Goal: Task Accomplishment & Management: Manage account settings

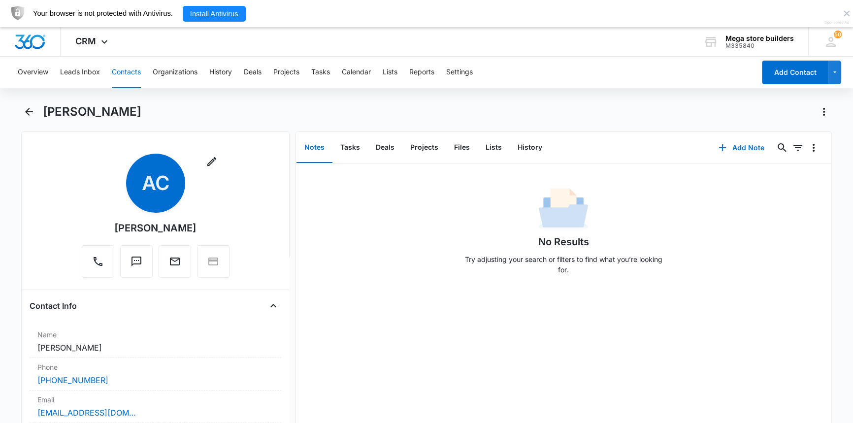
click at [127, 67] on button "Contacts" at bounding box center [126, 73] width 29 height 32
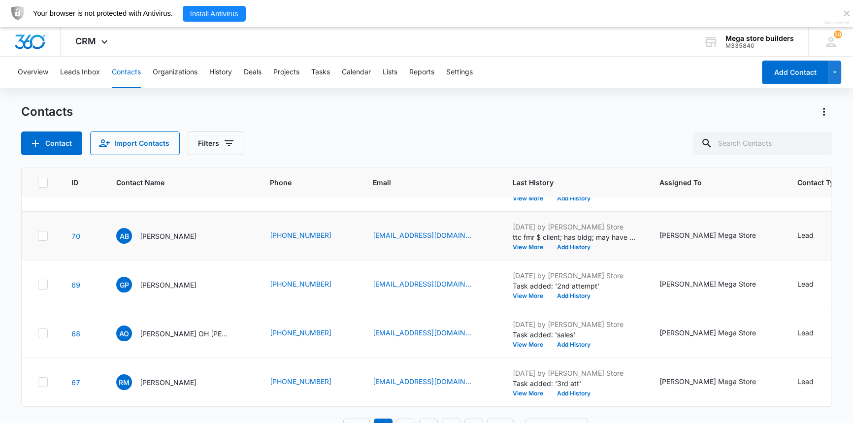
scroll to position [285, 0]
click at [550, 293] on button "Add History" at bounding box center [573, 296] width 47 height 6
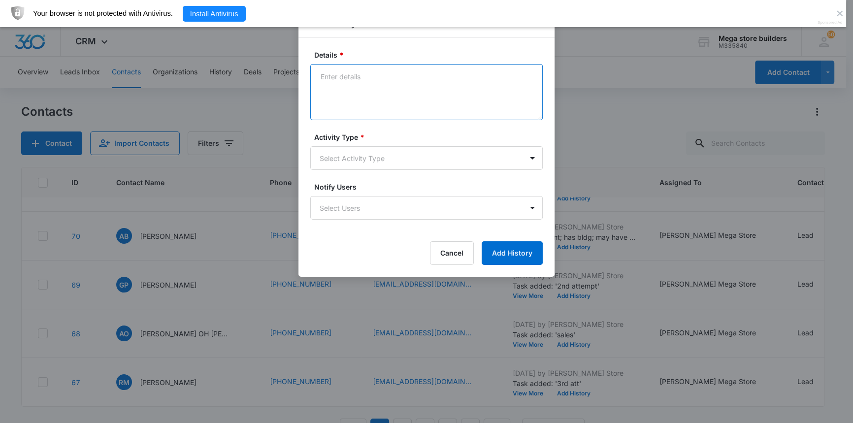
click at [384, 86] on textarea "Details *" at bounding box center [426, 92] width 232 height 56
type textarea "lmc sent text"
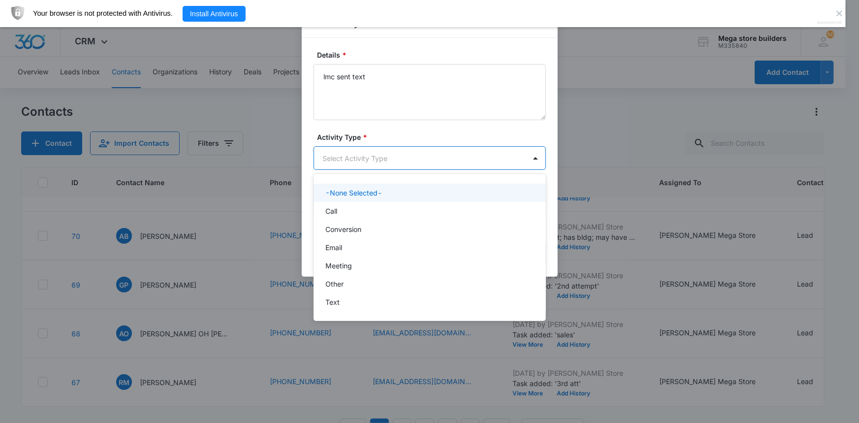
click at [414, 156] on body "CRM Apps Reputation Forms CRM Email Social Content Ads Intelligence Files Brand…" at bounding box center [429, 211] width 859 height 423
click at [335, 210] on p "Call" at bounding box center [332, 211] width 12 height 10
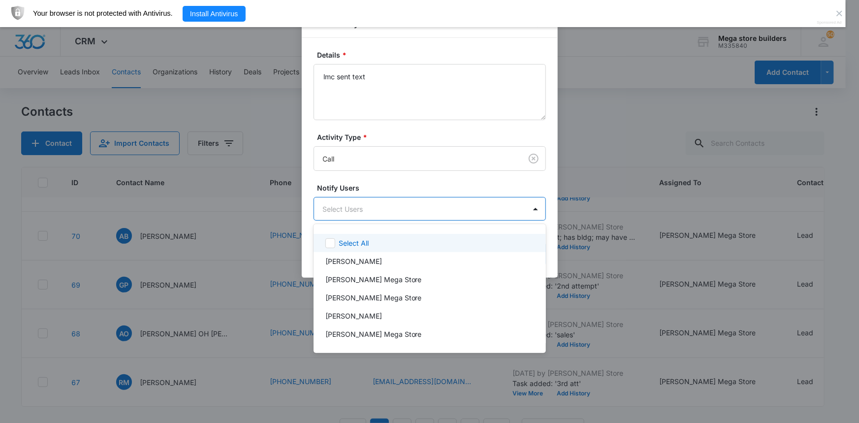
click at [371, 207] on body "CRM Apps Reputation Forms CRM Email Social Content Ads Intelligence Files Brand…" at bounding box center [429, 211] width 859 height 423
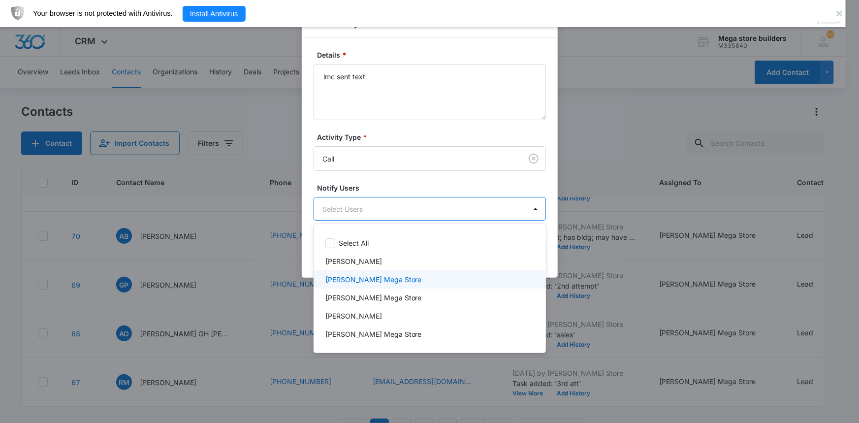
click at [355, 279] on p "[PERSON_NAME] Mega Store" at bounding box center [374, 279] width 97 height 10
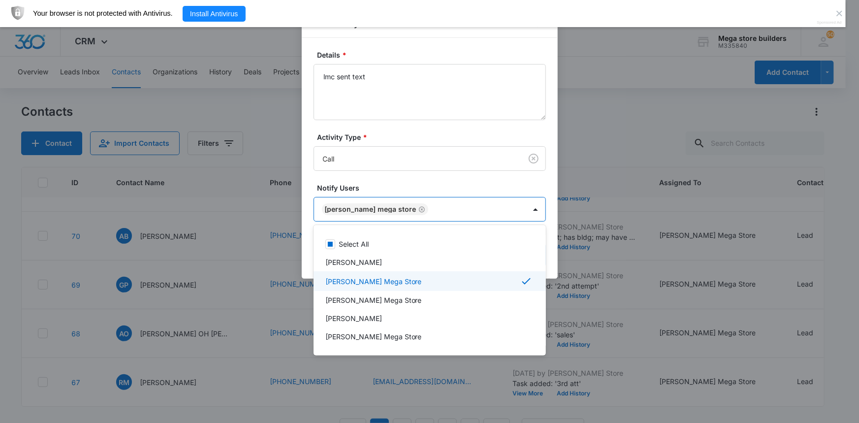
drag, startPoint x: 572, startPoint y: 300, endPoint x: 586, endPoint y: 305, distance: 14.5
click at [586, 305] on div at bounding box center [429, 211] width 859 height 423
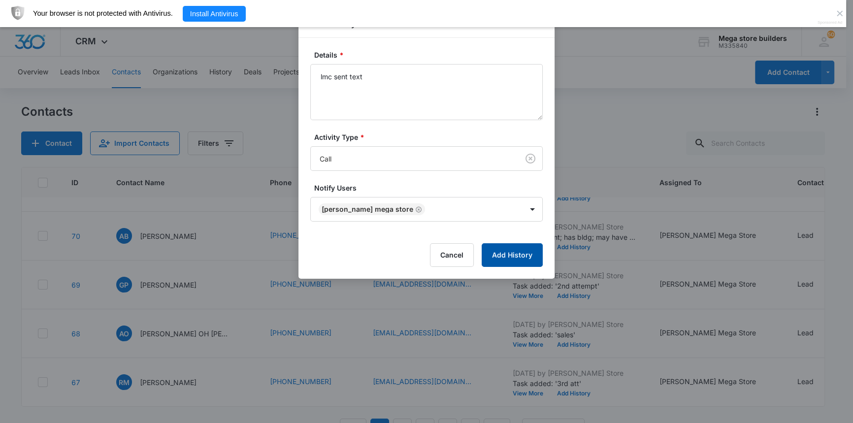
click at [511, 259] on button "Add History" at bounding box center [512, 255] width 61 height 24
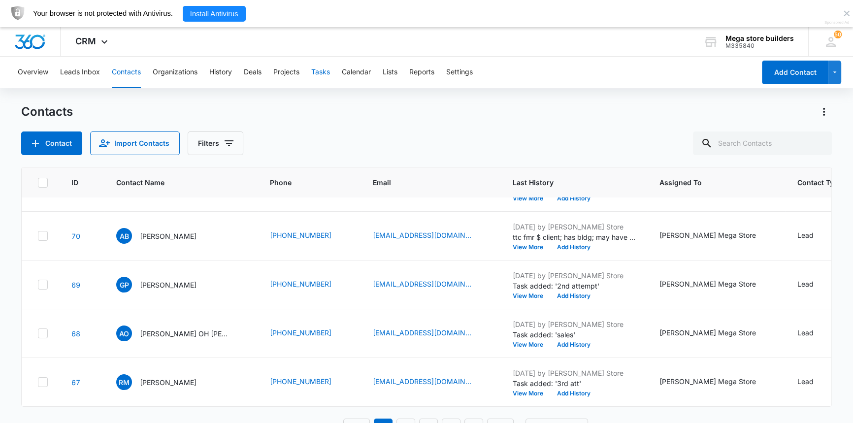
click at [327, 73] on button "Tasks" at bounding box center [320, 73] width 19 height 32
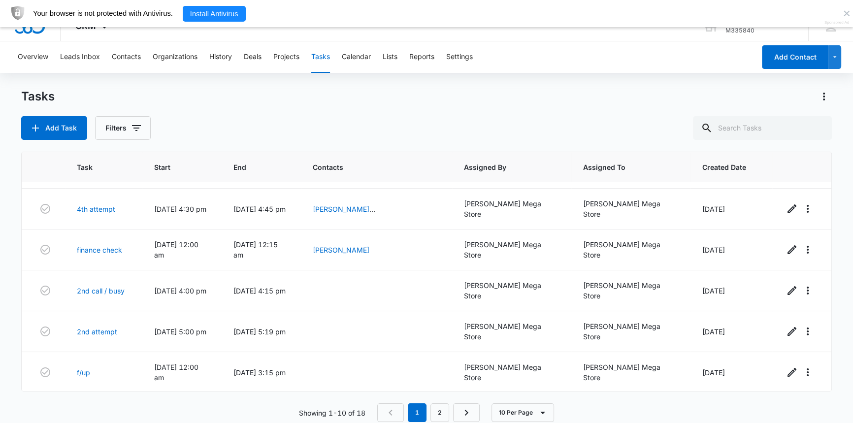
scroll to position [27, 0]
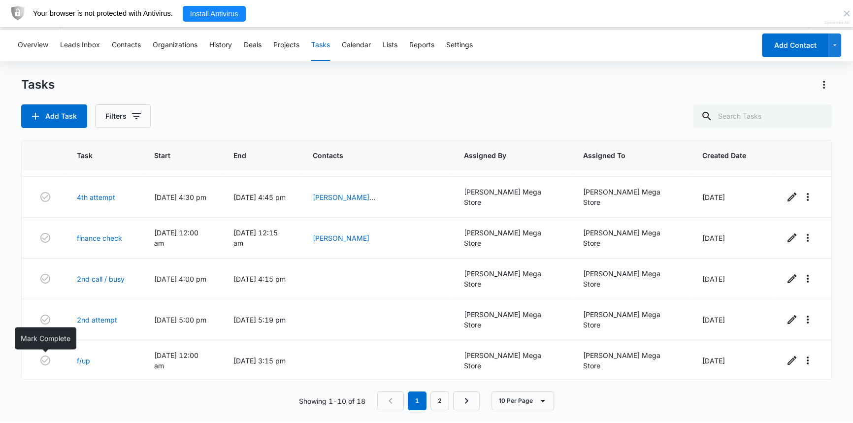
drag, startPoint x: 45, startPoint y: 360, endPoint x: 39, endPoint y: 369, distance: 11.2
click at [45, 395] on icon "button" at bounding box center [45, 401] width 12 height 12
click at [68, 117] on button "Add Task" at bounding box center [54, 116] width 66 height 24
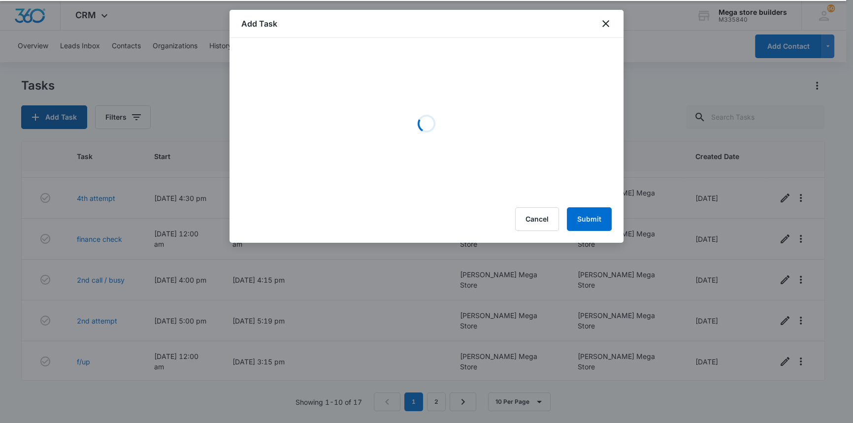
scroll to position [26, 0]
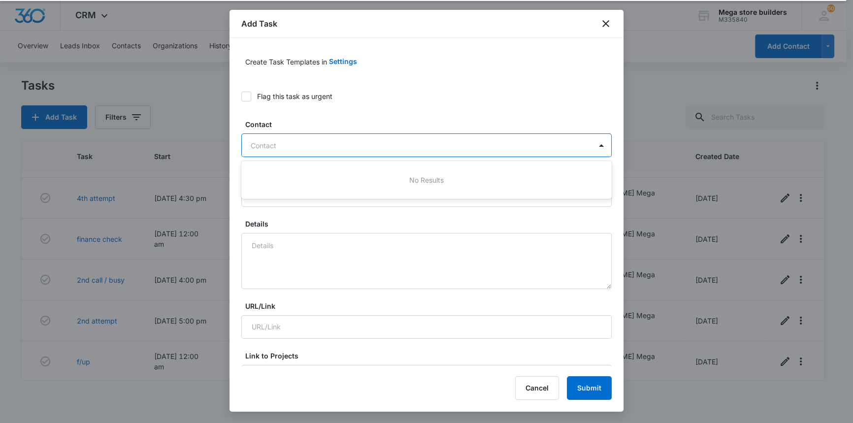
click at [284, 143] on div at bounding box center [421, 145] width 340 height 12
type input "guilio"
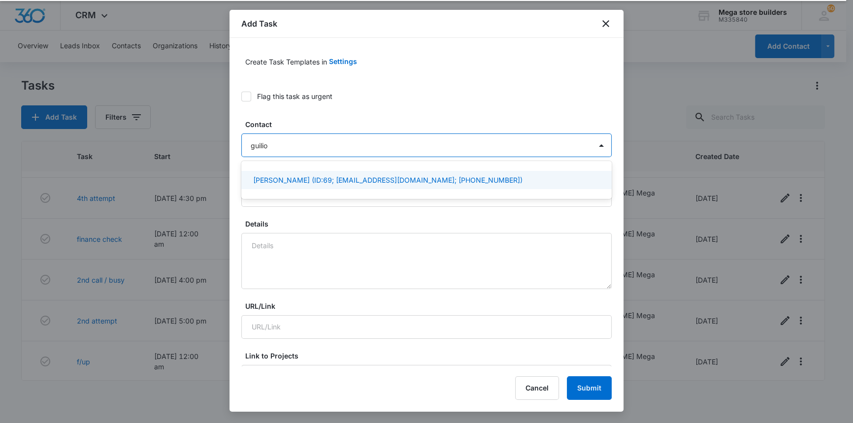
click at [317, 178] on p "[PERSON_NAME] (ID:69; [EMAIL_ADDRESS][DOMAIN_NAME]; [PHONE_NUMBER])" at bounding box center [387, 180] width 269 height 10
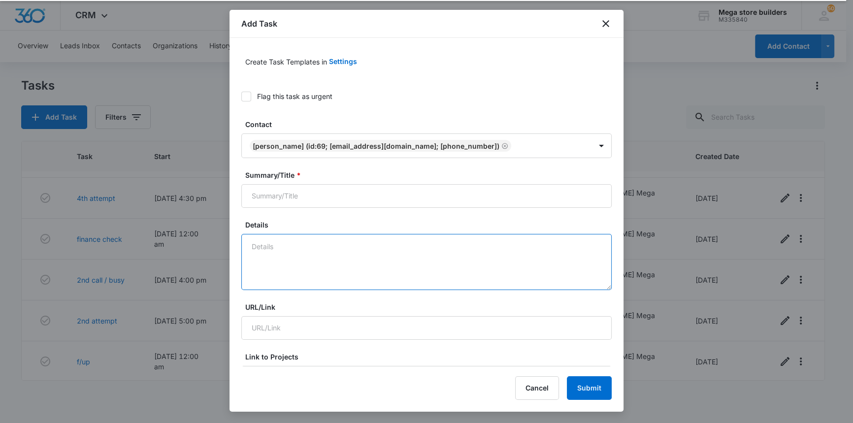
click at [297, 255] on textarea "Details" at bounding box center [426, 262] width 370 height 56
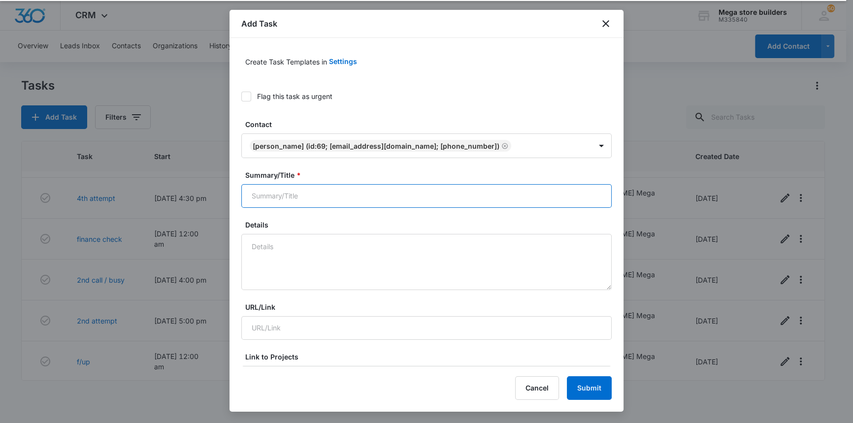
click at [283, 196] on input "Summary/Title *" at bounding box center [426, 196] width 370 height 24
type input "3rd attempt"
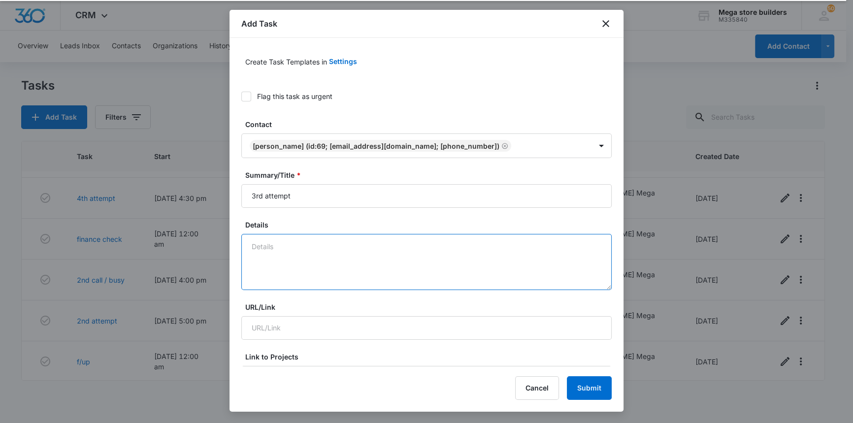
click at [279, 254] on textarea "Details" at bounding box center [426, 262] width 370 height 56
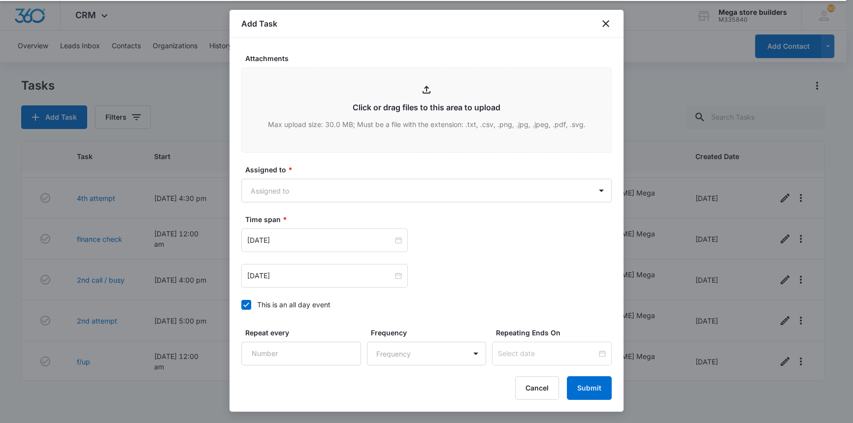
scroll to position [493, 0]
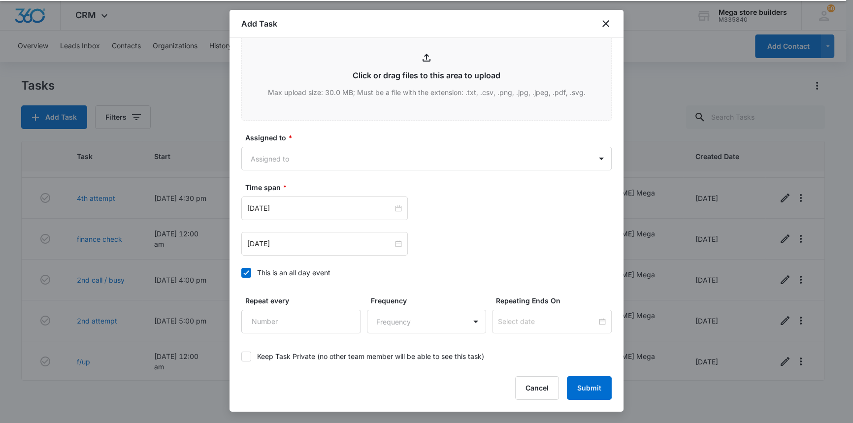
type textarea "call in pm"
click at [240, 271] on div "Create Task Templates in Settings Flag this task as urgent Contact [PERSON_NAME…" at bounding box center [427, 202] width 394 height 329
click at [245, 271] on icon at bounding box center [246, 272] width 9 height 9
click at [241, 273] on input "This is an all day event" at bounding box center [241, 273] width 0 height 0
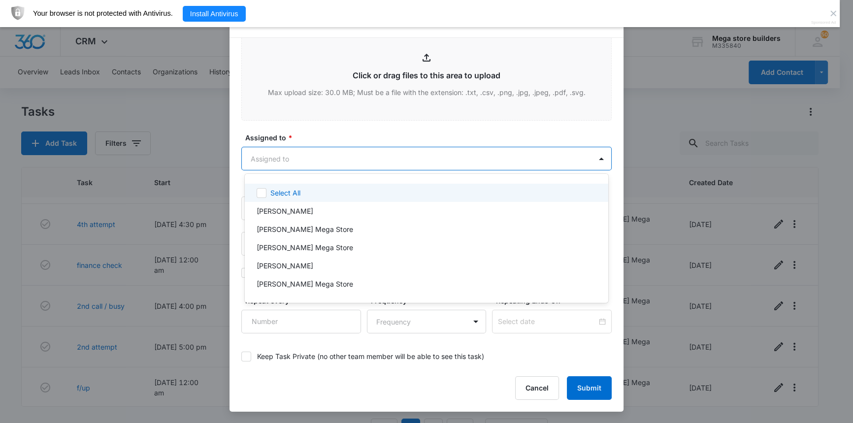
scroll to position [0, 0]
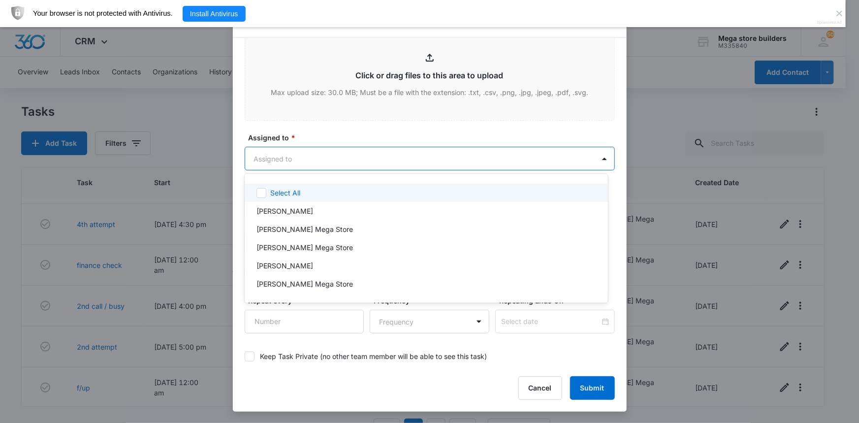
click at [491, 156] on body "CRM Apps Reputation Forms CRM Email Social Content Ads Intelligence Files Brand…" at bounding box center [429, 211] width 859 height 423
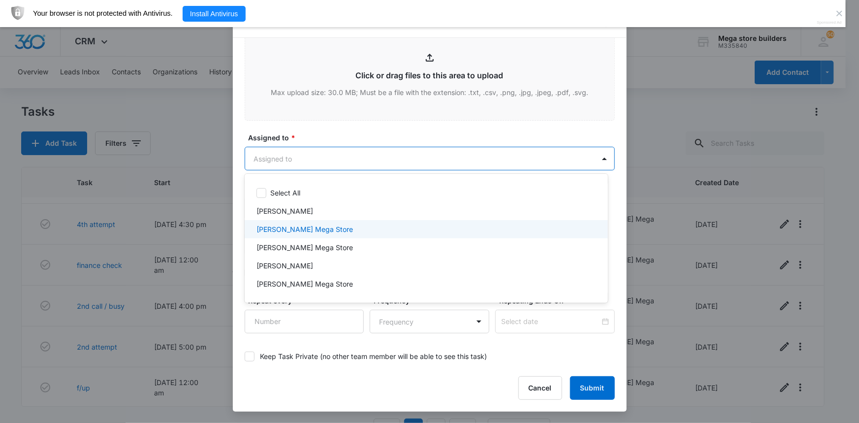
click at [287, 231] on p "[PERSON_NAME] Mega Store" at bounding box center [305, 229] width 97 height 10
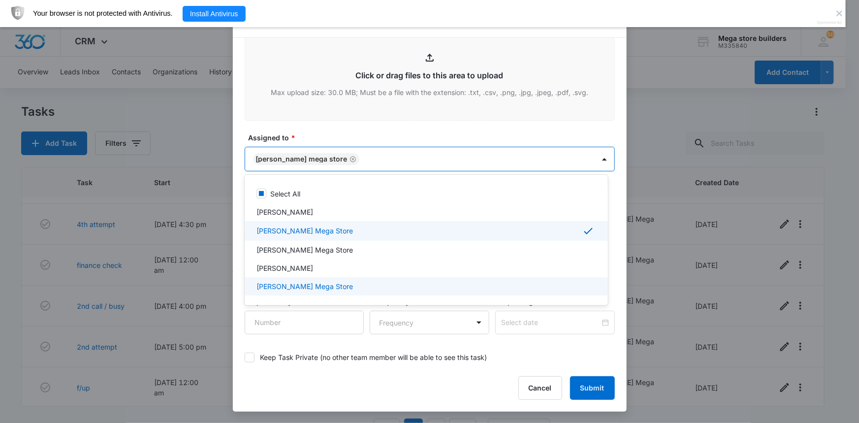
click at [455, 354] on div at bounding box center [429, 211] width 859 height 423
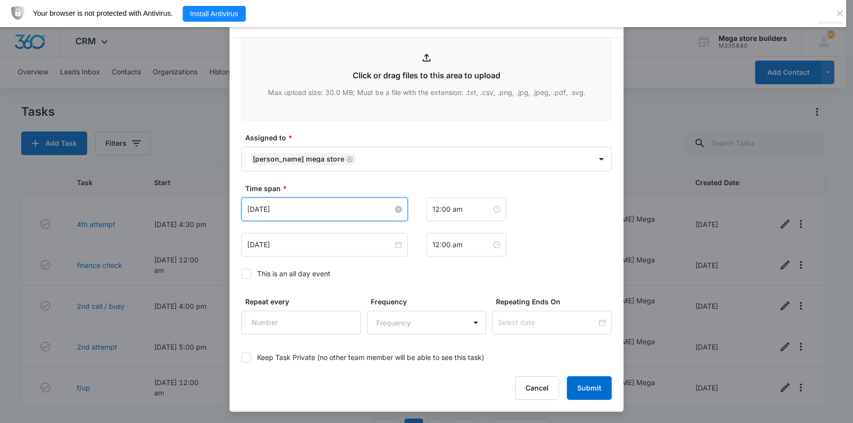
click at [305, 213] on input "[DATE]" at bounding box center [320, 209] width 146 height 11
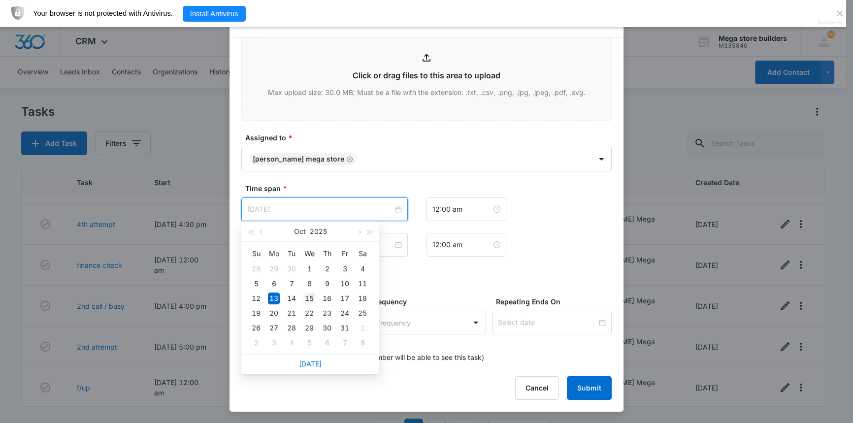
type input "[DATE]"
click at [309, 299] on div "15" at bounding box center [309, 299] width 12 height 12
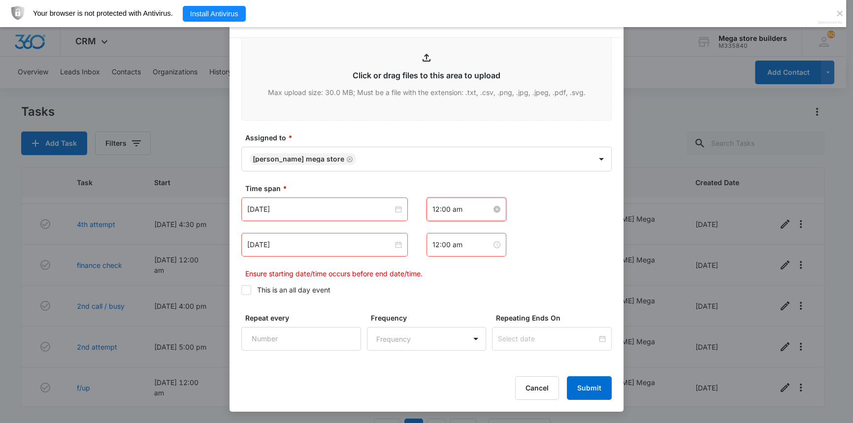
click at [445, 208] on input "12:00 am" at bounding box center [461, 209] width 59 height 11
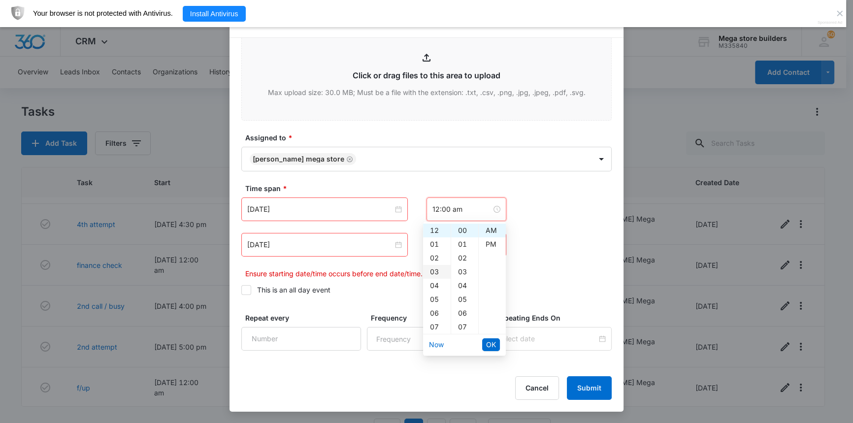
click at [433, 271] on div "03" at bounding box center [437, 272] width 28 height 14
click at [491, 243] on div "PM" at bounding box center [492, 244] width 27 height 14
type input "3:00 pm"
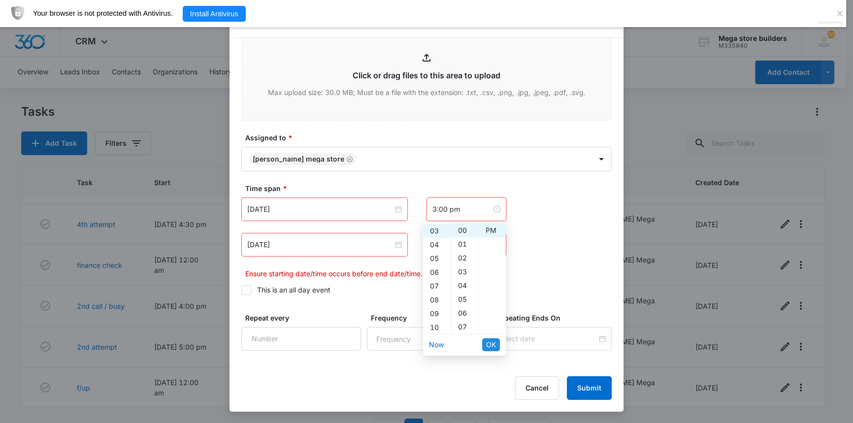
click at [492, 345] on span "OK" at bounding box center [491, 344] width 10 height 11
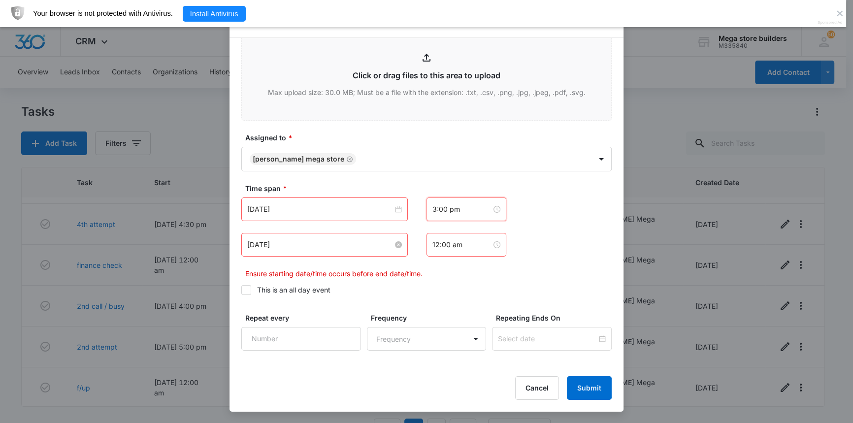
click at [311, 246] on input "[DATE]" at bounding box center [320, 244] width 146 height 11
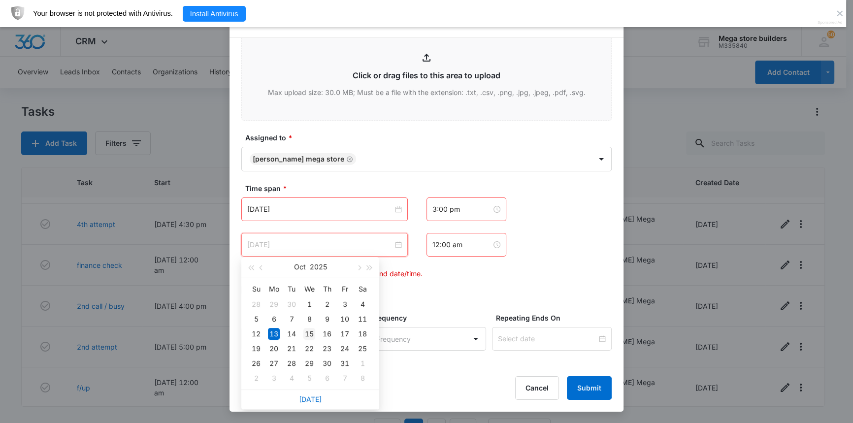
type input "[DATE]"
click at [311, 333] on div "15" at bounding box center [309, 334] width 12 height 12
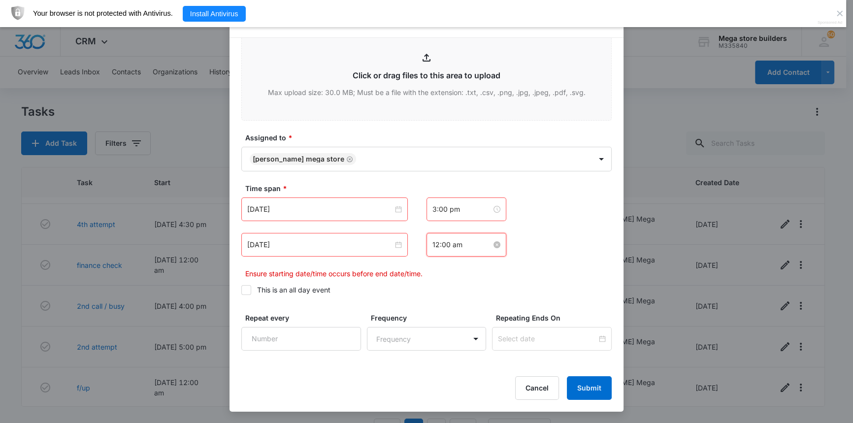
click at [439, 245] on input "12:00 am" at bounding box center [461, 244] width 59 height 11
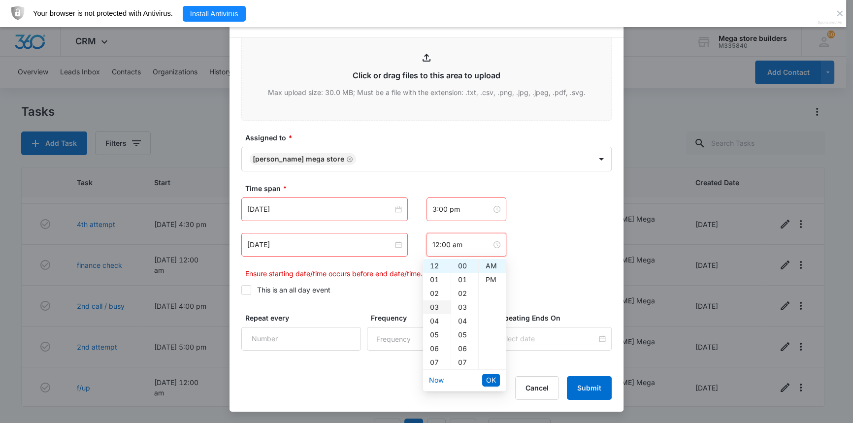
click at [432, 305] on div "03" at bounding box center [437, 307] width 28 height 14
click at [464, 294] on div "15" at bounding box center [464, 294] width 27 height 14
click at [489, 277] on div "PM" at bounding box center [492, 280] width 27 height 14
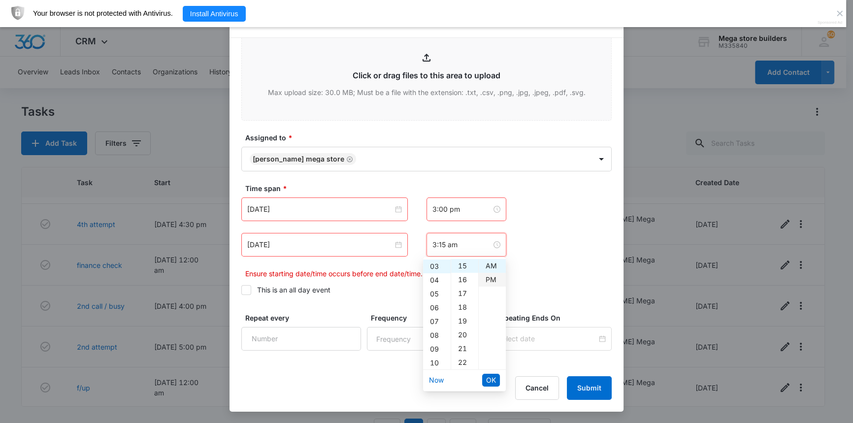
type input "3:15 pm"
click at [485, 379] on button "OK" at bounding box center [491, 380] width 18 height 13
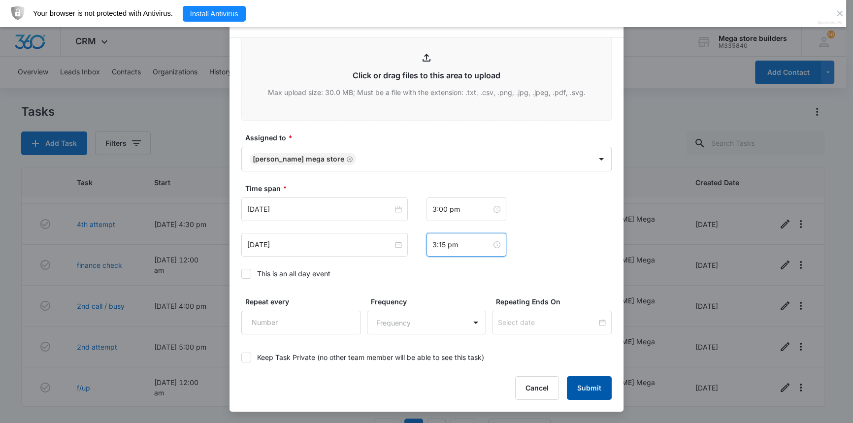
click at [583, 391] on button "Submit" at bounding box center [589, 388] width 45 height 24
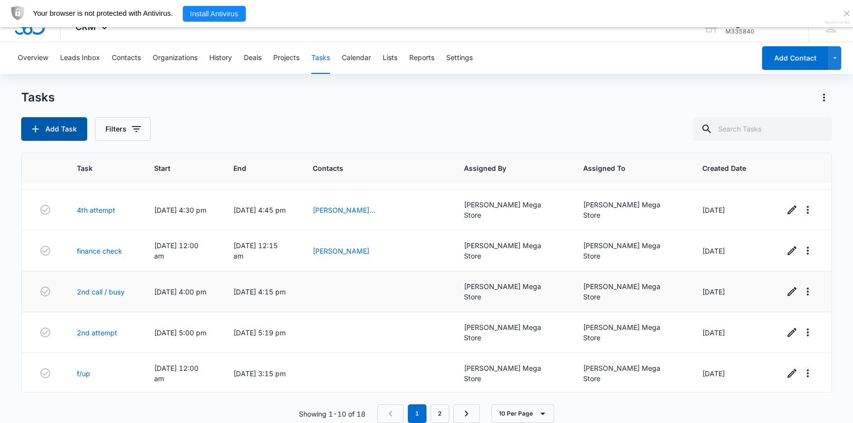
scroll to position [27, 0]
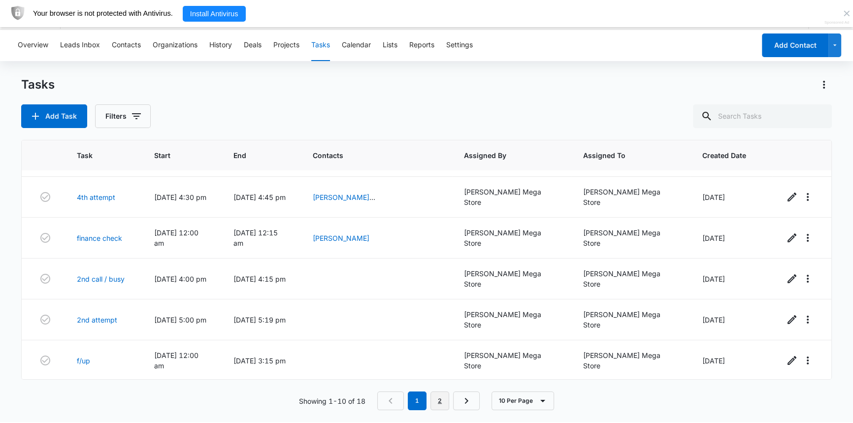
click at [438, 403] on link "2" at bounding box center [439, 401] width 19 height 19
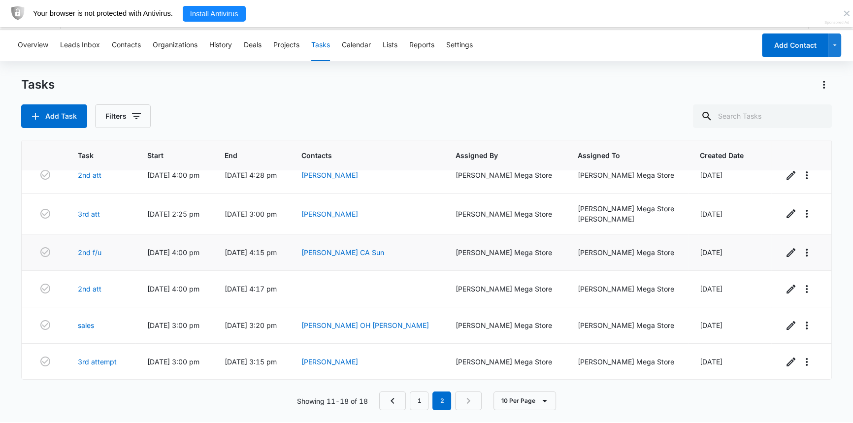
scroll to position [89, 0]
click at [751, 116] on input "text" at bounding box center [762, 116] width 139 height 24
type input "mimi"
click at [698, 118] on icon at bounding box center [692, 116] width 12 height 12
click at [133, 44] on button "Contacts" at bounding box center [126, 46] width 29 height 32
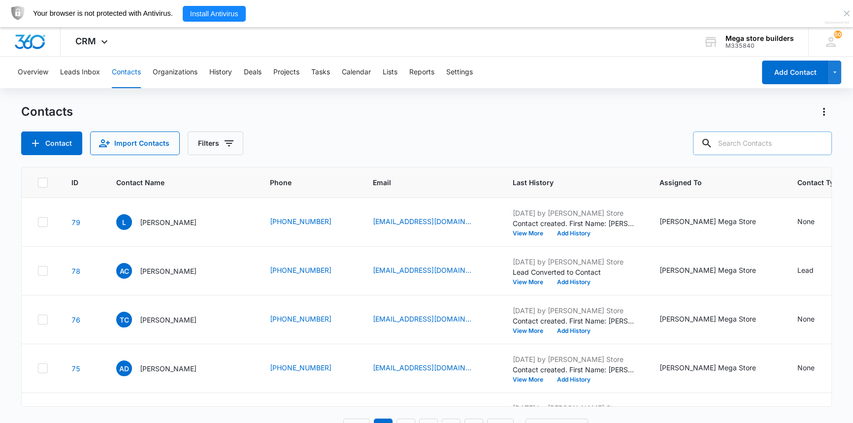
click at [739, 143] on input "text" at bounding box center [762, 144] width 139 height 24
type input "mimi"
click at [698, 146] on icon at bounding box center [692, 143] width 12 height 12
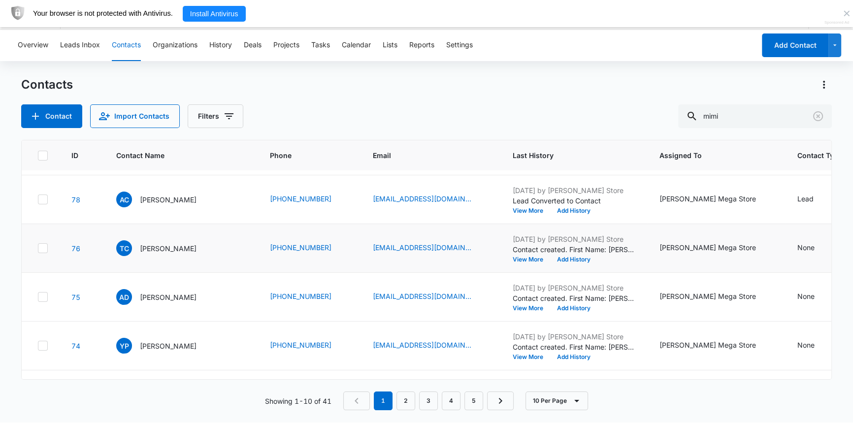
scroll to position [89, 0]
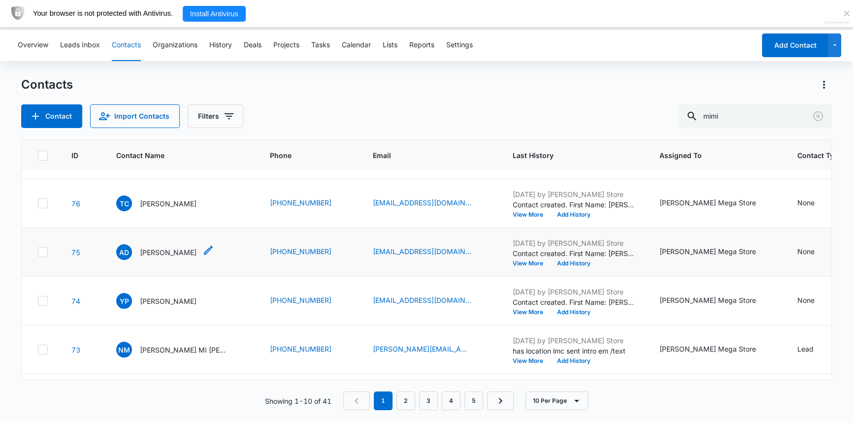
click at [202, 248] on icon "Contact Name - Asheya Dixon - Select to Edit Field" at bounding box center [208, 250] width 12 height 12
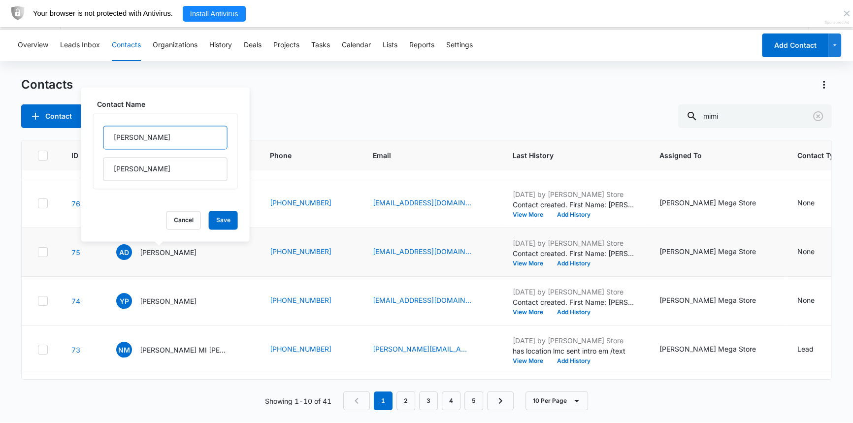
click at [163, 137] on input "[PERSON_NAME]" at bounding box center [165, 138] width 124 height 24
type input "[PERSON_NAME] [GEOGRAPHIC_DATA]"
click at [216, 221] on button "Save" at bounding box center [223, 220] width 29 height 19
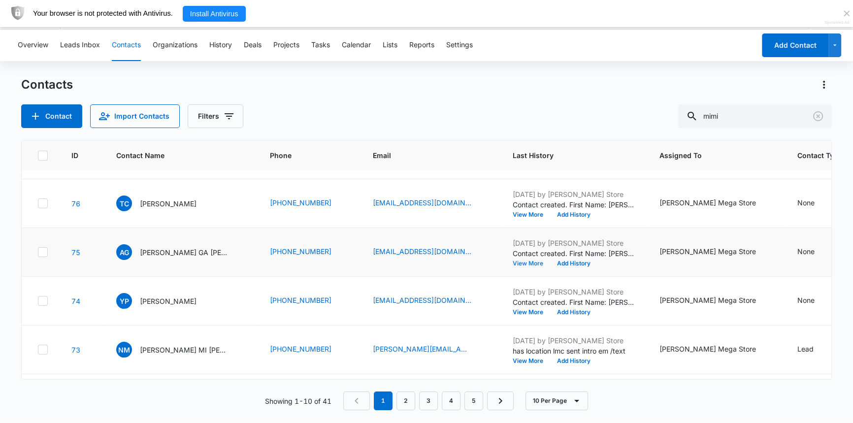
click at [513, 262] on button "View More" at bounding box center [531, 264] width 37 height 6
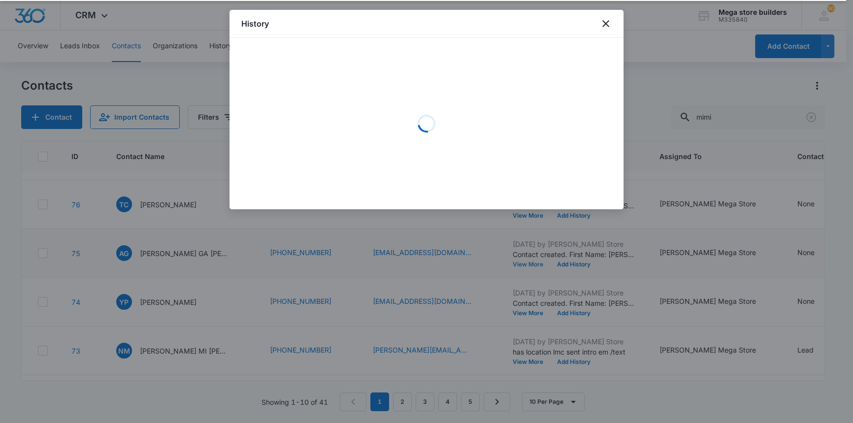
scroll to position [26, 0]
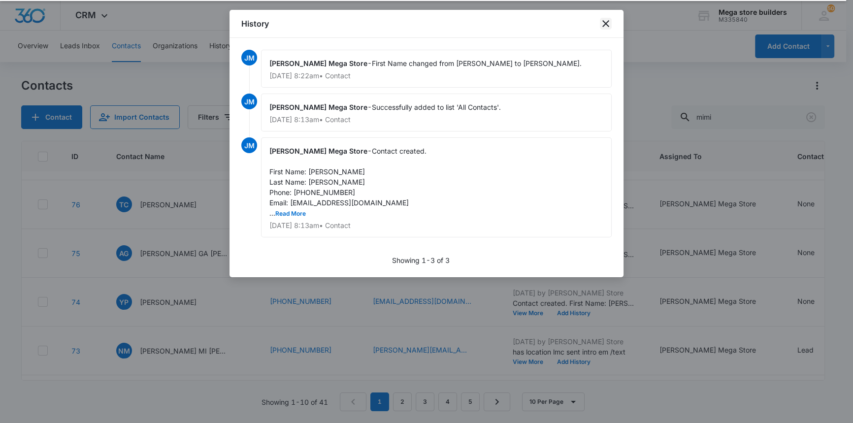
click at [608, 23] on icon "close" at bounding box center [606, 24] width 12 height 12
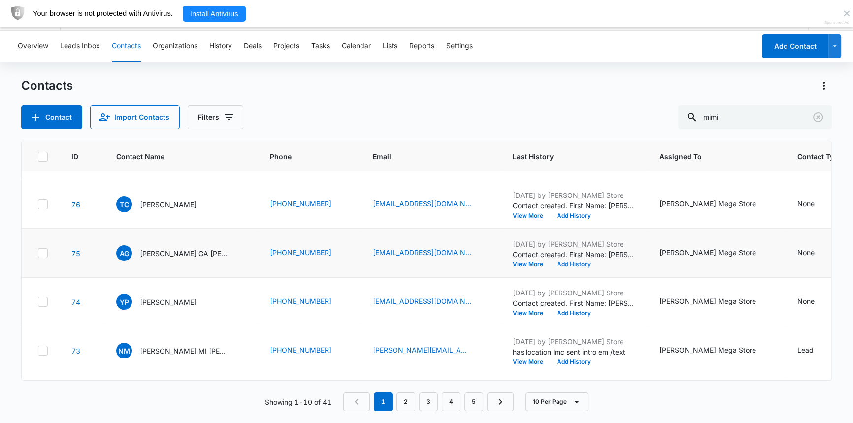
click at [550, 262] on button "Add History" at bounding box center [573, 265] width 47 height 6
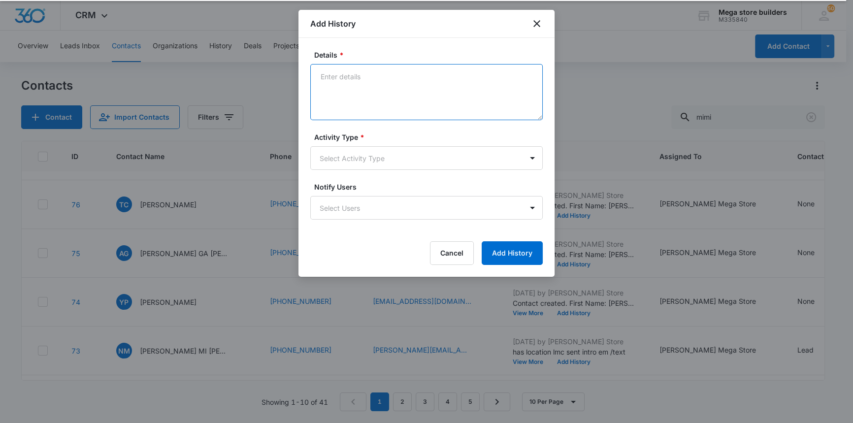
click at [368, 80] on textarea "Details *" at bounding box center [426, 92] width 232 height 56
type textarea "vm full sent intro em/text"
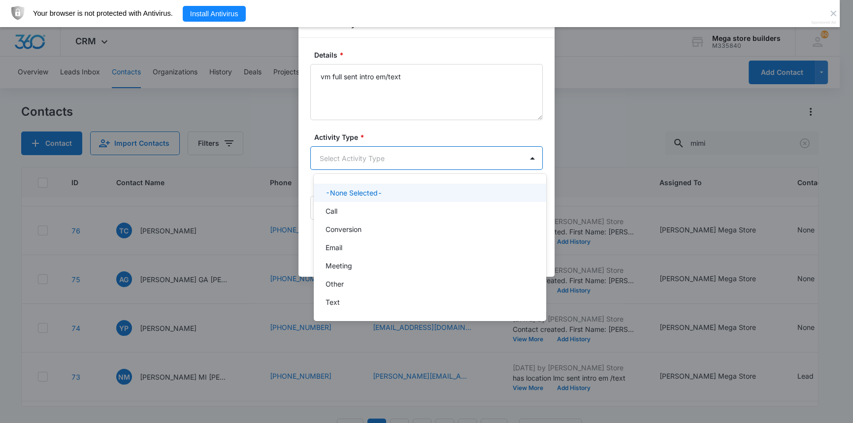
scroll to position [0, 0]
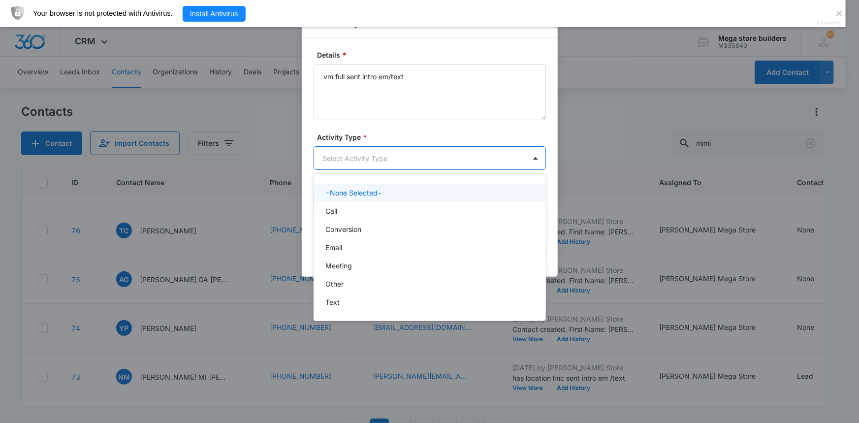
click at [387, 152] on body "CRM Apps Reputation Forms CRM Email Social Content Ads Intelligence Files Brand…" at bounding box center [429, 211] width 859 height 423
click at [341, 215] on div "Call" at bounding box center [429, 211] width 207 height 10
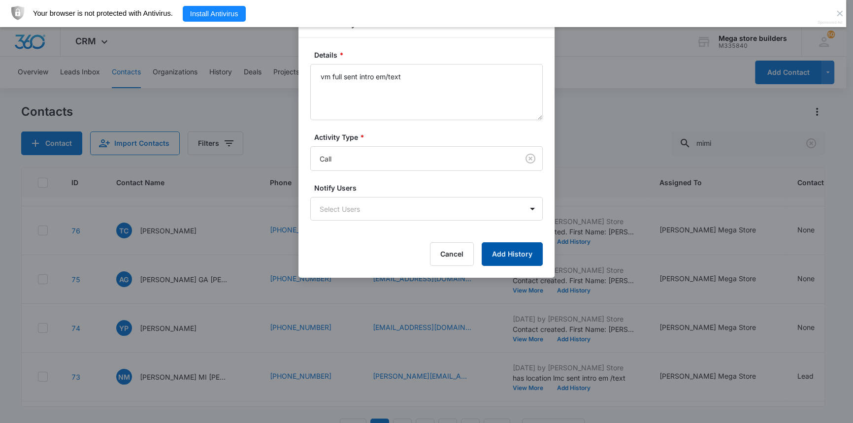
click at [519, 258] on button "Add History" at bounding box center [512, 254] width 61 height 24
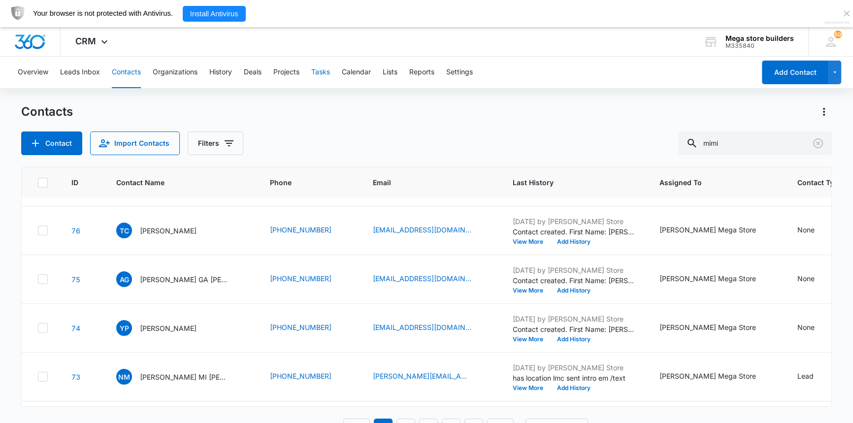
click at [327, 72] on button "Tasks" at bounding box center [320, 73] width 19 height 32
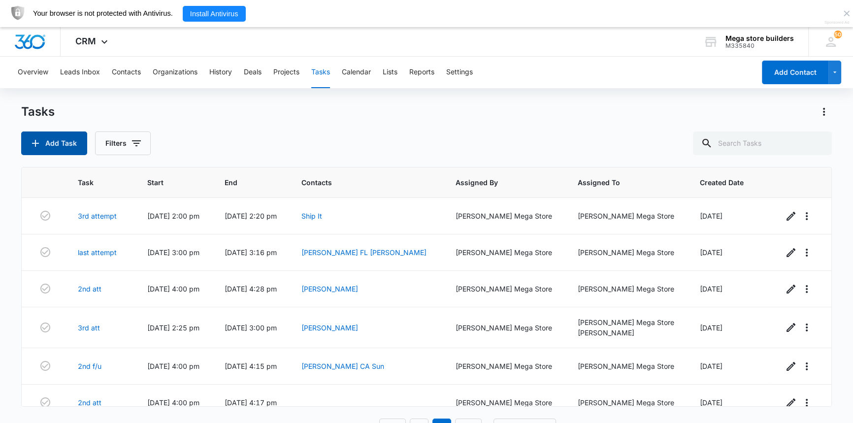
click at [54, 139] on button "Add Task" at bounding box center [54, 144] width 66 height 24
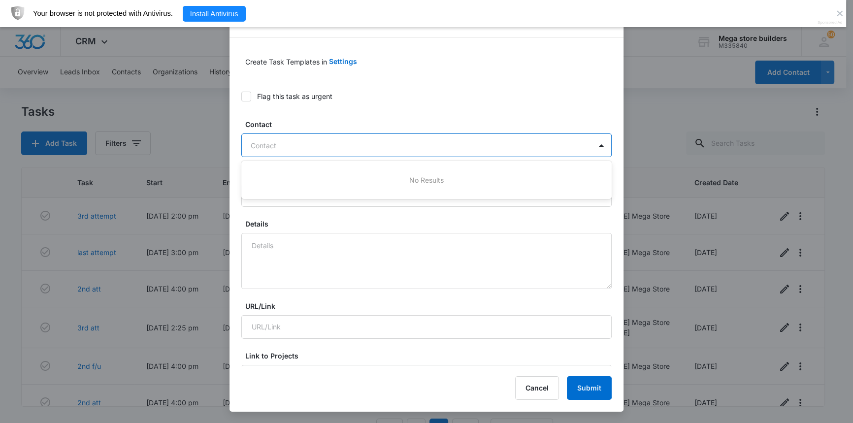
click at [297, 143] on div at bounding box center [421, 145] width 340 height 12
type input "[PERSON_NAME]"
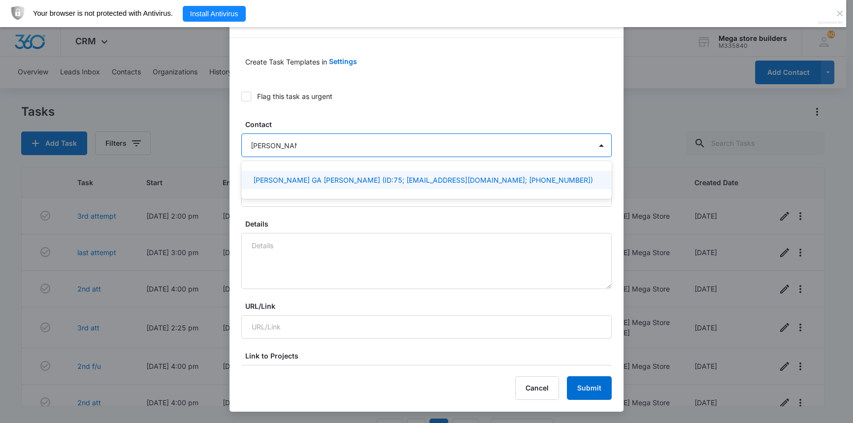
click at [305, 178] on p "[PERSON_NAME] GA [PERSON_NAME] (ID:75; [EMAIL_ADDRESS][DOMAIN_NAME]; [PHONE_NUM…" at bounding box center [423, 180] width 340 height 10
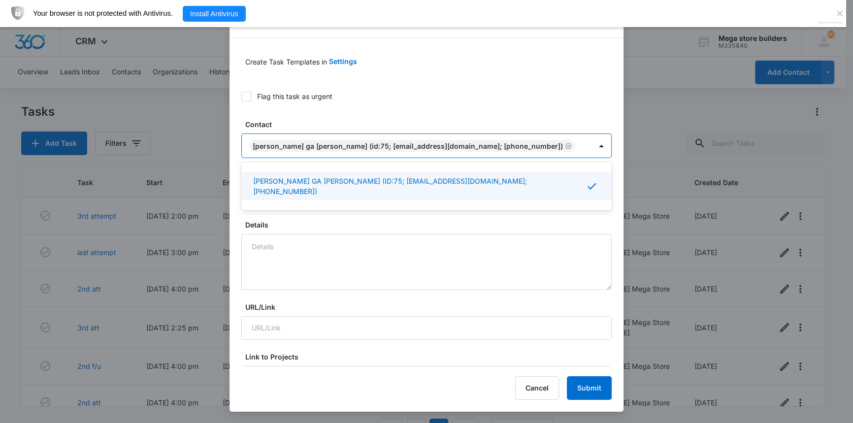
click at [273, 198] on div "[PERSON_NAME] GA [PERSON_NAME] (ID:75; [EMAIL_ADDRESS][DOMAIN_NAME]; [PHONE_NUM…" at bounding box center [426, 186] width 370 height 48
click at [588, 183] on icon at bounding box center [592, 186] width 8 height 6
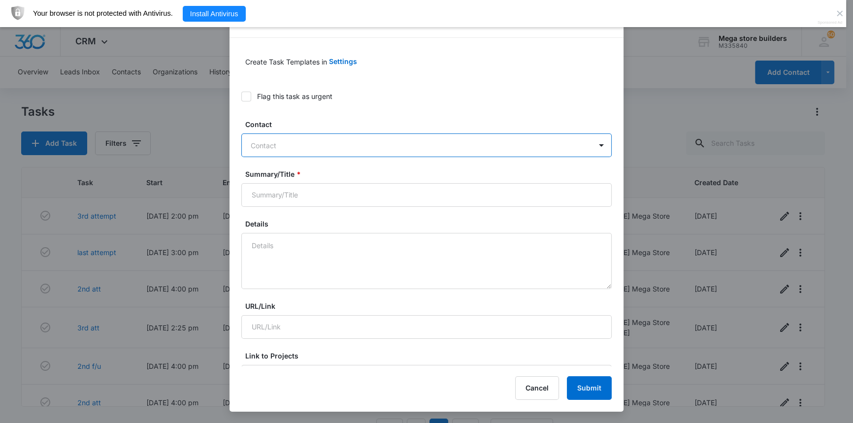
click at [332, 142] on div at bounding box center [421, 145] width 340 height 12
drag, startPoint x: 267, startPoint y: 146, endPoint x: 245, endPoint y: 143, distance: 22.4
click at [245, 143] on div "ase\heya" at bounding box center [417, 145] width 350 height 22
type input "[PERSON_NAME]"
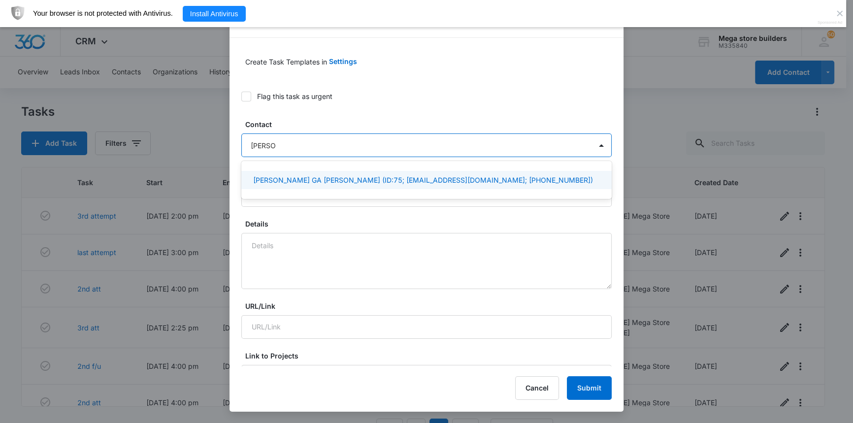
click at [312, 178] on p "[PERSON_NAME] GA [PERSON_NAME] (ID:75; [EMAIL_ADDRESS][DOMAIN_NAME]; [PHONE_NUM…" at bounding box center [423, 180] width 340 height 10
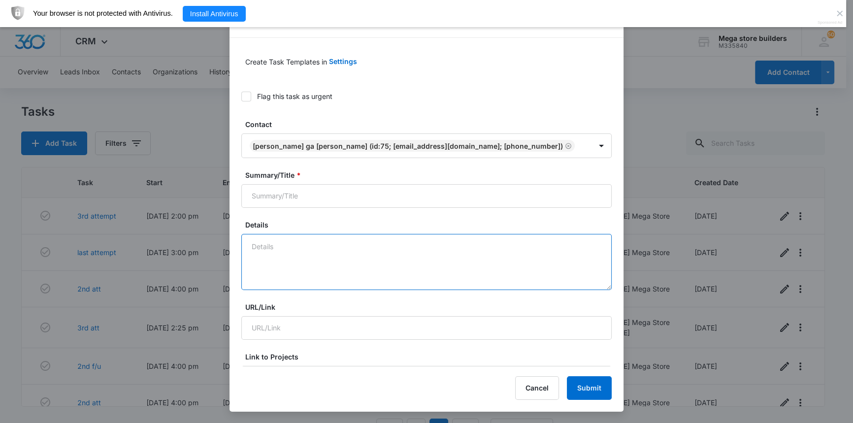
click at [315, 267] on textarea "Details" at bounding box center [426, 262] width 370 height 56
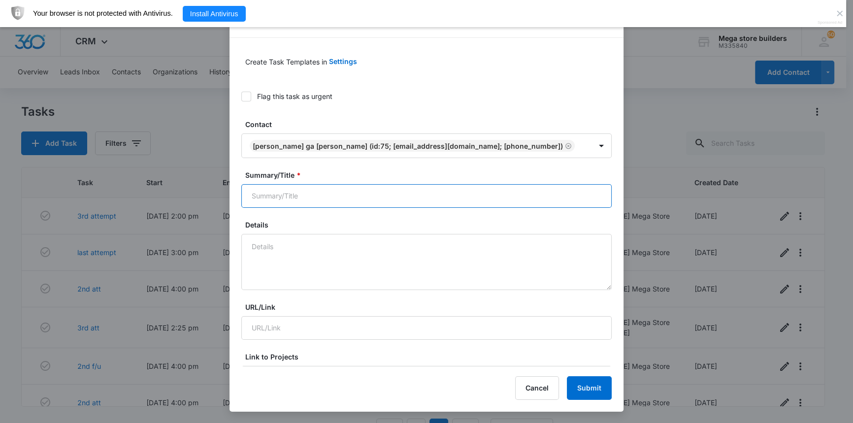
click at [300, 195] on input "Summary/Title *" at bounding box center [426, 196] width 370 height 24
type input "2nd att"
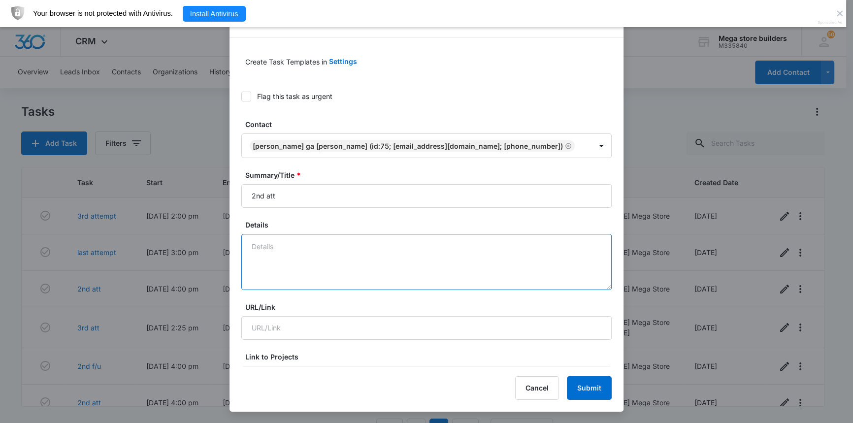
click at [292, 257] on textarea "Details" at bounding box center [426, 262] width 370 height 56
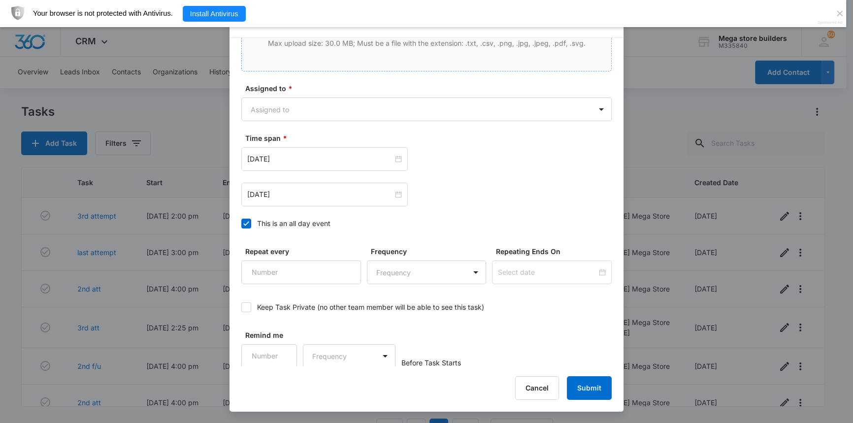
scroll to position [543, 0]
type textarea "call"
click at [244, 221] on icon at bounding box center [246, 222] width 9 height 9
click at [241, 223] on input "This is an all day event" at bounding box center [241, 223] width 0 height 0
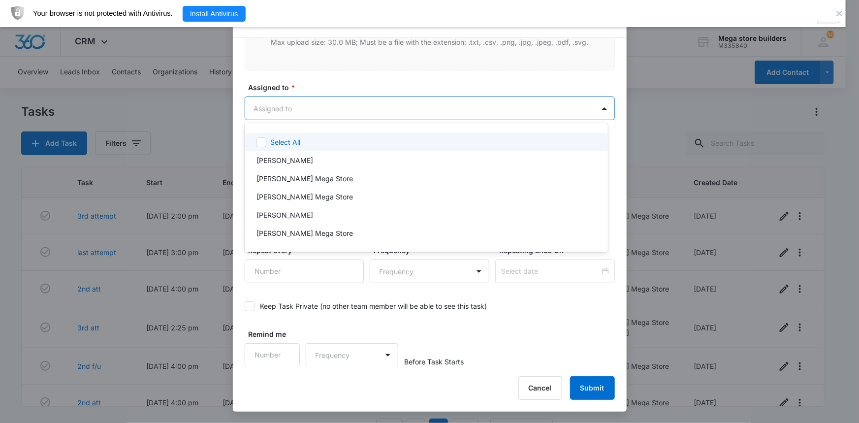
click at [307, 109] on body "CRM Apps Reputation Forms CRM Email Social Content Ads Intelligence Files Brand…" at bounding box center [429, 211] width 859 height 423
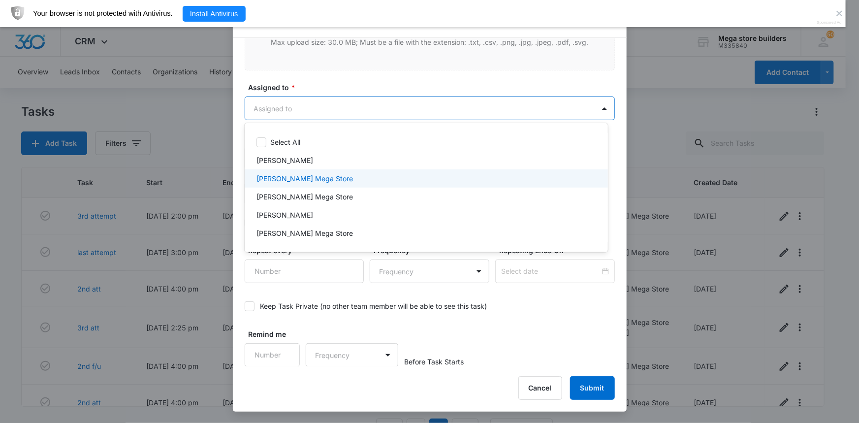
click at [286, 178] on p "[PERSON_NAME] Mega Store" at bounding box center [305, 178] width 97 height 10
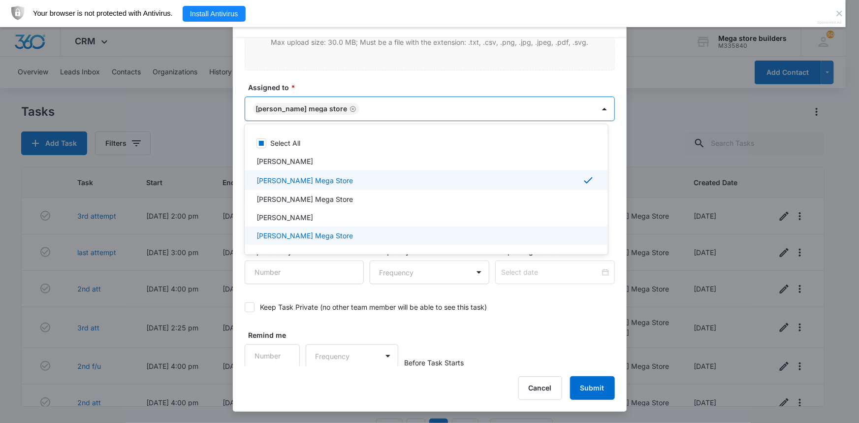
click at [399, 292] on div at bounding box center [429, 211] width 859 height 423
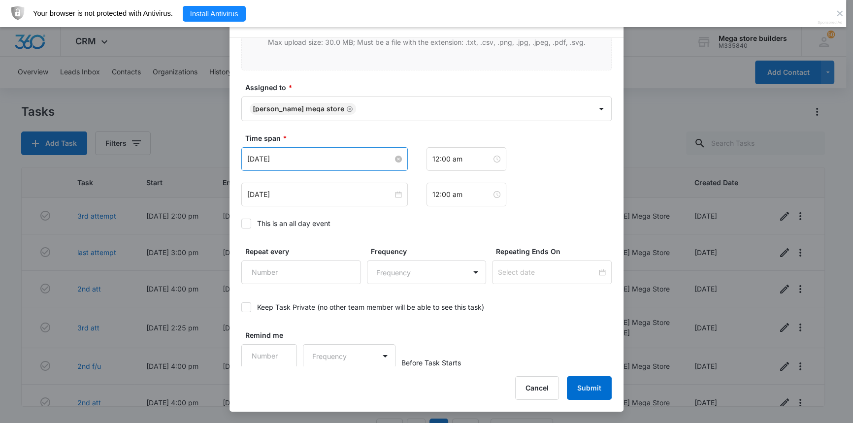
click at [318, 155] on input "[DATE]" at bounding box center [320, 159] width 146 height 11
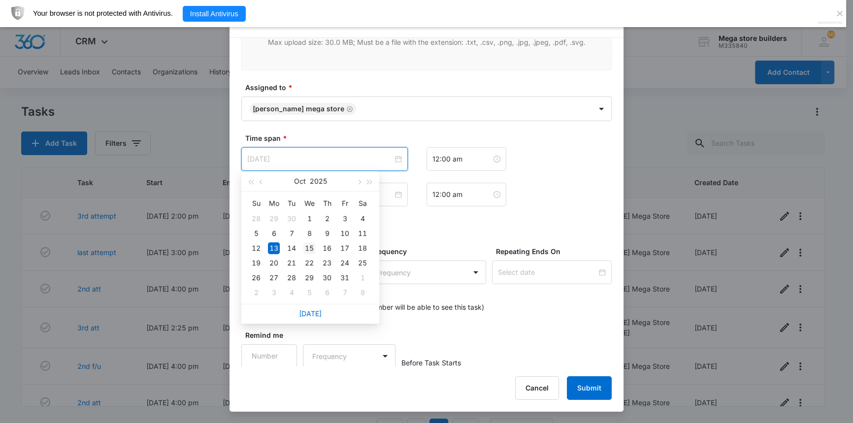
type input "[DATE]"
click at [308, 247] on div "15" at bounding box center [309, 248] width 12 height 12
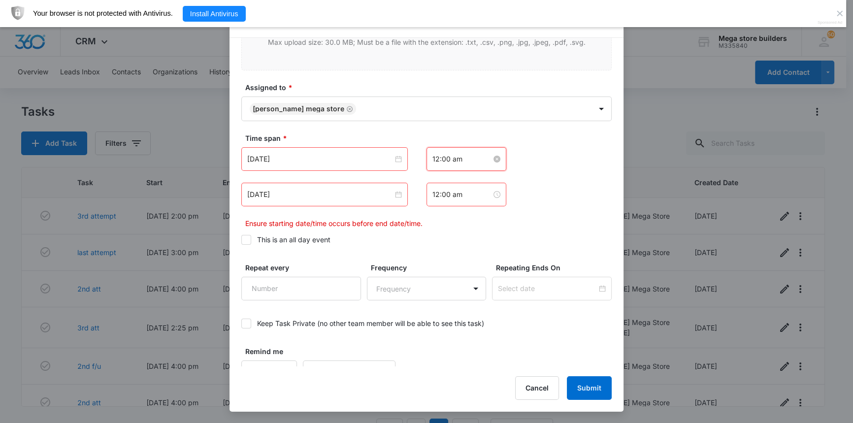
click at [437, 159] on input "12:00 am" at bounding box center [461, 159] width 59 height 11
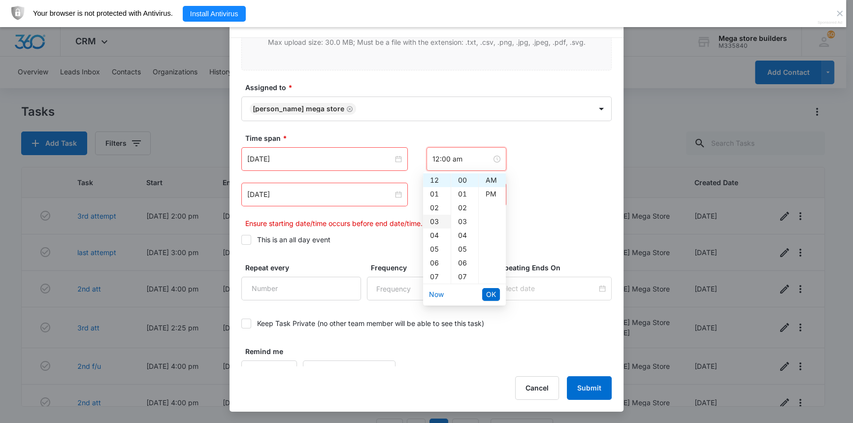
click at [433, 223] on div "03" at bounding box center [437, 222] width 28 height 14
click at [491, 192] on div "PM" at bounding box center [492, 194] width 27 height 14
type input "3:00 pm"
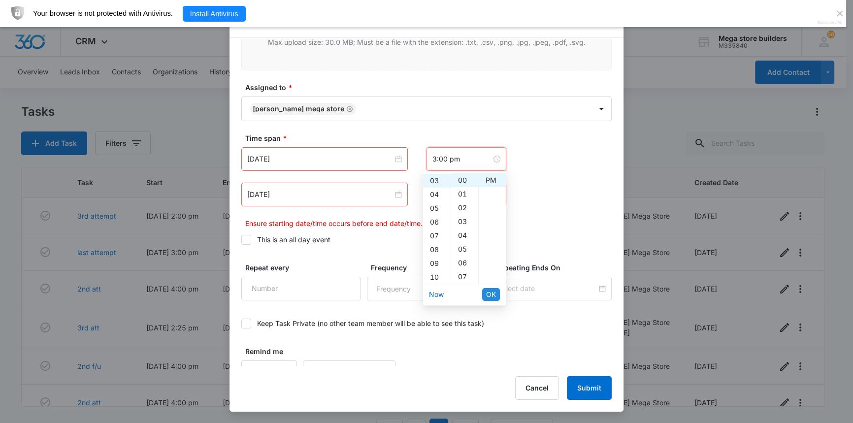
click at [491, 293] on span "OK" at bounding box center [491, 294] width 10 height 11
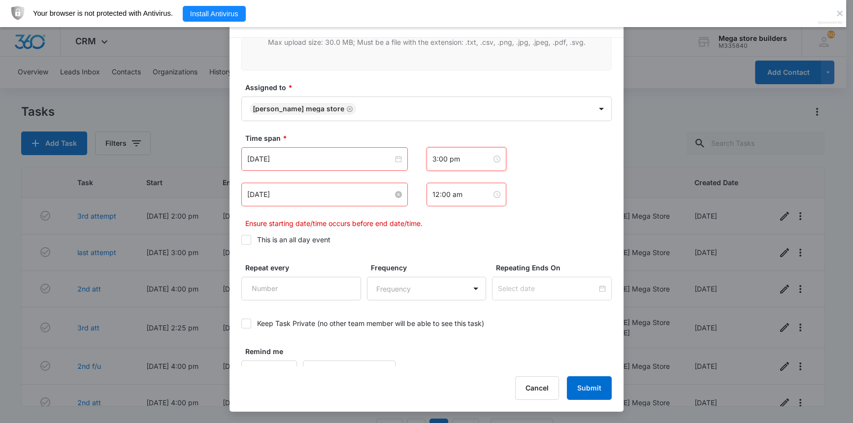
click at [361, 193] on input "[DATE]" at bounding box center [320, 194] width 146 height 11
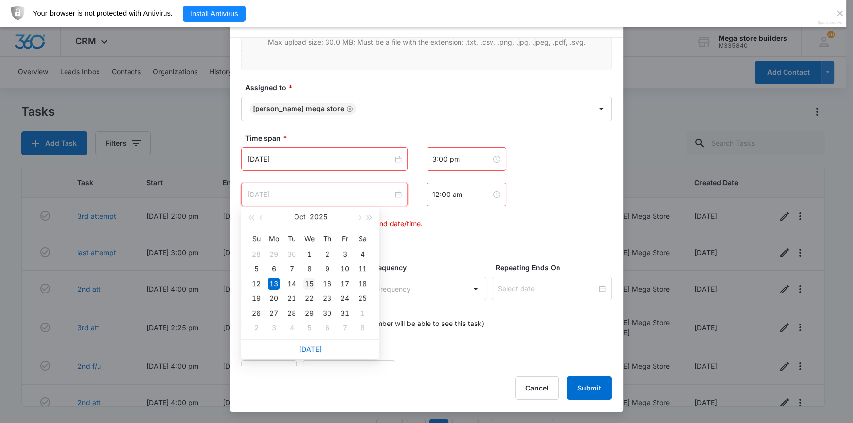
type input "[DATE]"
click at [310, 282] on div "15" at bounding box center [309, 284] width 12 height 12
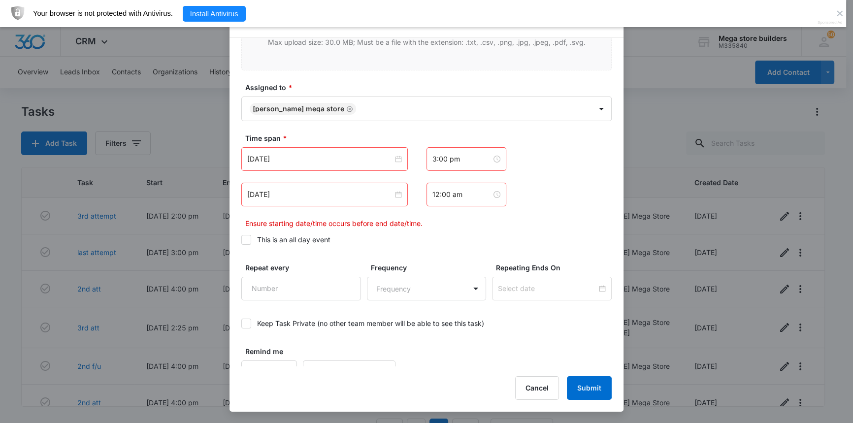
click at [440, 199] on div "12:00 am" at bounding box center [467, 195] width 80 height 24
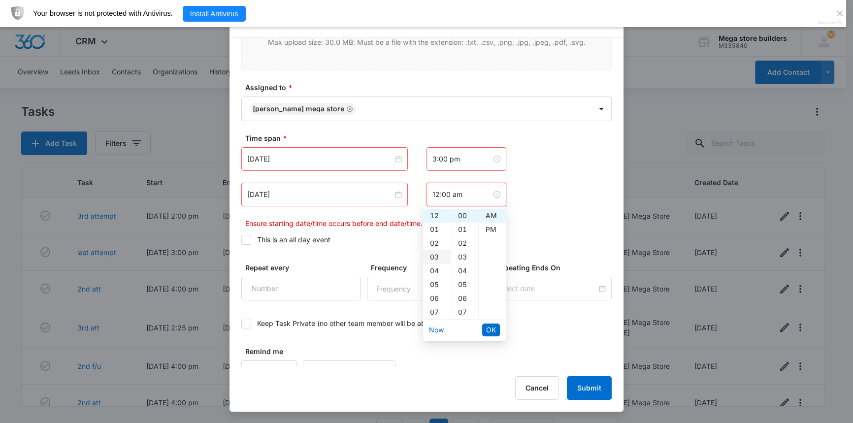
click at [433, 258] on div "03" at bounding box center [437, 257] width 28 height 14
click at [493, 229] on div "PM" at bounding box center [492, 230] width 27 height 14
click at [462, 246] on div "15" at bounding box center [464, 244] width 27 height 14
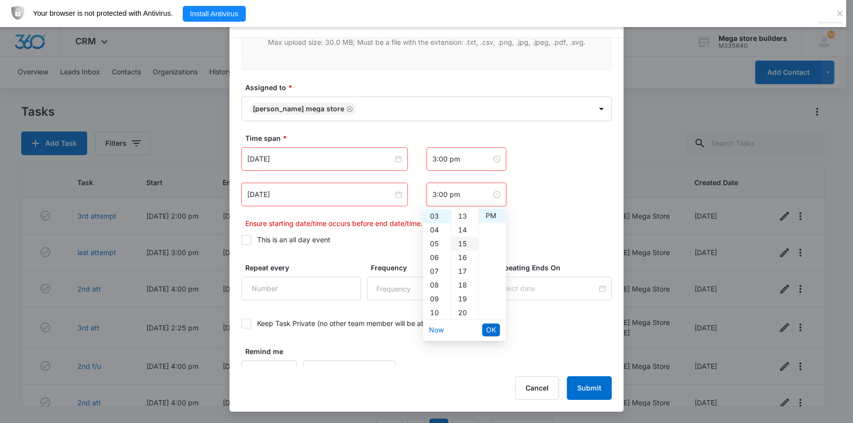
type input "3:15 pm"
click at [495, 330] on span "OK" at bounding box center [491, 330] width 10 height 11
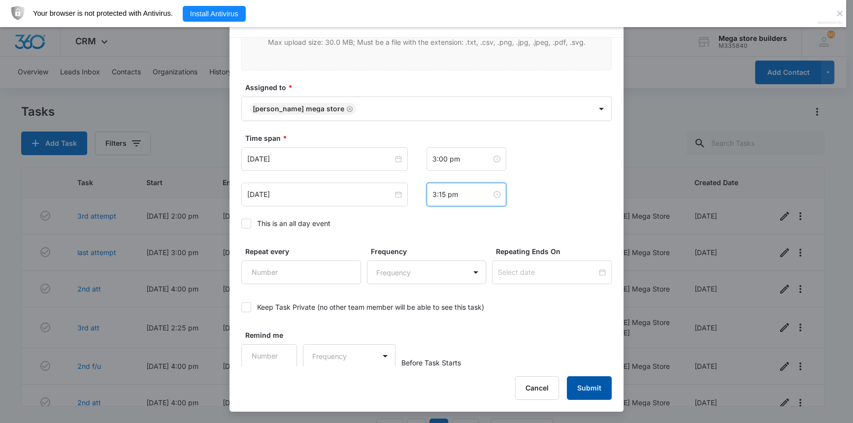
drag, startPoint x: 596, startPoint y: 392, endPoint x: 550, endPoint y: 372, distance: 49.9
click at [594, 389] on button "Submit" at bounding box center [589, 388] width 45 height 24
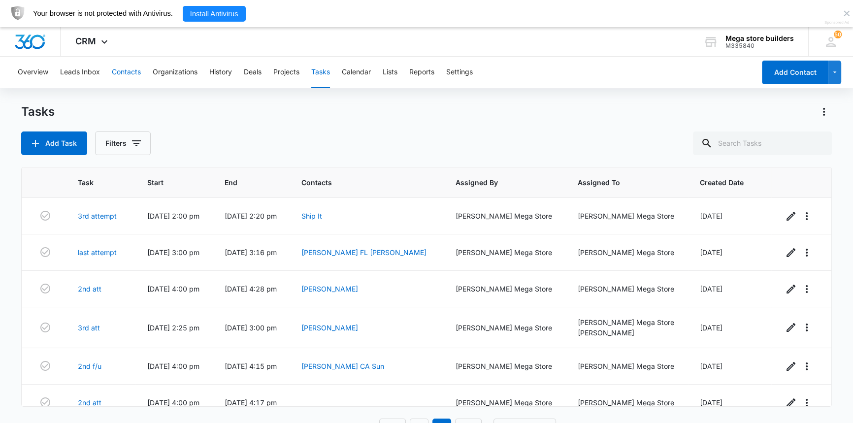
click at [130, 71] on button "Contacts" at bounding box center [126, 73] width 29 height 32
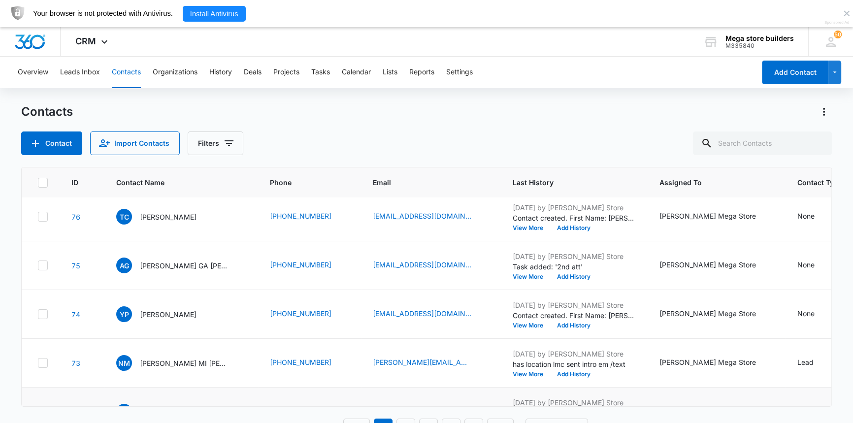
scroll to position [134, 0]
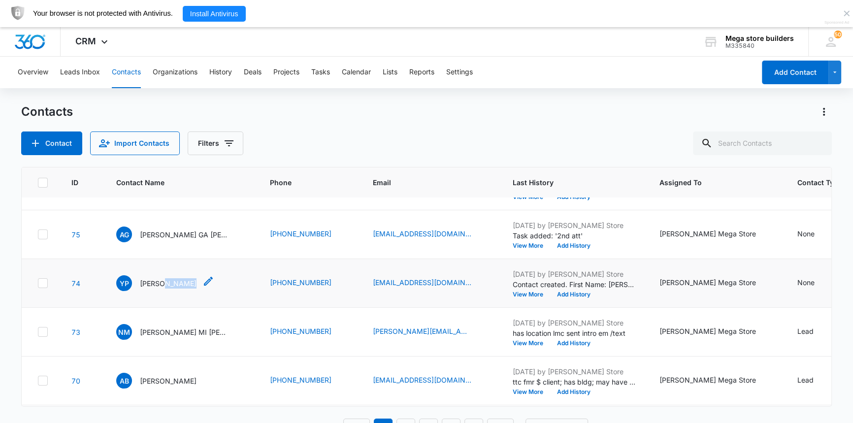
drag, startPoint x: 163, startPoint y: 282, endPoint x: 195, endPoint y: 277, distance: 32.3
click at [195, 277] on div "YP [PERSON_NAME]" at bounding box center [165, 283] width 98 height 16
click at [204, 277] on icon "Contact Name - Yves Pierre - Select to Edit Field" at bounding box center [208, 281] width 9 height 9
click at [202, 282] on icon "Contact Name - Yves Pierre - Select to Edit Field" at bounding box center [208, 281] width 12 height 12
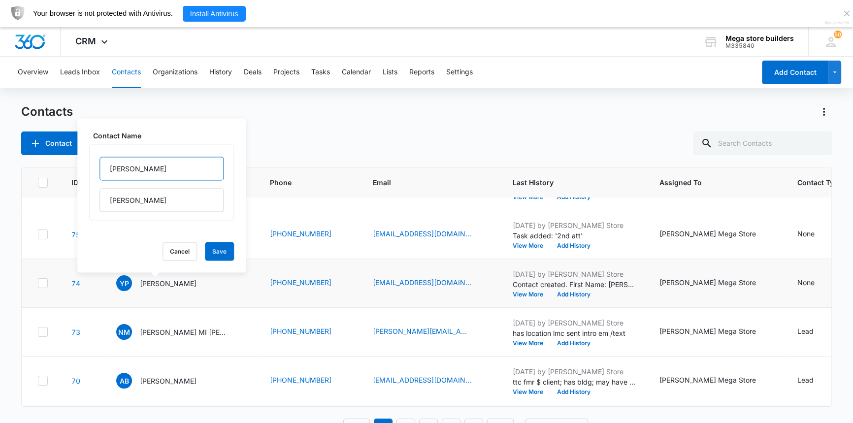
click at [163, 169] on input "[PERSON_NAME]" at bounding box center [161, 169] width 124 height 24
type input "Yves NJ"
click at [205, 251] on button "Save" at bounding box center [219, 251] width 29 height 19
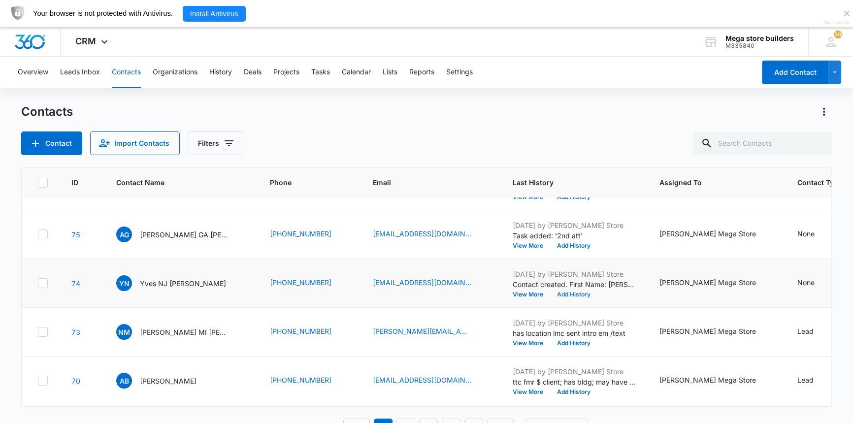
click at [550, 294] on button "Add History" at bounding box center [573, 295] width 47 height 6
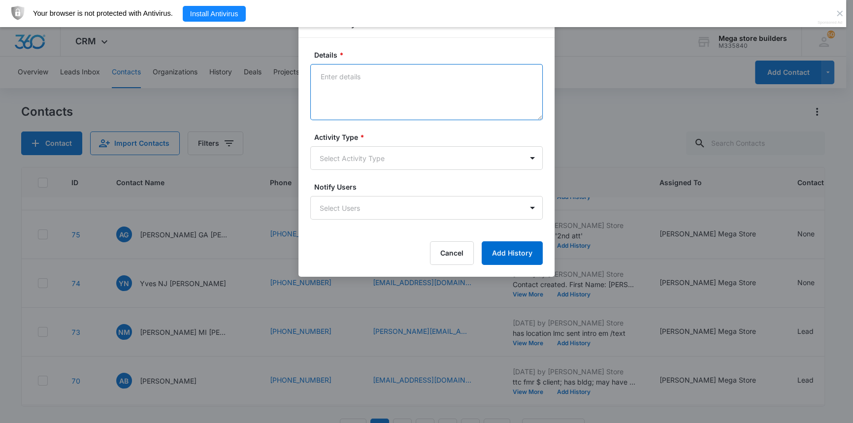
click at [366, 75] on textarea "Details *" at bounding box center [426, 92] width 232 height 56
type textarea "lmc sent intto text/ em"
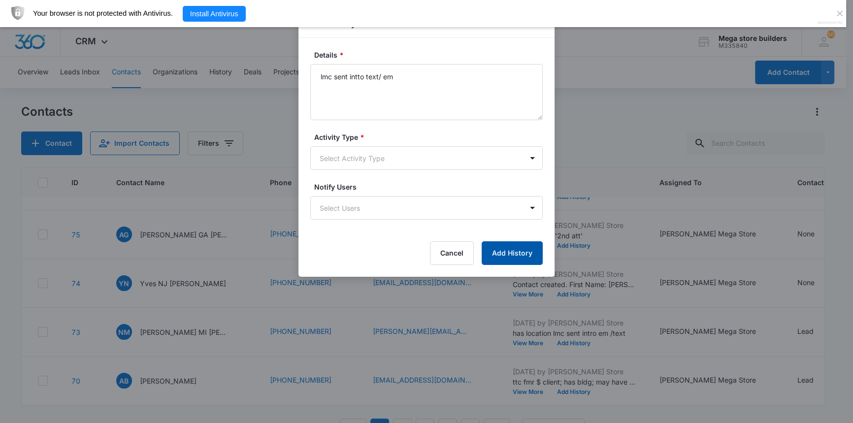
click at [514, 255] on button "Add History" at bounding box center [512, 253] width 61 height 24
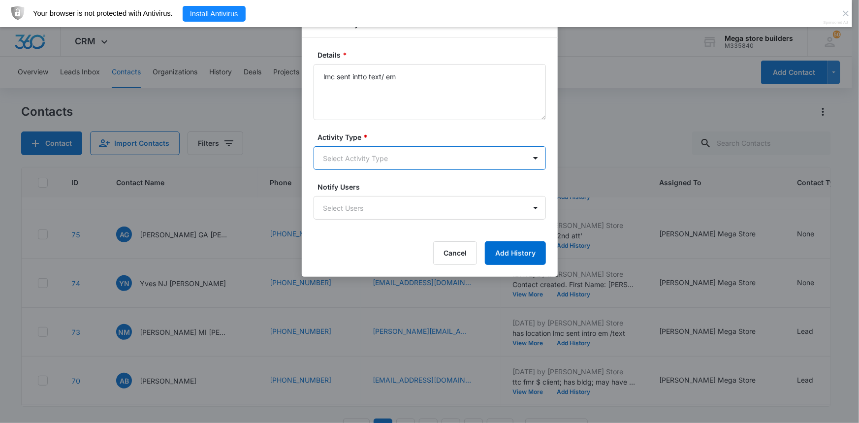
click at [411, 157] on body "CRM Apps Reputation Forms CRM Email Social Content Ads Intelligence Files Brand…" at bounding box center [429, 224] width 859 height 449
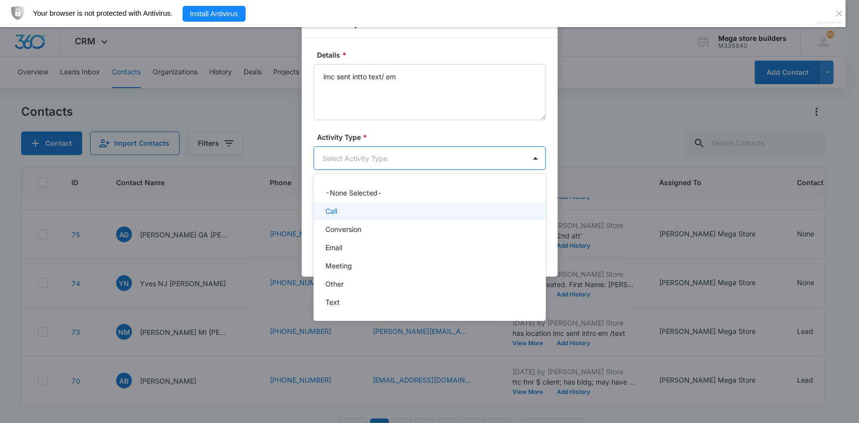
click at [332, 210] on p "Call" at bounding box center [332, 211] width 12 height 10
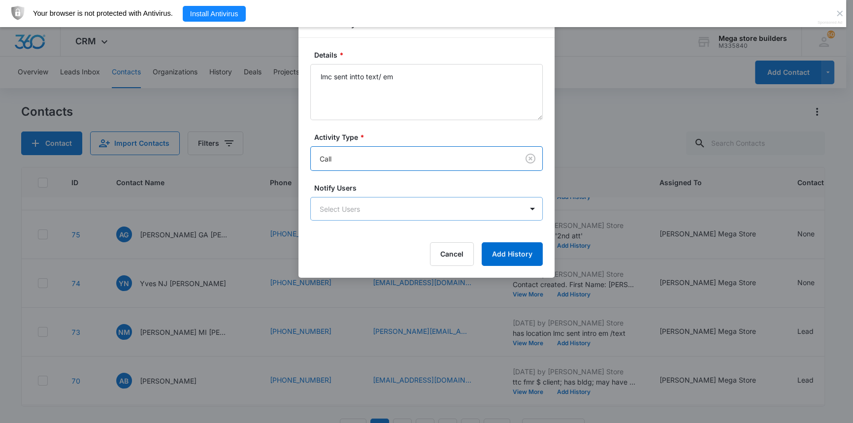
click at [339, 209] on body "CRM Apps Reputation Forms CRM Email Social Content Ads Intelligence Files Brand…" at bounding box center [426, 224] width 853 height 449
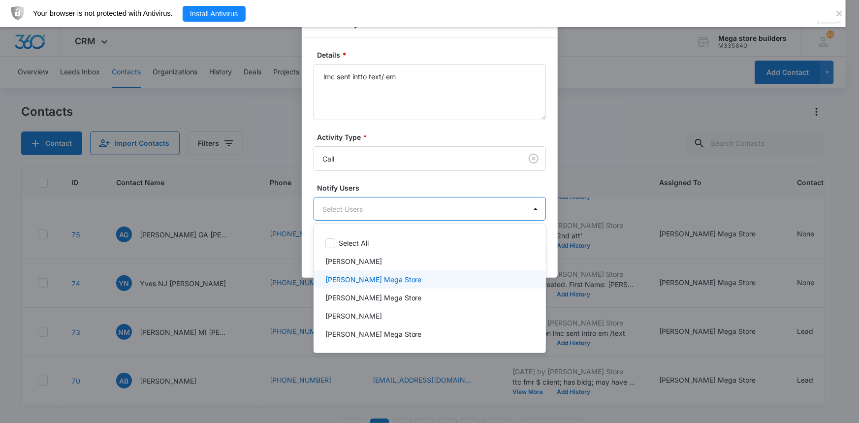
click at [350, 277] on p "[PERSON_NAME] Mega Store" at bounding box center [374, 279] width 97 height 10
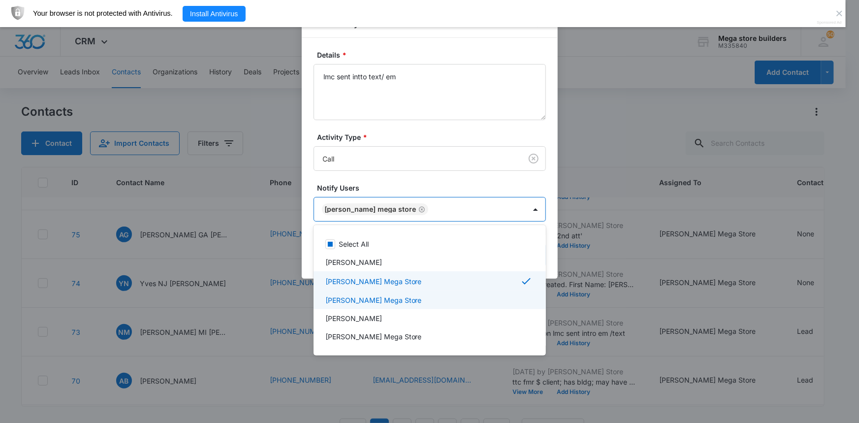
click at [596, 327] on div at bounding box center [429, 211] width 859 height 423
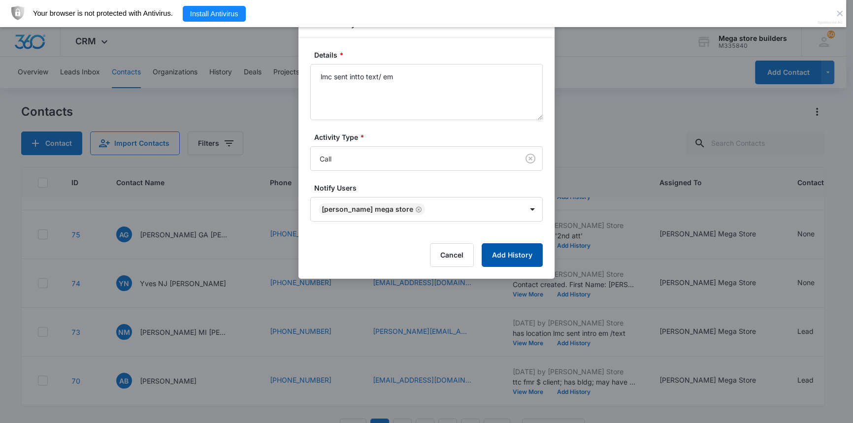
click at [512, 256] on button "Add History" at bounding box center [512, 255] width 61 height 24
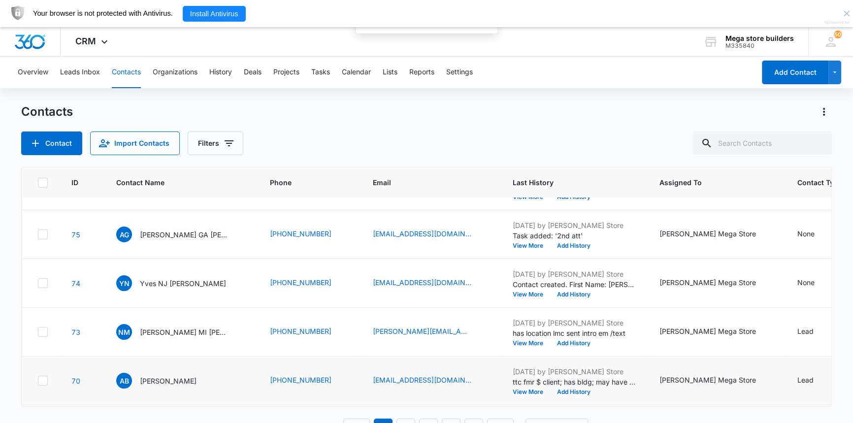
drag, startPoint x: 364, startPoint y: 281, endPoint x: 393, endPoint y: 357, distance: 81.1
click at [393, 357] on td "[EMAIL_ADDRESS][DOMAIN_NAME]" at bounding box center [431, 381] width 140 height 49
click at [224, 70] on button "History" at bounding box center [220, 73] width 23 height 32
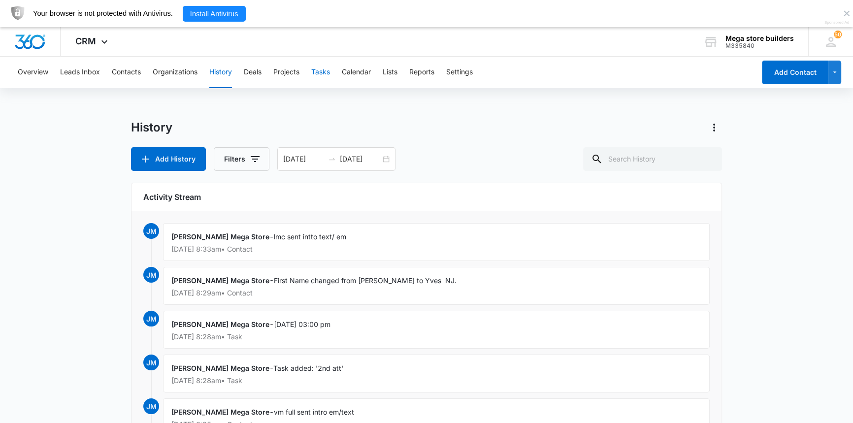
click at [325, 72] on button "Tasks" at bounding box center [320, 73] width 19 height 32
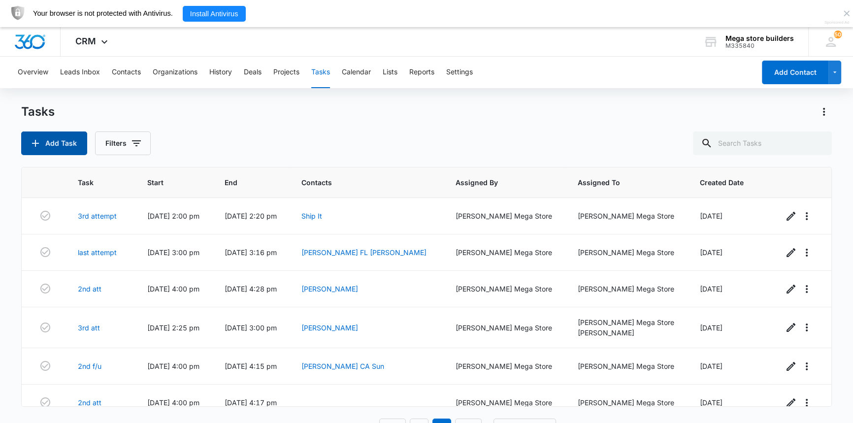
drag, startPoint x: 60, startPoint y: 148, endPoint x: 59, endPoint y: 142, distance: 6.5
click at [59, 142] on button "Add Task" at bounding box center [54, 144] width 66 height 24
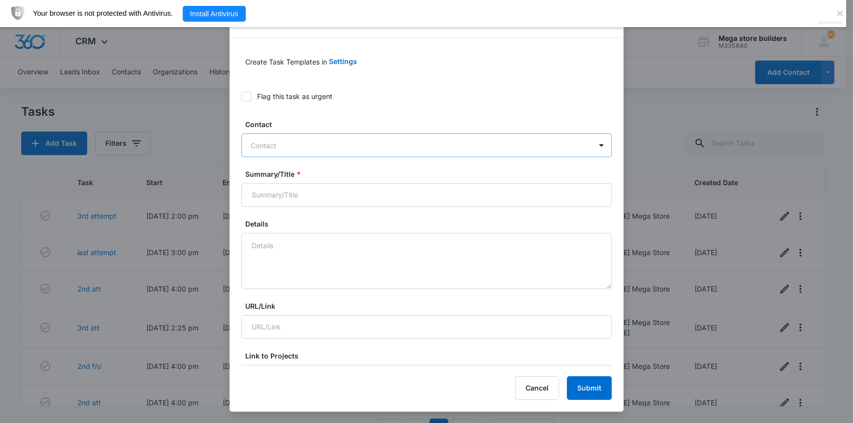
click at [303, 132] on div "Contact Contact" at bounding box center [426, 138] width 370 height 38
click at [297, 139] on div at bounding box center [421, 145] width 340 height 12
type input "[PERSON_NAME]"
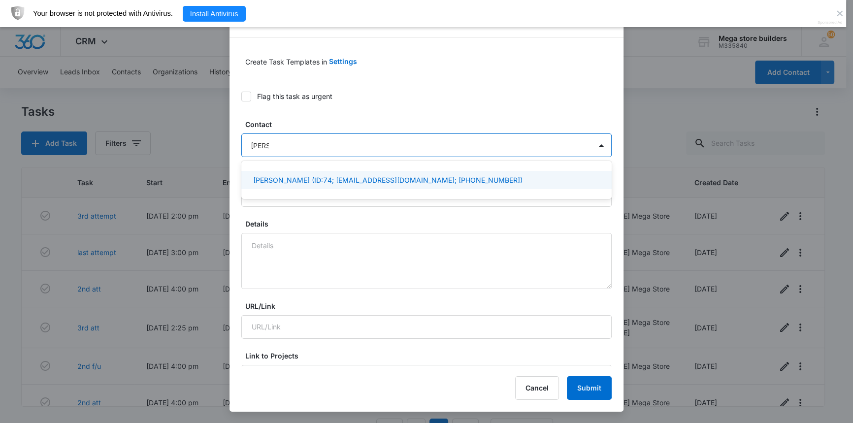
click at [291, 180] on p "[PERSON_NAME] (ID:74; [EMAIL_ADDRESS][DOMAIN_NAME]; [PHONE_NUMBER])" at bounding box center [387, 180] width 269 height 10
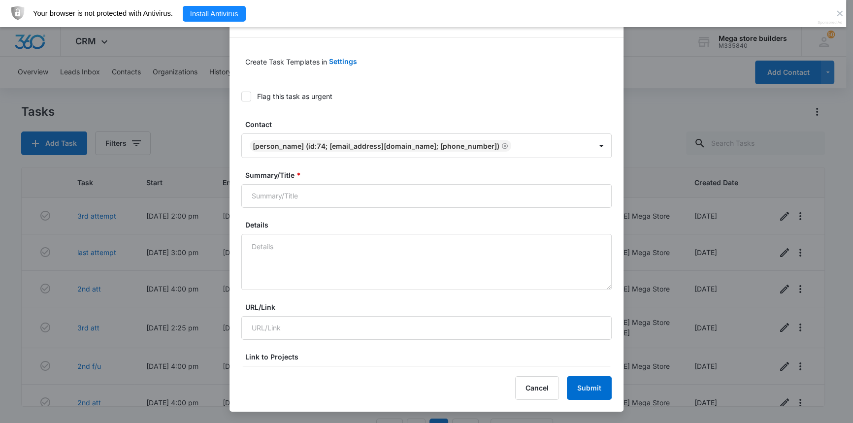
click at [289, 199] on input "Summary/Title *" at bounding box center [426, 196] width 370 height 24
type input "2nd att"
click at [284, 244] on textarea "Details" at bounding box center [426, 262] width 370 height 56
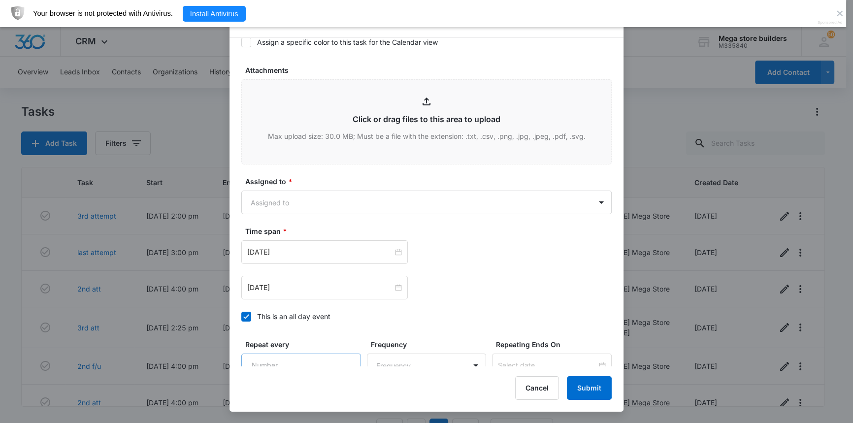
scroll to position [493, 0]
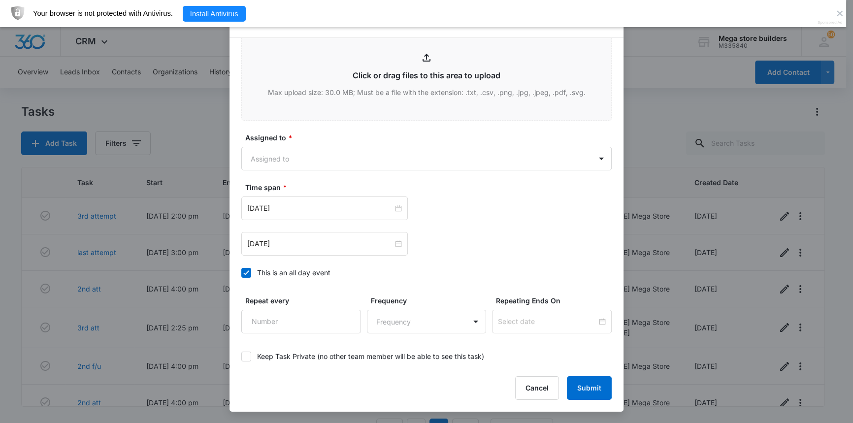
type textarea "call"
click at [246, 270] on icon at bounding box center [246, 272] width 9 height 9
click at [241, 273] on input "This is an all day event" at bounding box center [241, 273] width 0 height 0
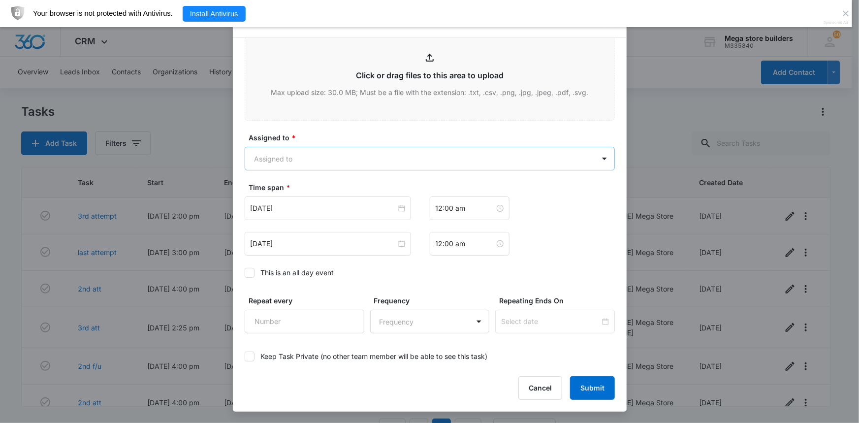
click at [332, 163] on body "CRM Apps Reputation Forms CRM Email Social Content Ads Intelligence Files Brand…" at bounding box center [429, 224] width 859 height 449
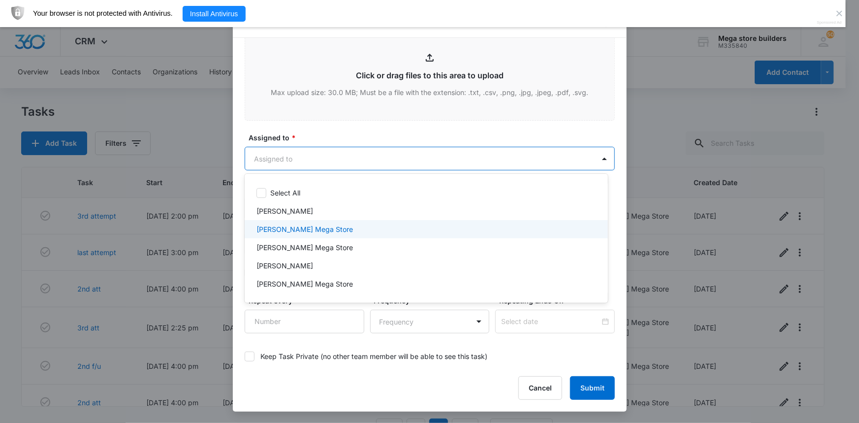
click at [300, 228] on p "[PERSON_NAME] Mega Store" at bounding box center [305, 229] width 97 height 10
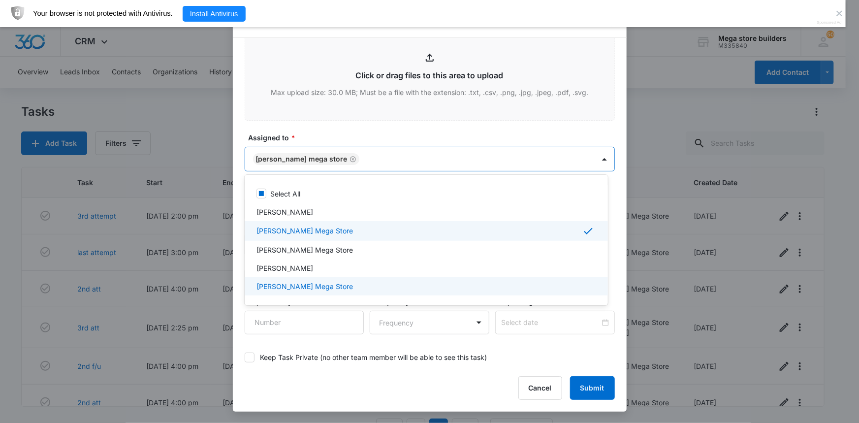
click at [665, 308] on div at bounding box center [429, 211] width 859 height 423
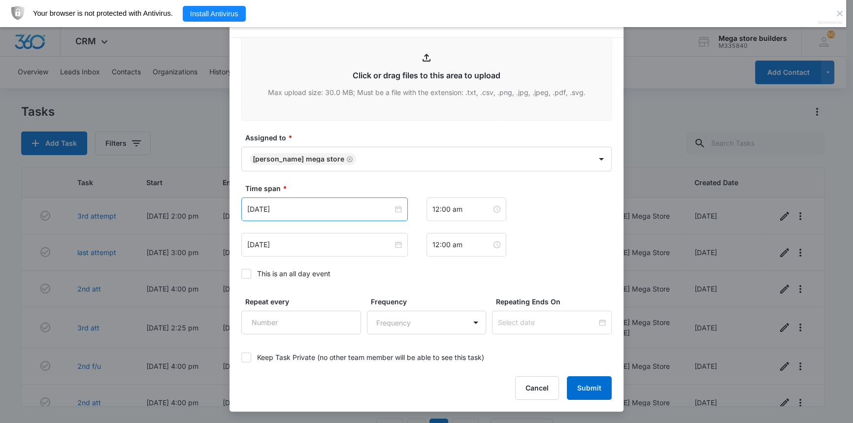
click at [346, 215] on div "[DATE]" at bounding box center [324, 210] width 166 height 24
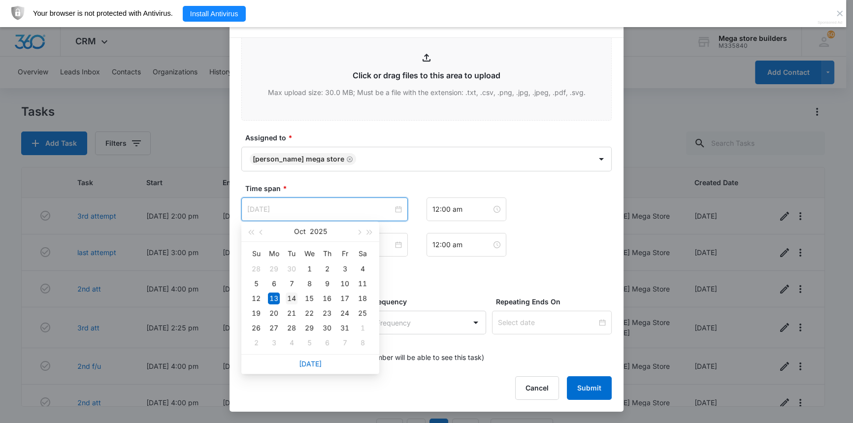
type input "[DATE]"
click at [291, 298] on div "14" at bounding box center [292, 299] width 12 height 12
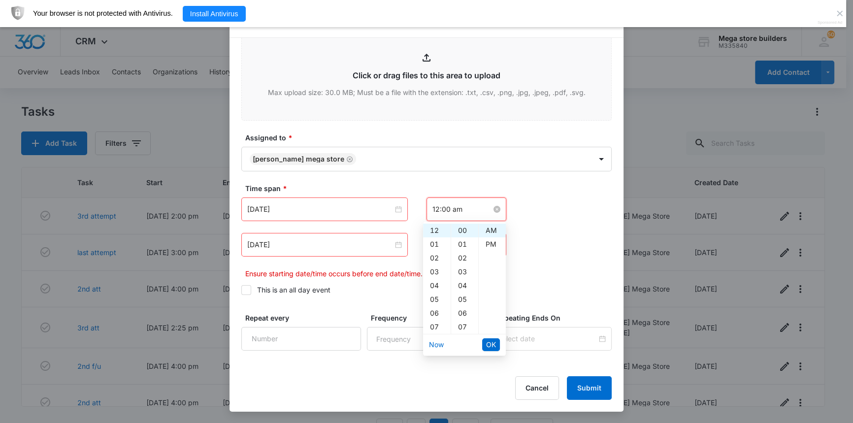
click at [461, 210] on input "12:00 am" at bounding box center [461, 209] width 59 height 11
click at [486, 241] on div "PM" at bounding box center [492, 244] width 27 height 14
click at [435, 274] on div "03" at bounding box center [437, 272] width 28 height 14
type input "3:00 pm"
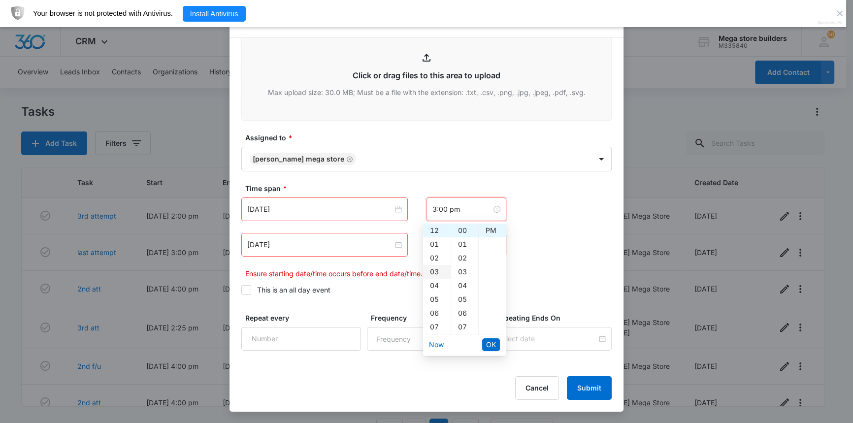
scroll to position [41, 0]
click at [495, 343] on span "OK" at bounding box center [491, 344] width 10 height 11
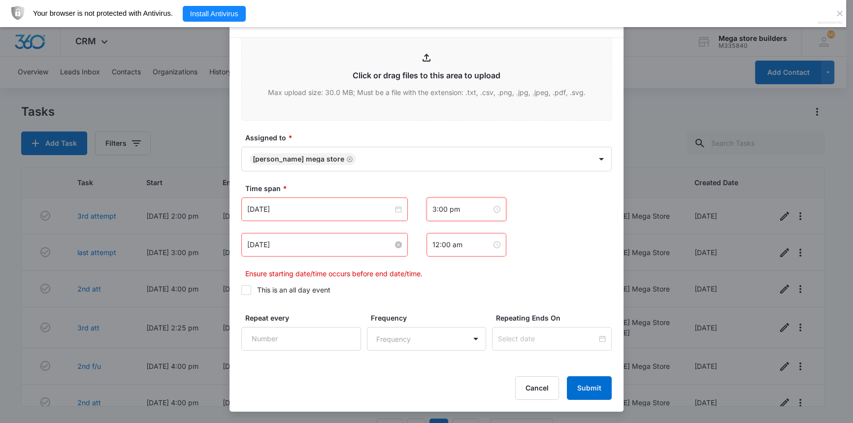
click at [377, 243] on input "[DATE]" at bounding box center [320, 244] width 146 height 11
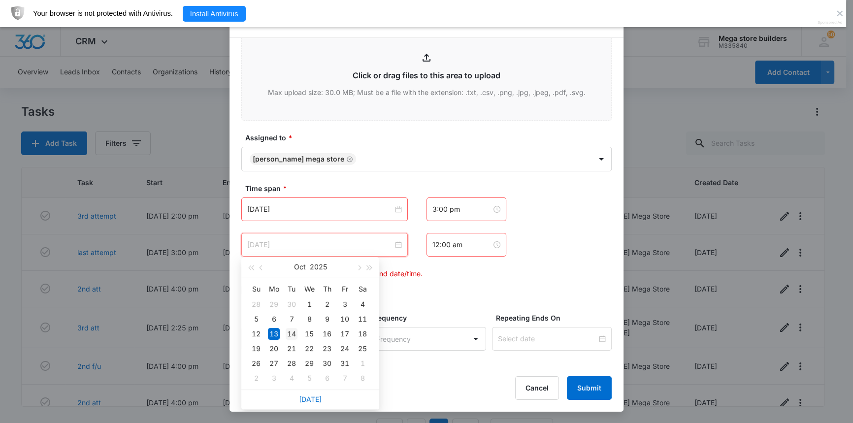
type input "[DATE]"
click at [294, 334] on div "14" at bounding box center [292, 334] width 12 height 12
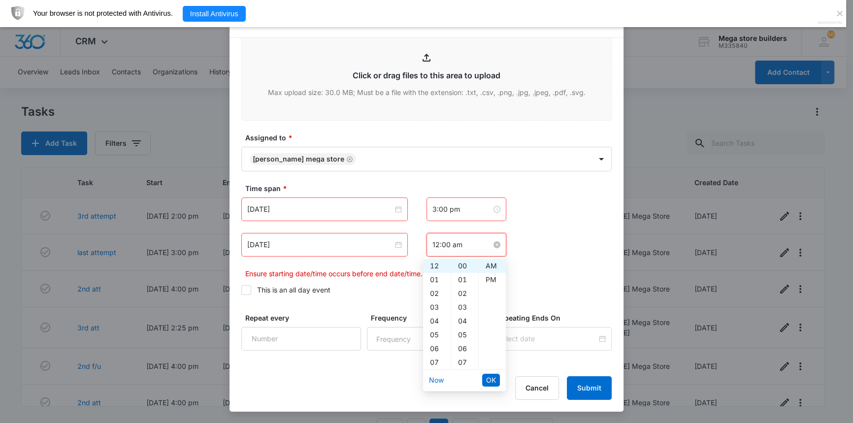
click at [475, 246] on input "12:00 am" at bounding box center [461, 244] width 59 height 11
click at [438, 307] on div "03" at bounding box center [437, 307] width 28 height 14
click at [465, 327] on div "14" at bounding box center [464, 325] width 27 height 14
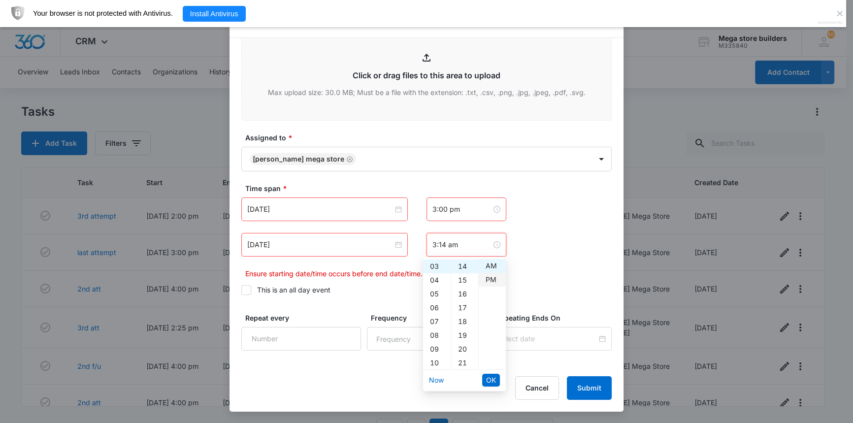
click at [492, 281] on div "PM" at bounding box center [492, 280] width 27 height 14
type input "3:14 pm"
click at [500, 380] on ul "Now OK" at bounding box center [464, 380] width 83 height 21
click at [488, 382] on span "OK" at bounding box center [491, 380] width 10 height 11
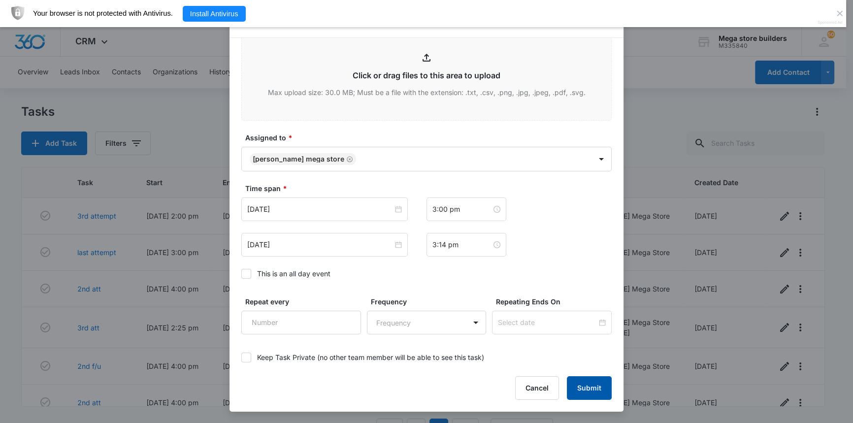
click at [589, 391] on button "Submit" at bounding box center [589, 388] width 45 height 24
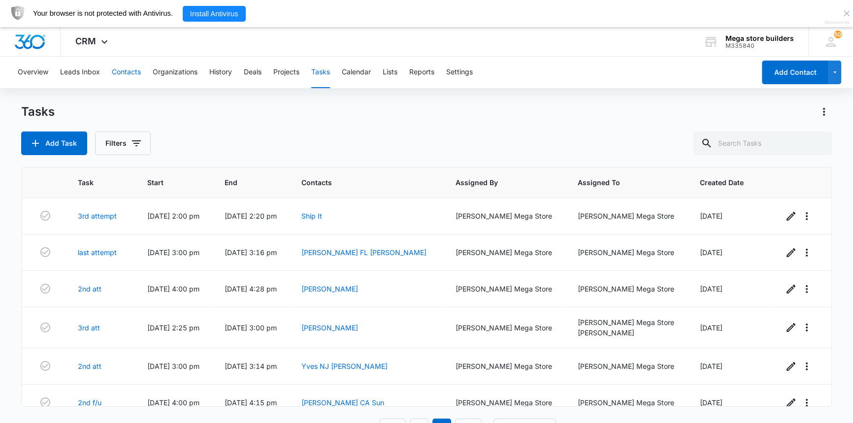
click at [133, 74] on button "Contacts" at bounding box center [126, 73] width 29 height 32
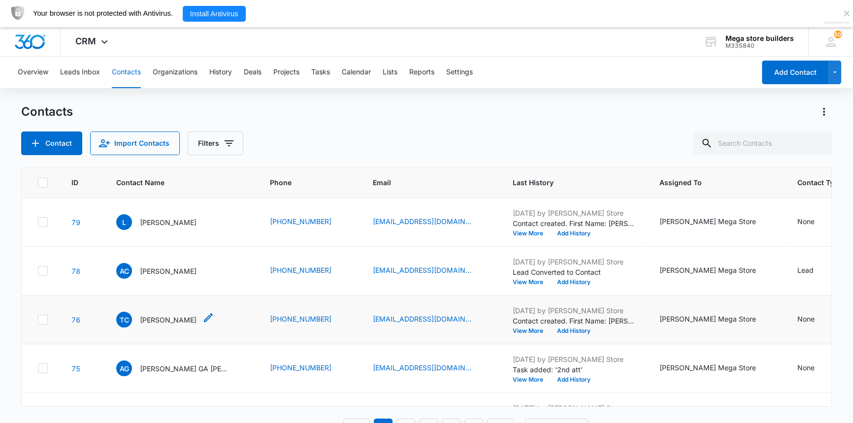
click at [202, 316] on icon "Contact Name - Tricia Carter - Select to Edit Field" at bounding box center [208, 318] width 12 height 12
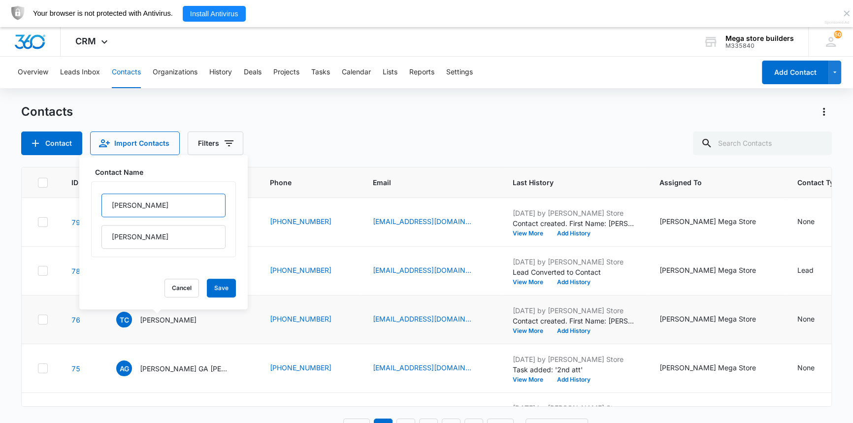
click at [151, 207] on input "[PERSON_NAME]" at bounding box center [163, 206] width 124 height 24
type input "[PERSON_NAME] [GEOGRAPHIC_DATA]"
click at [210, 285] on button "Save" at bounding box center [221, 288] width 29 height 19
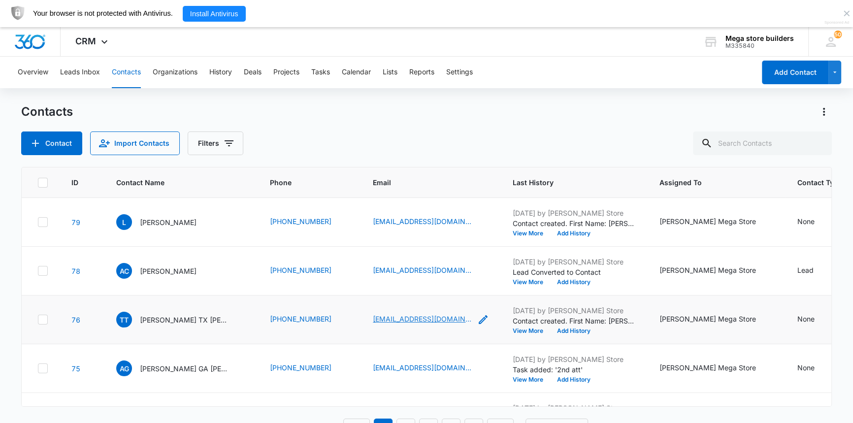
drag, startPoint x: 162, startPoint y: 320, endPoint x: 366, endPoint y: 318, distance: 204.4
click at [513, 329] on button "View More" at bounding box center [531, 331] width 37 height 6
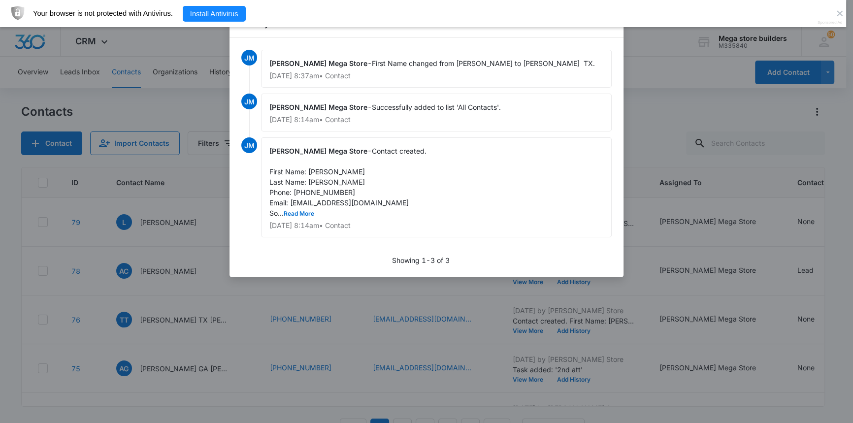
click at [653, 170] on div at bounding box center [426, 211] width 853 height 423
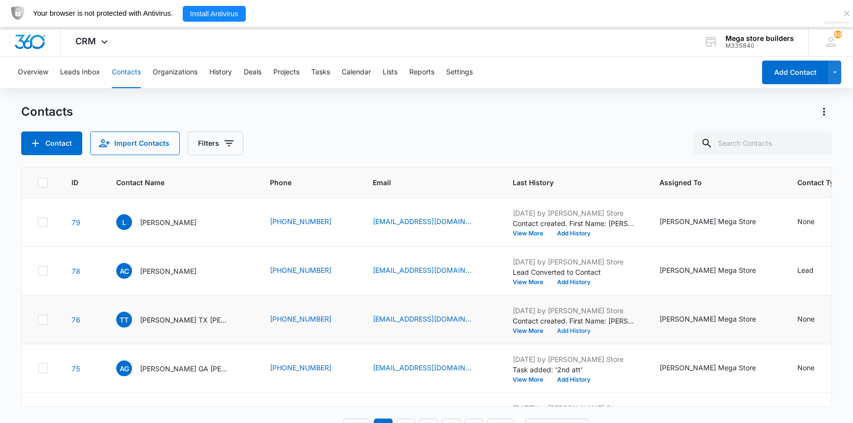
click at [552, 332] on button "Add History" at bounding box center [573, 331] width 47 height 6
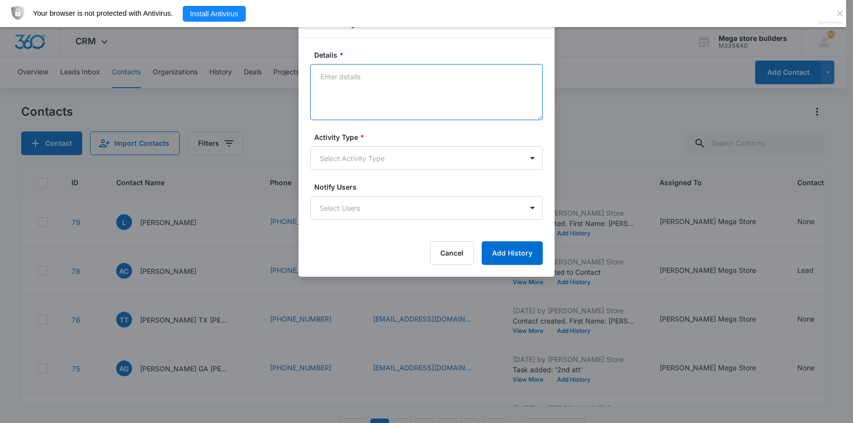
click at [399, 82] on textarea "Details *" at bounding box center [426, 92] width 232 height 56
type textarea "lmc sent intro em/text"
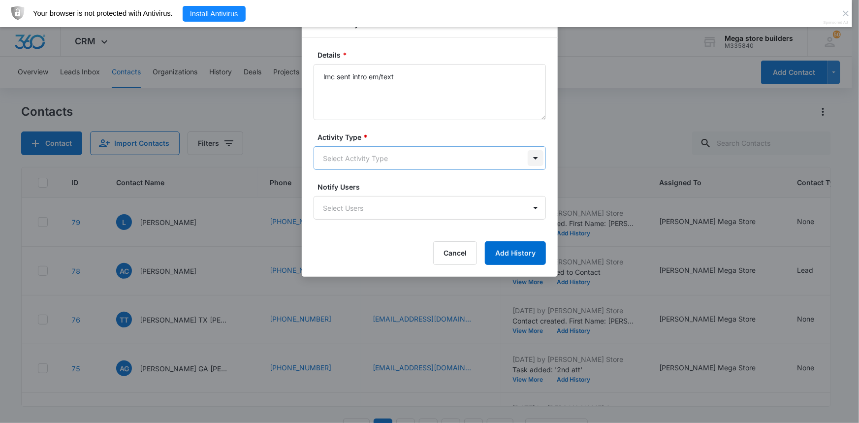
click at [527, 159] on body "CRM Apps Reputation Forms CRM Email Social Content Ads Intelligence Files Brand…" at bounding box center [429, 224] width 859 height 449
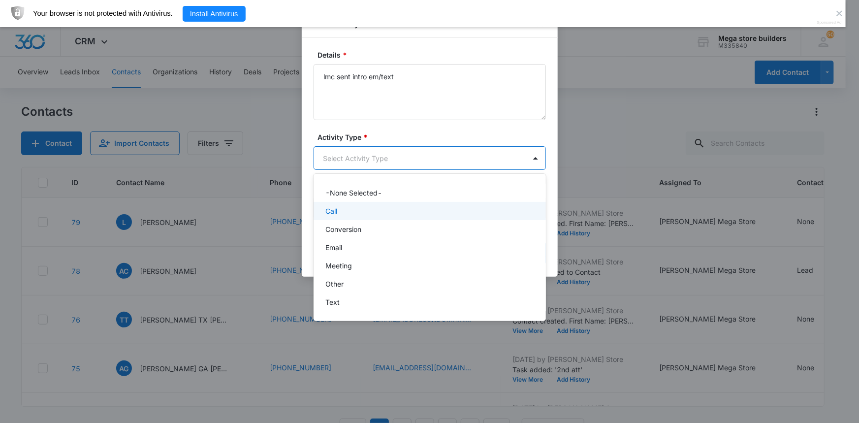
click at [340, 210] on div "Call" at bounding box center [429, 211] width 207 height 10
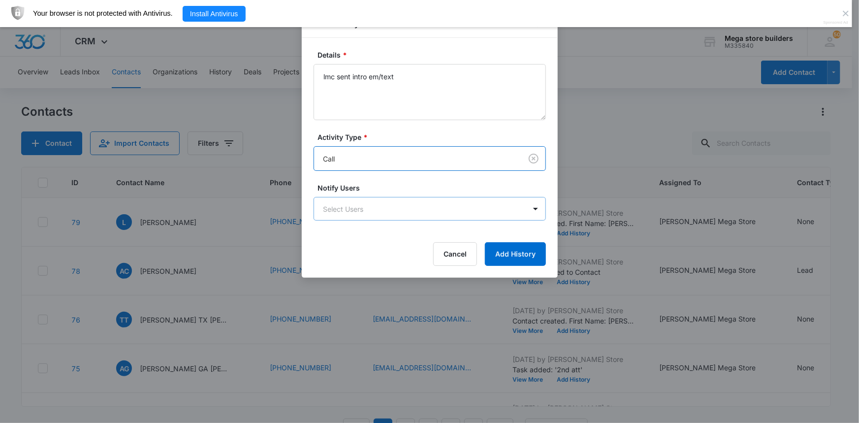
click at [430, 215] on body "CRM Apps Reputation Forms CRM Email Social Content Ads Intelligence Files Brand…" at bounding box center [429, 224] width 859 height 449
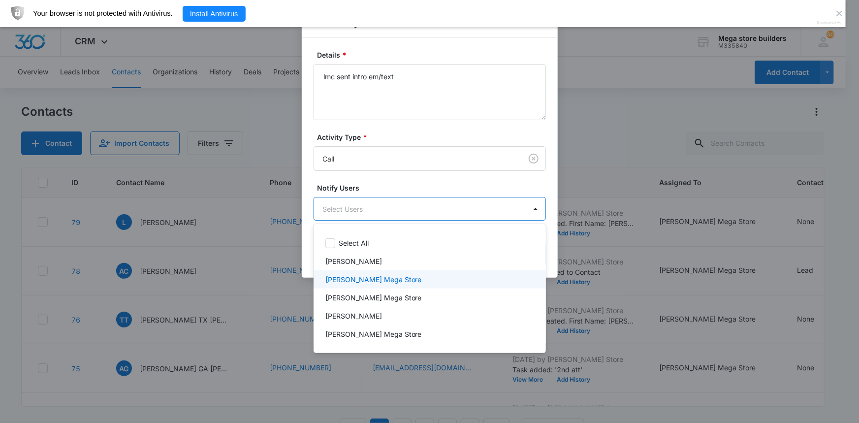
click at [349, 279] on p "[PERSON_NAME] Mega Store" at bounding box center [374, 279] width 97 height 10
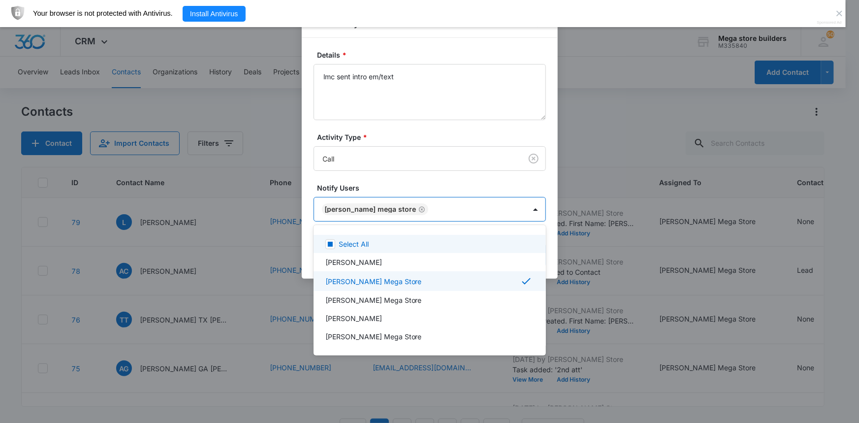
click at [331, 243] on rect at bounding box center [330, 244] width 5 height 5
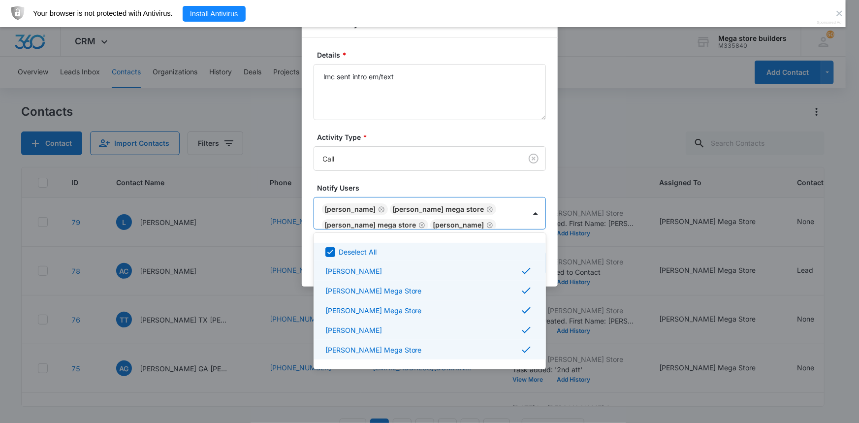
click at [326, 248] on icon at bounding box center [330, 252] width 9 height 9
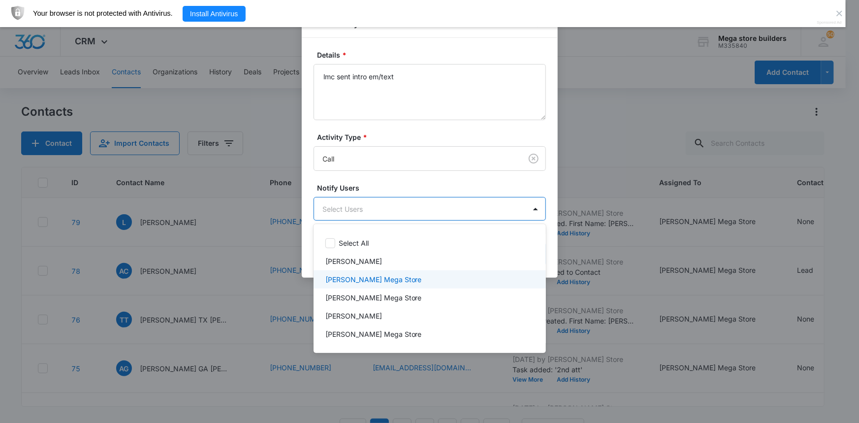
click at [347, 280] on p "[PERSON_NAME] Mega Store" at bounding box center [374, 279] width 97 height 10
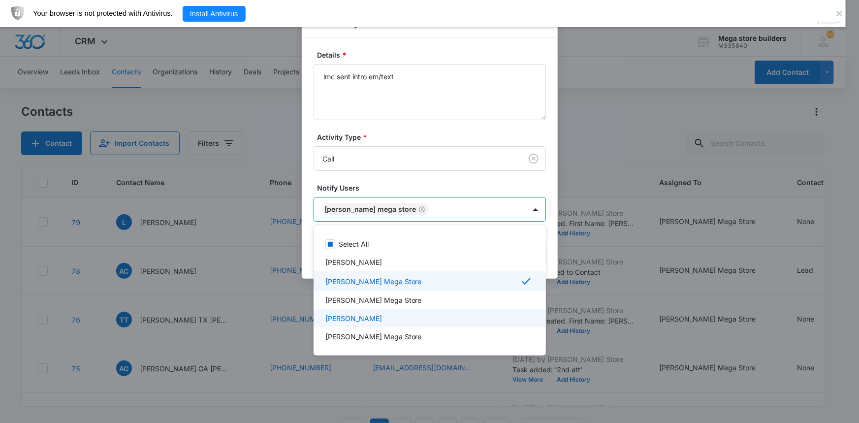
click at [572, 327] on div at bounding box center [429, 211] width 859 height 423
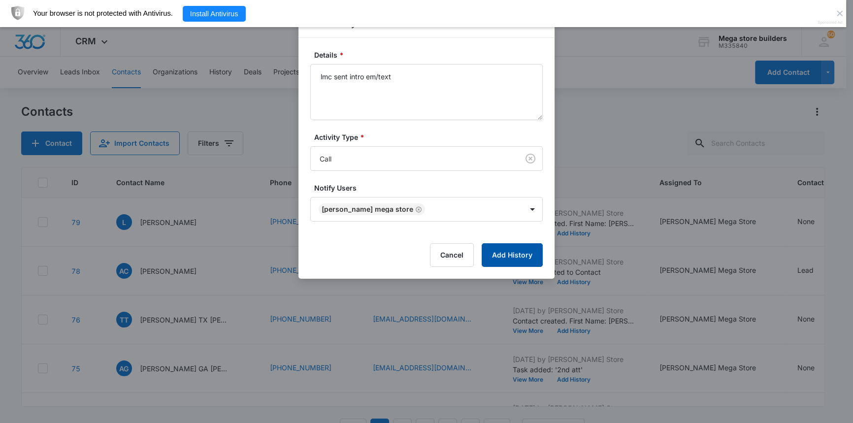
click at [504, 257] on button "Add History" at bounding box center [512, 255] width 61 height 24
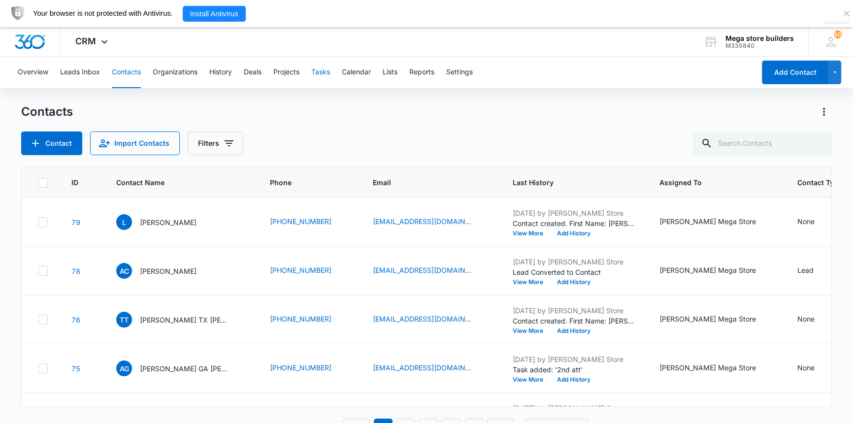
click at [324, 70] on button "Tasks" at bounding box center [320, 73] width 19 height 32
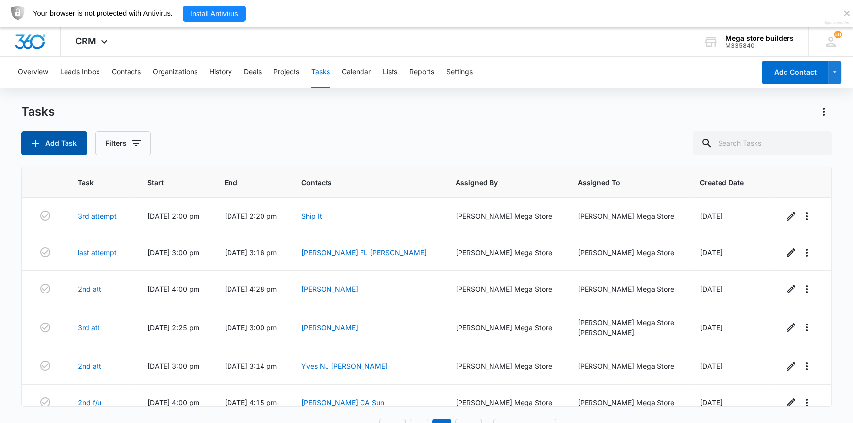
click at [54, 141] on button "Add Task" at bounding box center [54, 144] width 66 height 24
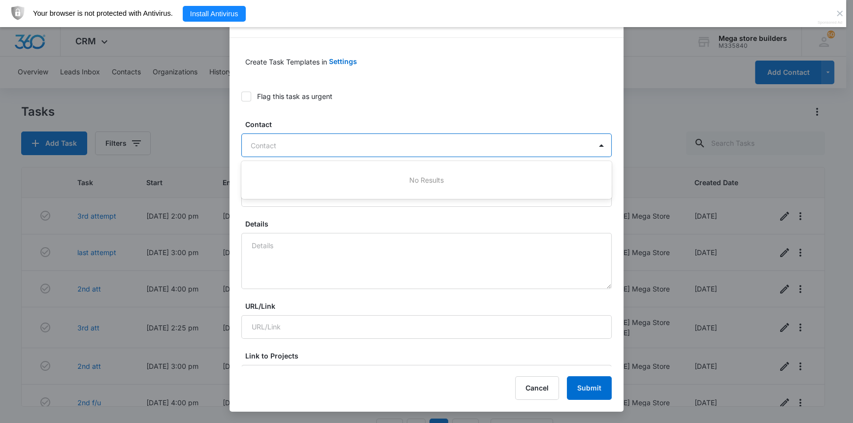
click at [327, 145] on div at bounding box center [421, 145] width 340 height 12
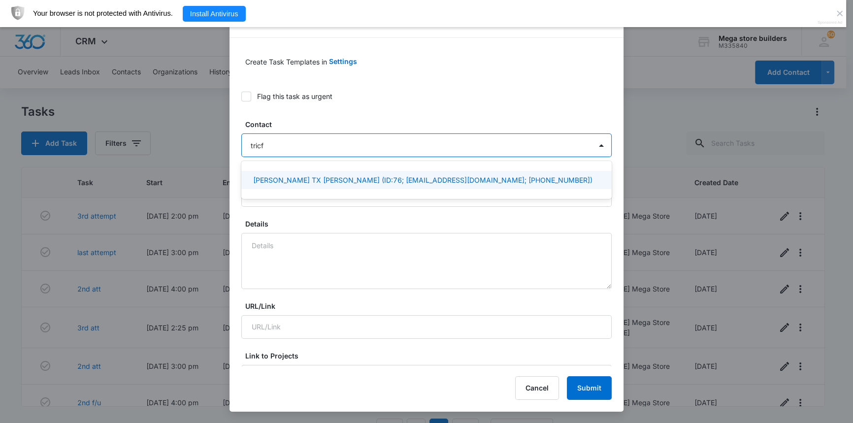
type input "tric"
drag, startPoint x: 350, startPoint y: 172, endPoint x: 355, endPoint y: 171, distance: 5.5
click at [352, 172] on div "[PERSON_NAME] TX [PERSON_NAME] (ID:76; [EMAIL_ADDRESS][DOMAIN_NAME]; [PHONE_NUM…" at bounding box center [426, 180] width 370 height 18
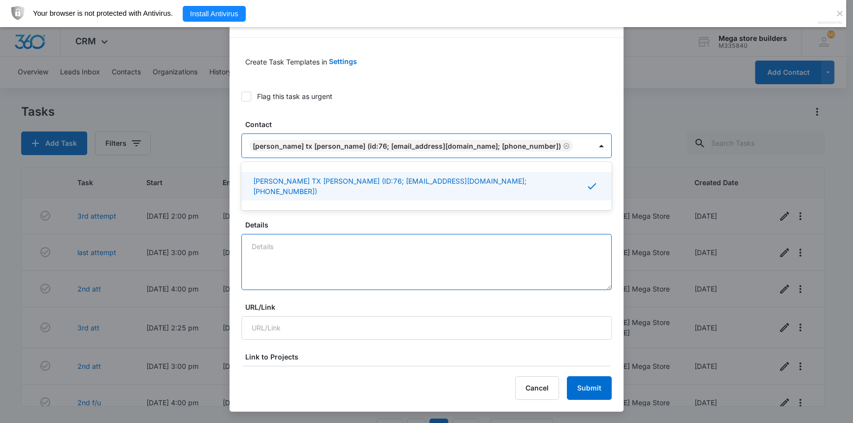
click at [392, 236] on textarea "Details" at bounding box center [426, 262] width 370 height 56
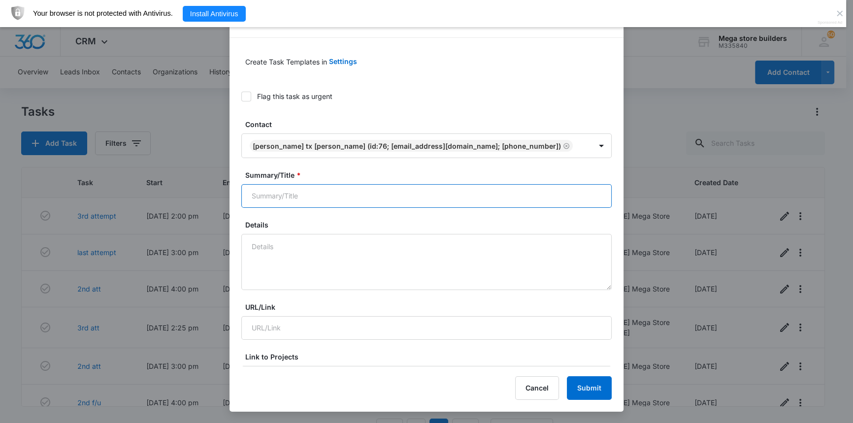
click at [330, 192] on input "Summary/Title *" at bounding box center [426, 196] width 370 height 24
type input "2nd att"
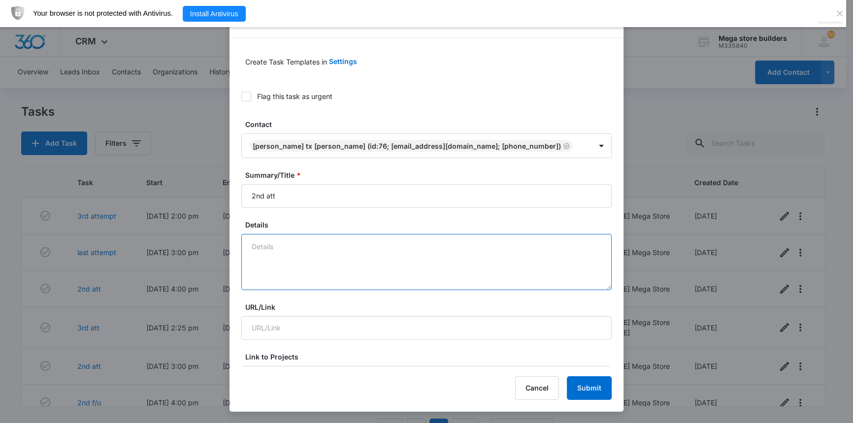
click at [302, 259] on textarea "Details" at bounding box center [426, 262] width 370 height 56
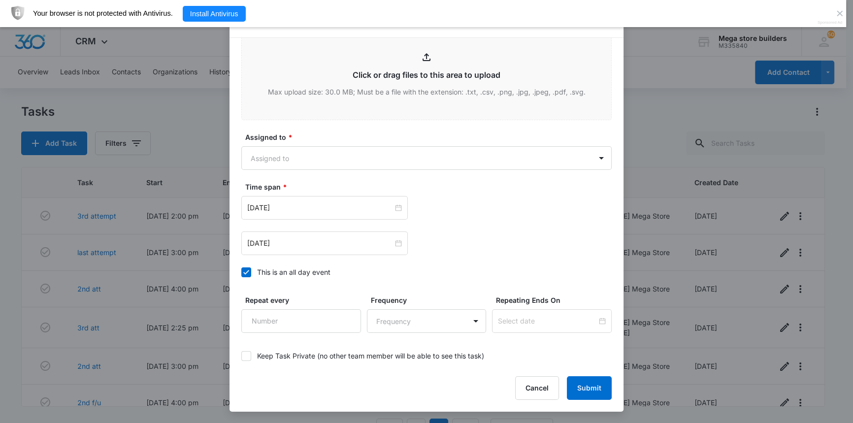
scroll to position [493, 0]
type textarea "call"
click at [242, 273] on icon at bounding box center [246, 272] width 9 height 9
click at [241, 273] on input "This is an all day event" at bounding box center [241, 273] width 0 height 0
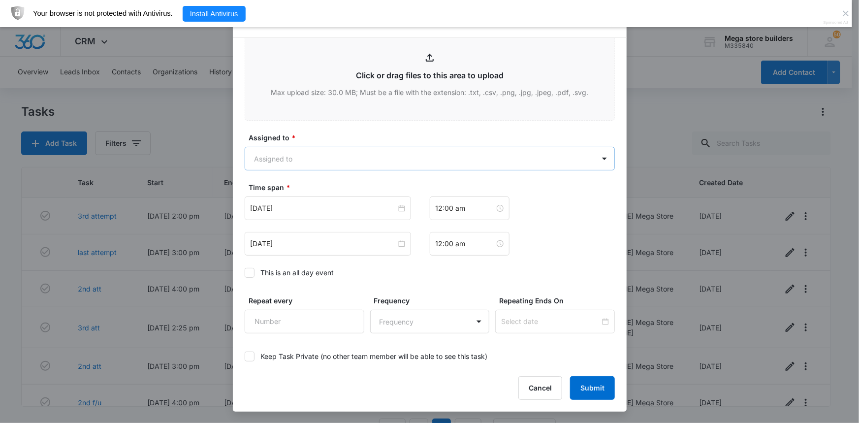
click at [290, 158] on body "CRM Apps Reputation Forms CRM Email Social Content Ads Intelligence Files Brand…" at bounding box center [429, 224] width 859 height 449
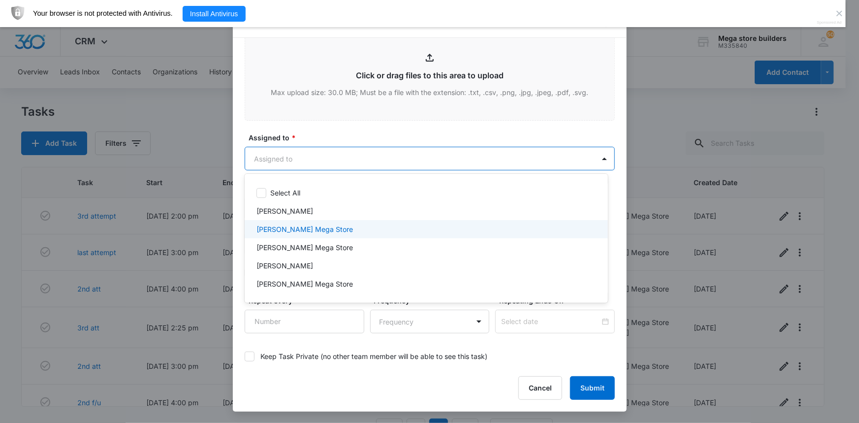
click at [290, 227] on p "[PERSON_NAME] Mega Store" at bounding box center [305, 229] width 97 height 10
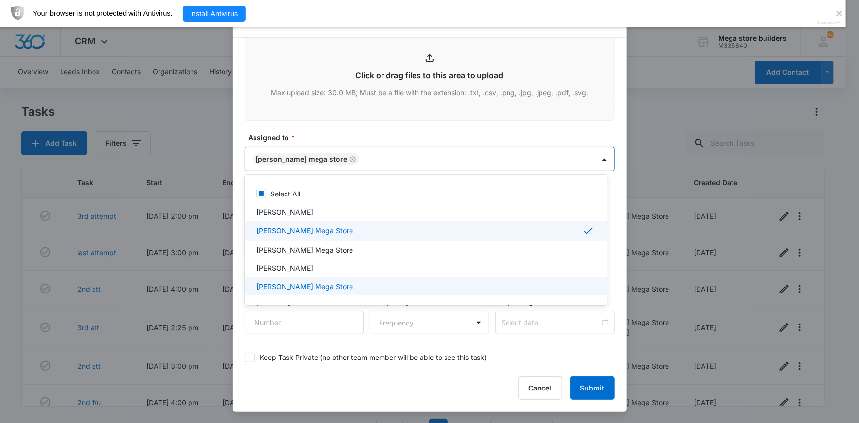
click at [298, 326] on div at bounding box center [429, 211] width 859 height 423
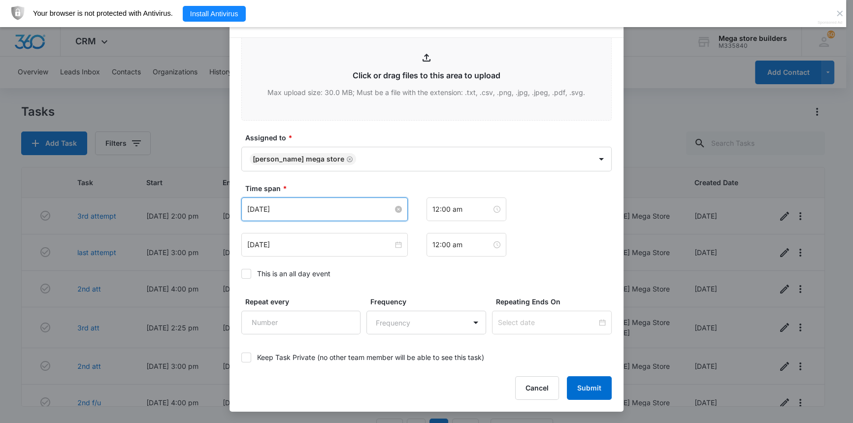
click at [284, 205] on input "[DATE]" at bounding box center [320, 209] width 146 height 11
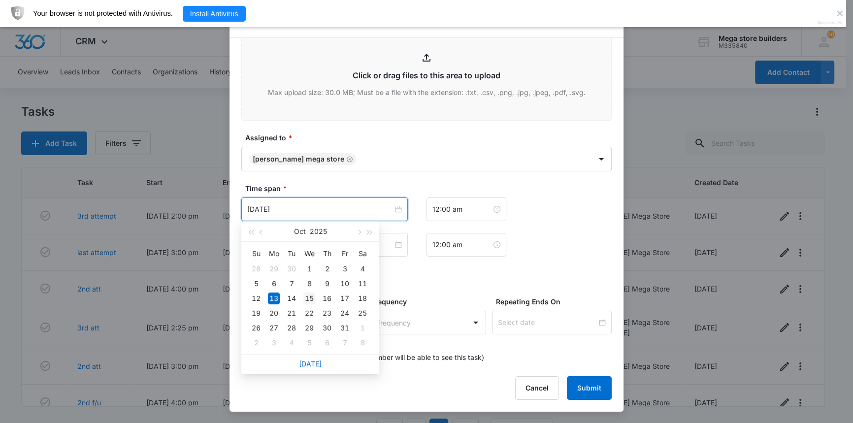
type input "[DATE]"
click at [306, 296] on div "15" at bounding box center [309, 299] width 12 height 12
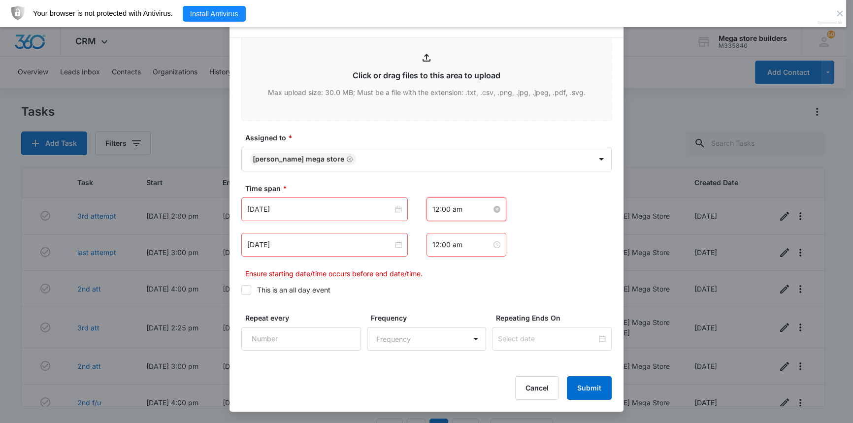
click at [437, 210] on input "12:00 am" at bounding box center [461, 209] width 59 height 11
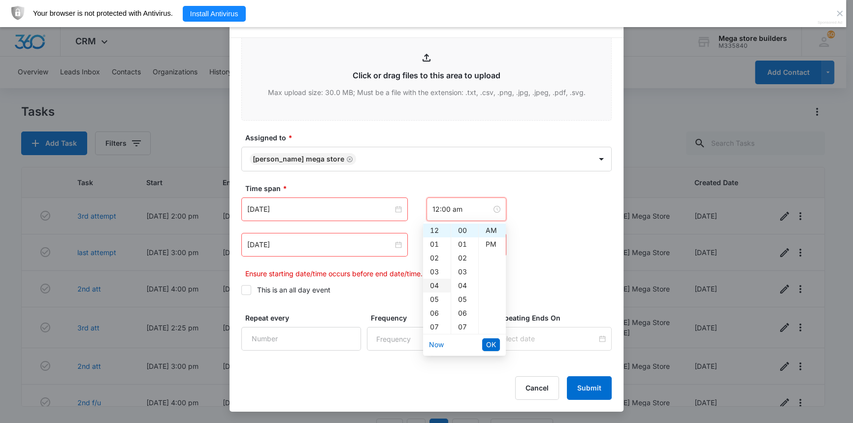
click at [435, 282] on div "04" at bounding box center [437, 286] width 28 height 14
click at [487, 240] on div "PM" at bounding box center [492, 244] width 27 height 14
type input "12:00 am"
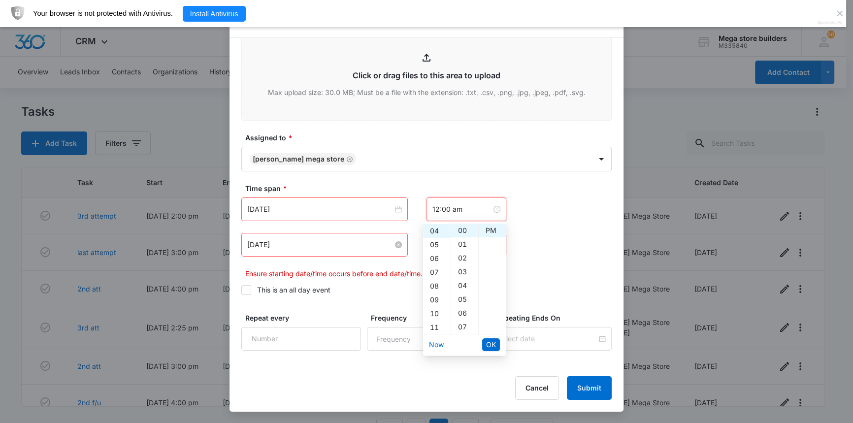
click at [340, 242] on input "[DATE]" at bounding box center [320, 244] width 146 height 11
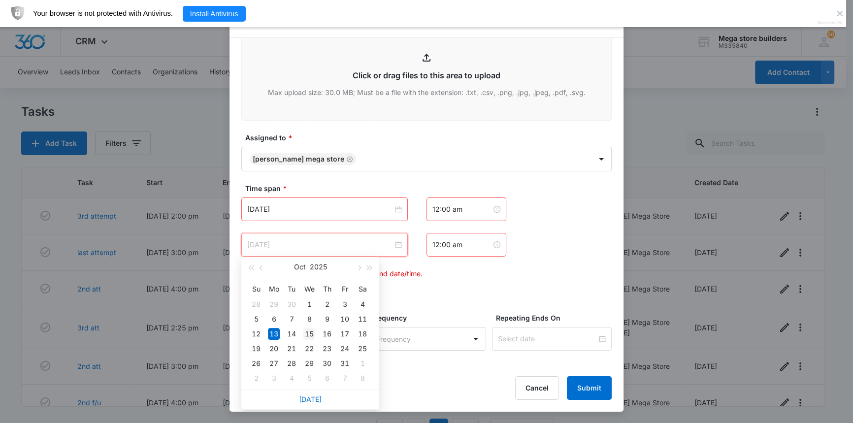
type input "[DATE]"
click at [310, 333] on div "15" at bounding box center [309, 334] width 12 height 12
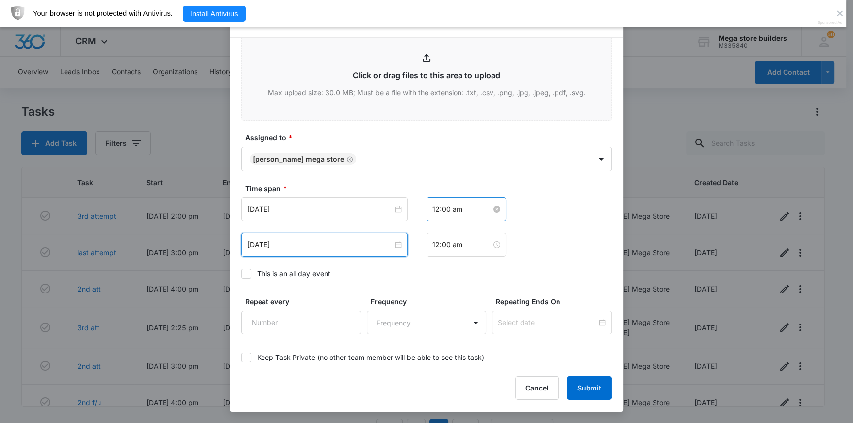
scroll to position [0, 0]
click at [453, 209] on input "12:00 am" at bounding box center [461, 209] width 59 height 11
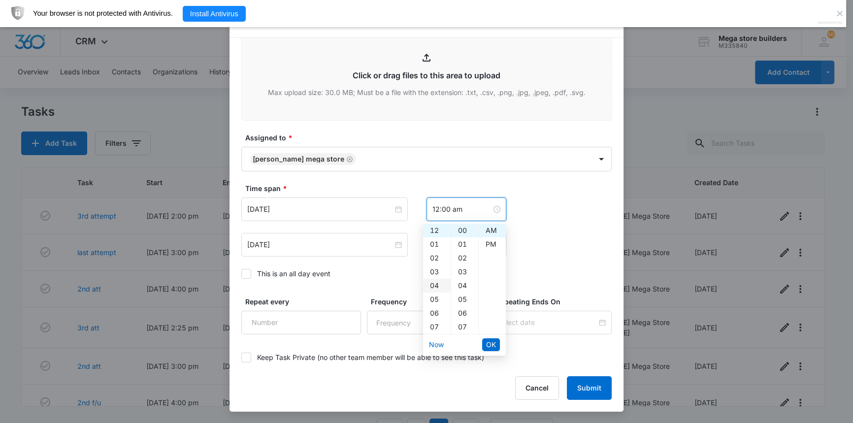
click at [430, 284] on div "04" at bounding box center [437, 286] width 28 height 14
click at [485, 244] on div "PM" at bounding box center [492, 244] width 27 height 14
type input "4:00 pm"
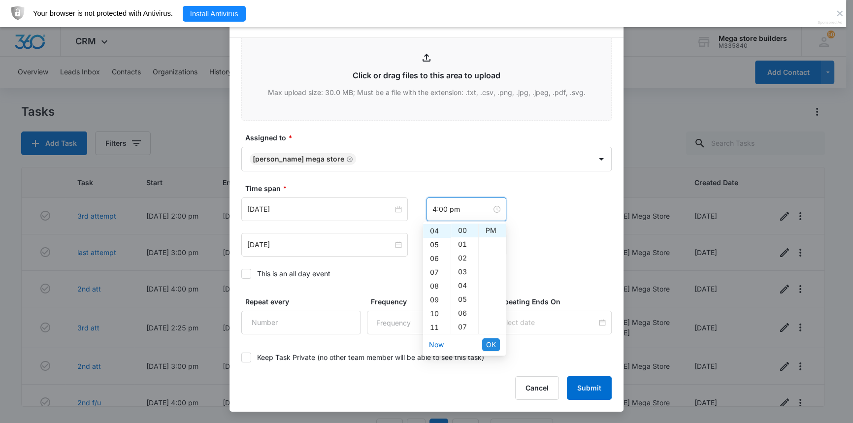
click at [493, 347] on span "OK" at bounding box center [491, 344] width 10 height 11
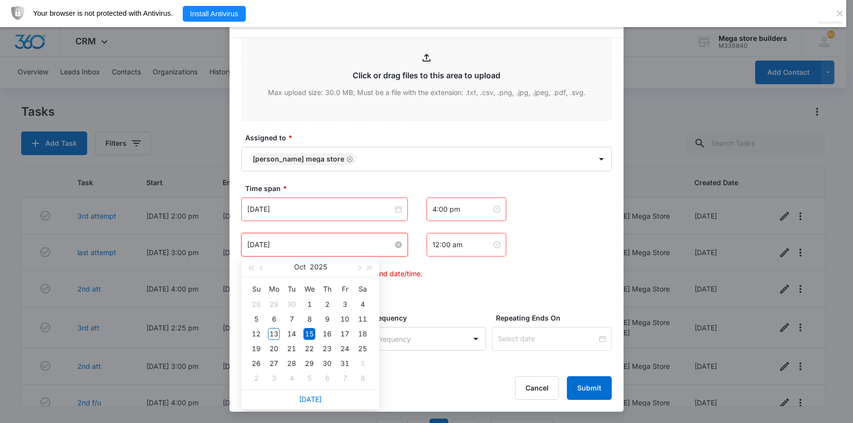
click at [346, 244] on input "[DATE]" at bounding box center [320, 244] width 146 height 11
click at [439, 242] on input "12:00 am" at bounding box center [461, 244] width 59 height 11
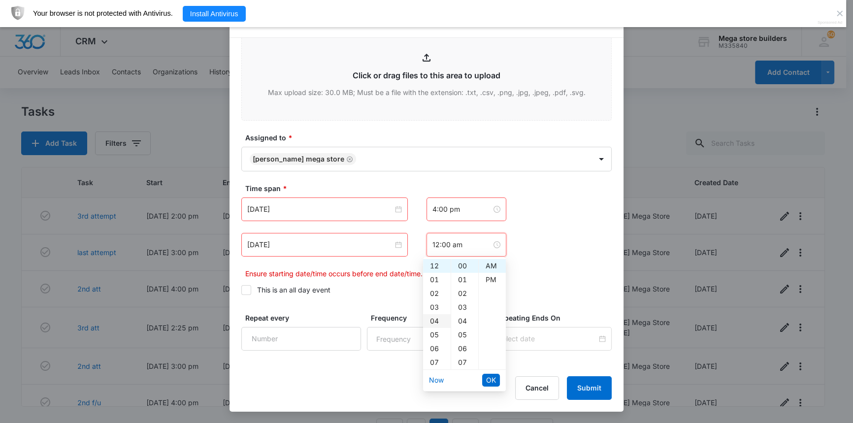
click at [434, 321] on div "04" at bounding box center [437, 321] width 28 height 14
click at [467, 338] on div "15" at bounding box center [464, 339] width 27 height 14
click at [490, 279] on div "PM" at bounding box center [492, 280] width 27 height 14
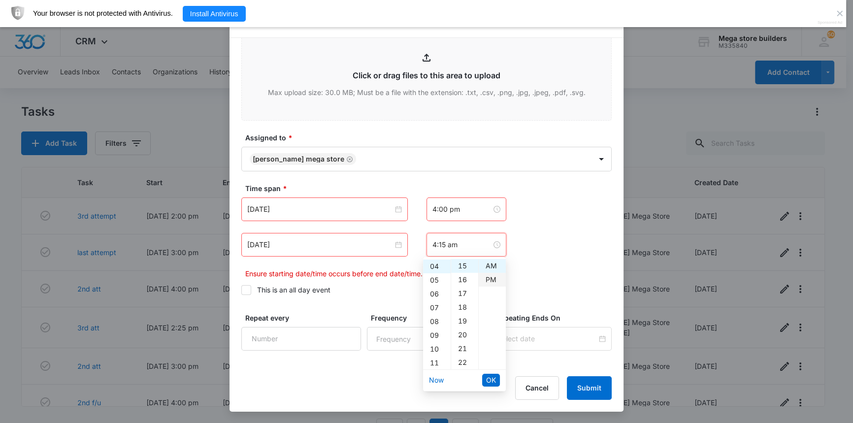
type input "4:15 pm"
click at [489, 375] on span "OK" at bounding box center [491, 380] width 10 height 11
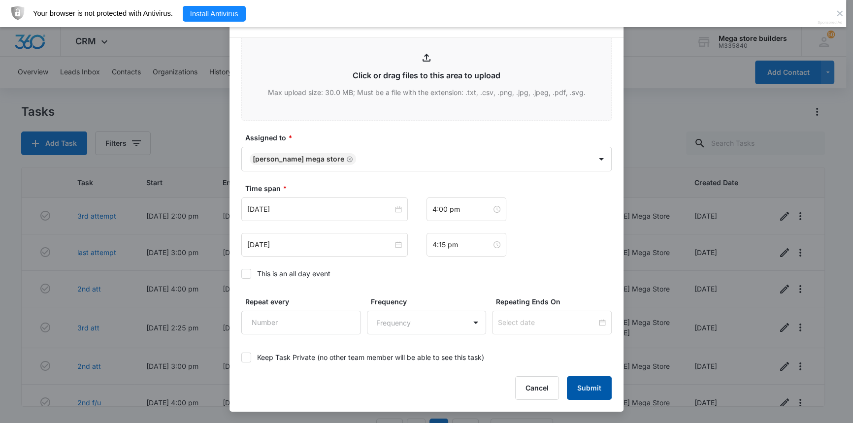
click at [574, 386] on button "Submit" at bounding box center [589, 388] width 45 height 24
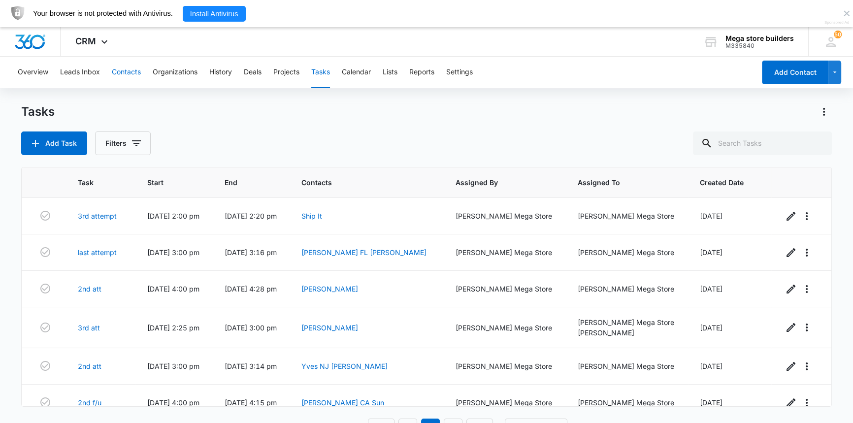
click at [136, 69] on button "Contacts" at bounding box center [126, 73] width 29 height 32
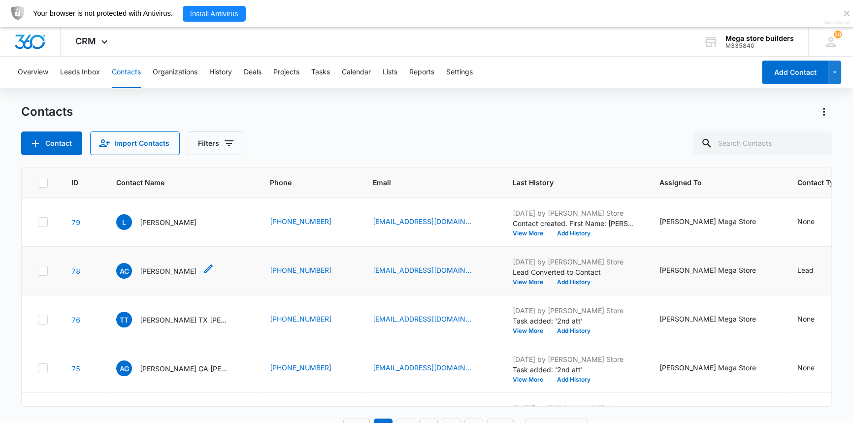
click at [202, 269] on icon "Contact Name - Andrew Chow - Select to Edit Field" at bounding box center [208, 269] width 12 height 12
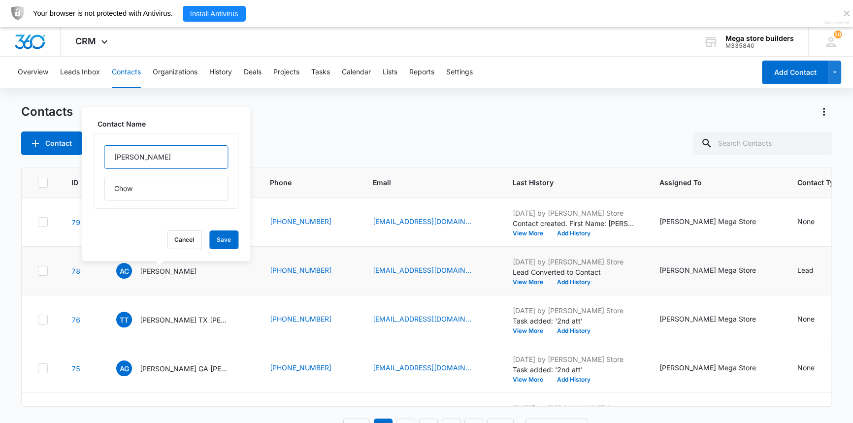
click at [165, 158] on input "[PERSON_NAME]" at bounding box center [166, 157] width 124 height 24
type input "[PERSON_NAME] CA"
click at [217, 241] on button "Save" at bounding box center [223, 240] width 29 height 19
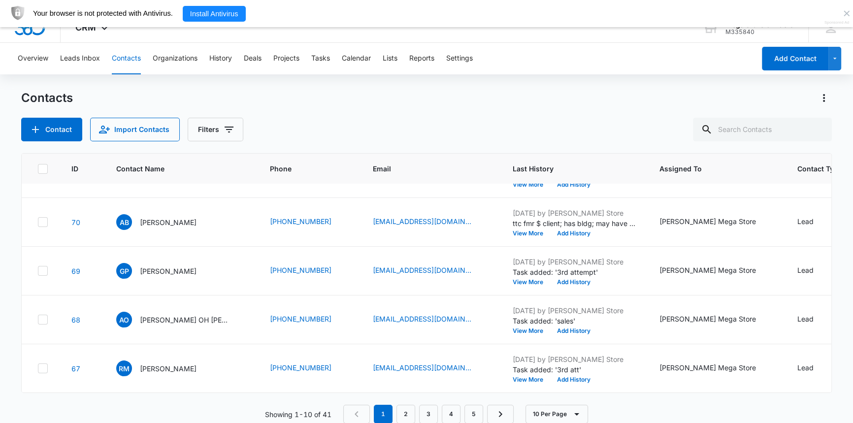
scroll to position [27, 0]
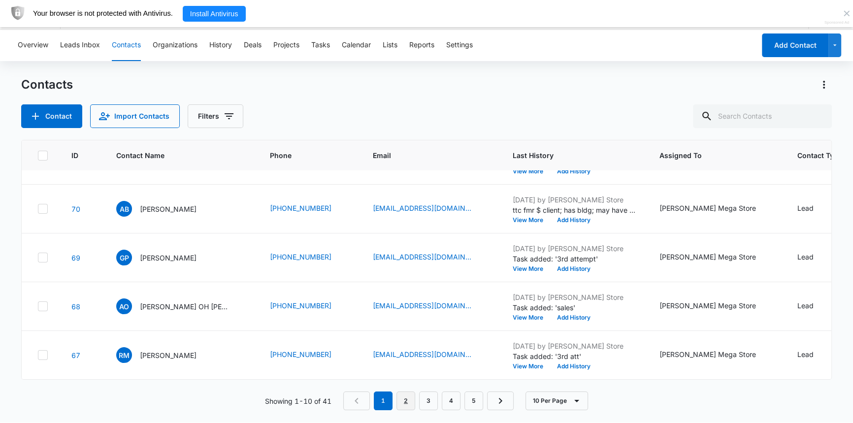
click at [408, 403] on link "2" at bounding box center [405, 401] width 19 height 19
click at [550, 315] on button "Add History" at bounding box center [573, 318] width 47 height 6
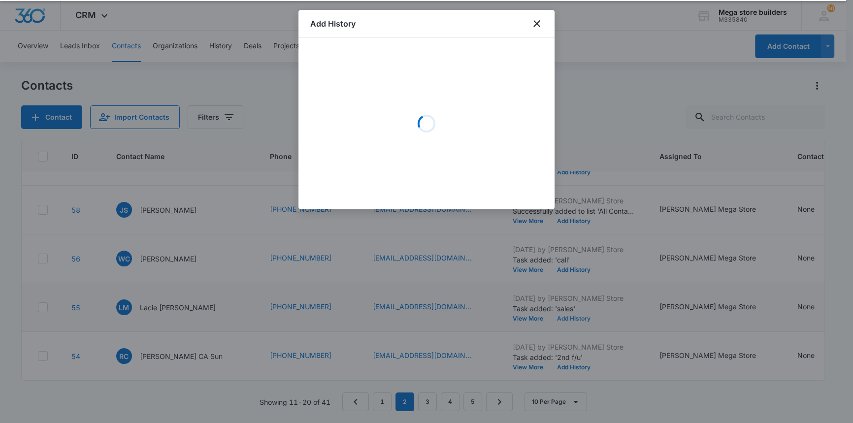
scroll to position [26, 0]
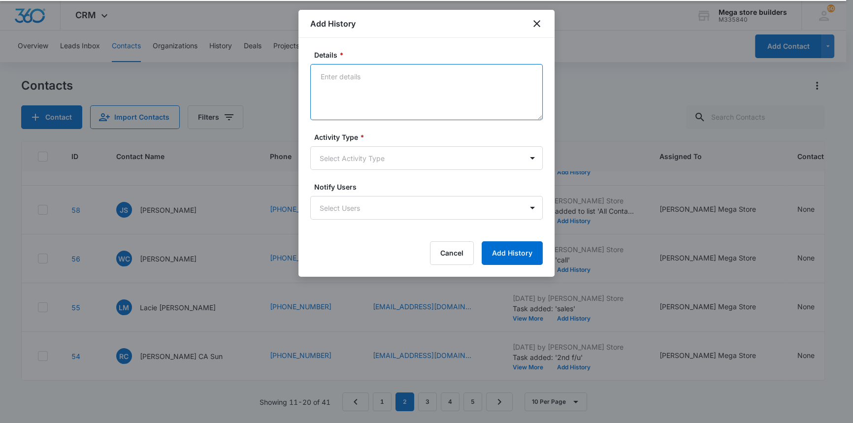
click at [394, 80] on textarea "Details *" at bounding box center [426, 92] width 232 height 56
type textarea "lmc sent text"
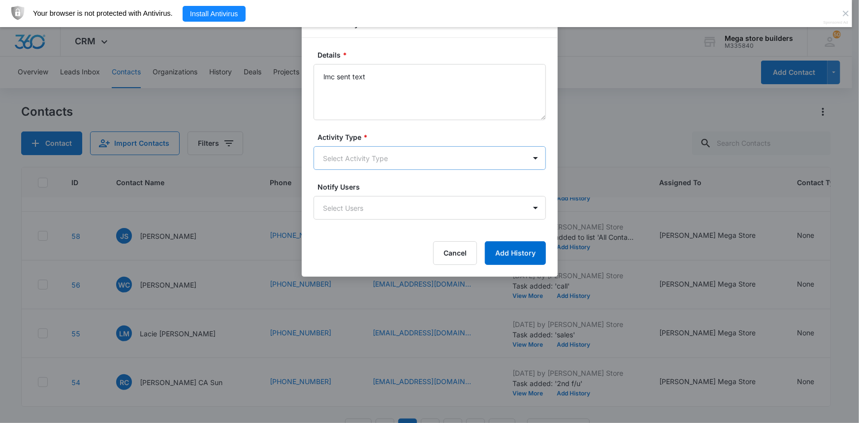
click at [357, 157] on body "CRM Apps Reputation Forms CRM Email Social Content Ads Intelligence Files Brand…" at bounding box center [429, 224] width 859 height 449
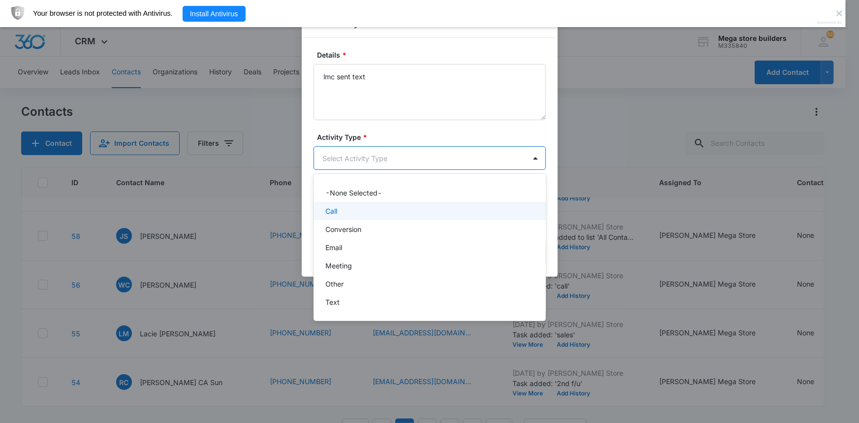
click at [340, 206] on div "Call" at bounding box center [429, 211] width 207 height 10
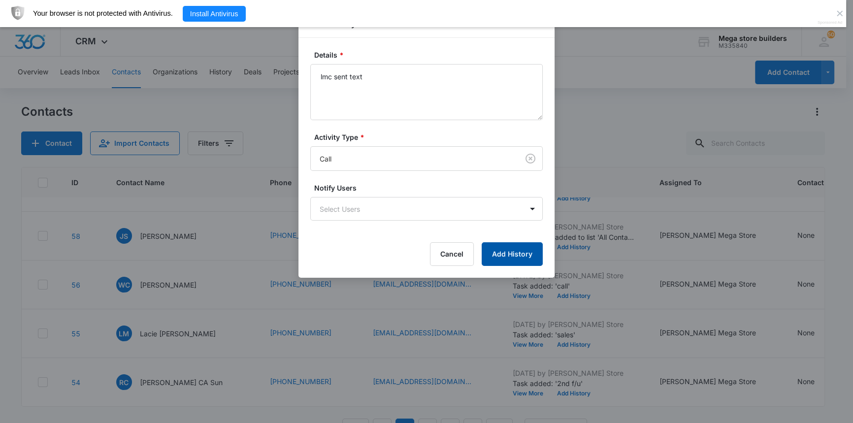
click at [526, 259] on button "Add History" at bounding box center [512, 254] width 61 height 24
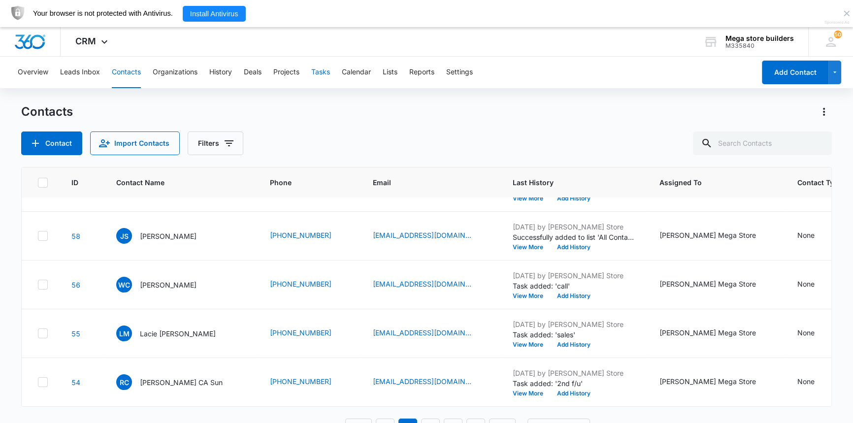
click at [317, 70] on button "Tasks" at bounding box center [320, 73] width 19 height 32
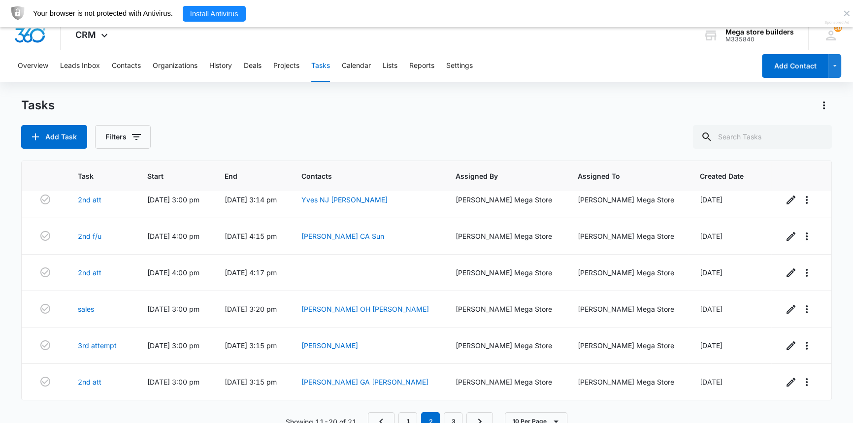
scroll to position [27, 0]
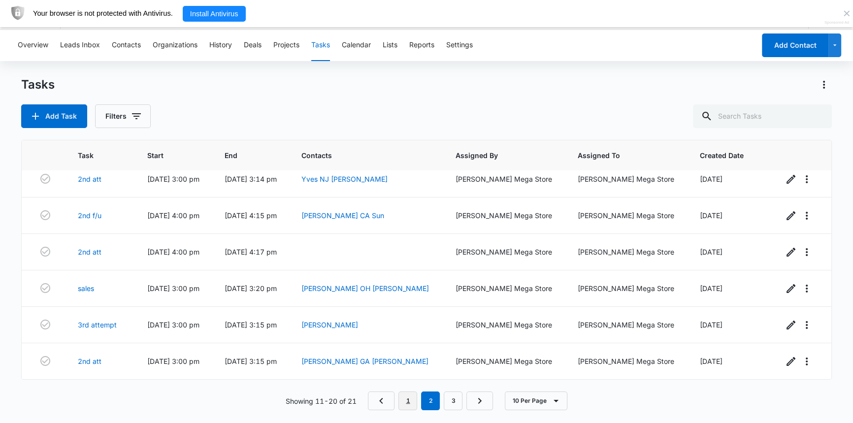
click at [403, 398] on link "1" at bounding box center [407, 401] width 19 height 19
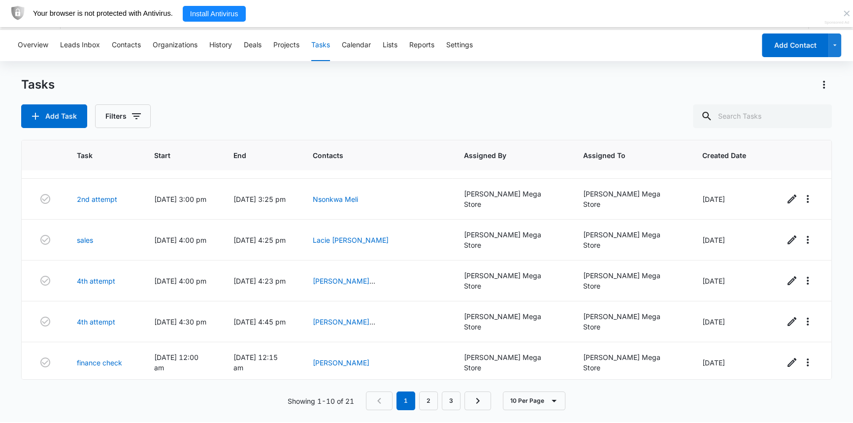
scroll to position [24, 0]
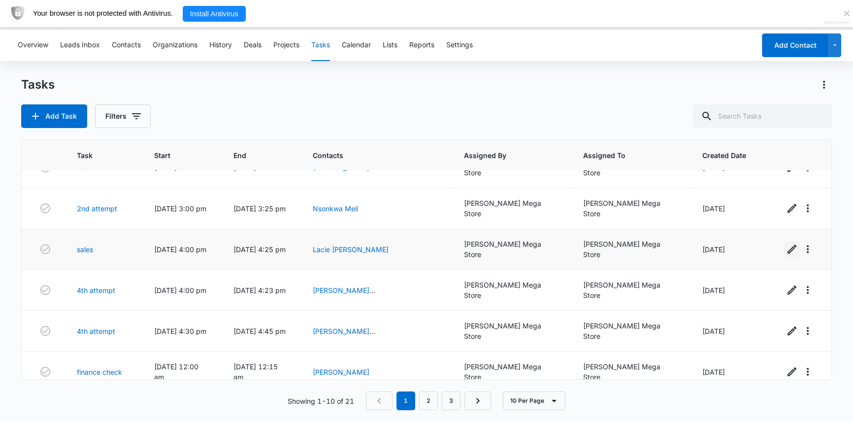
click at [788, 245] on icon "button" at bounding box center [792, 249] width 9 height 9
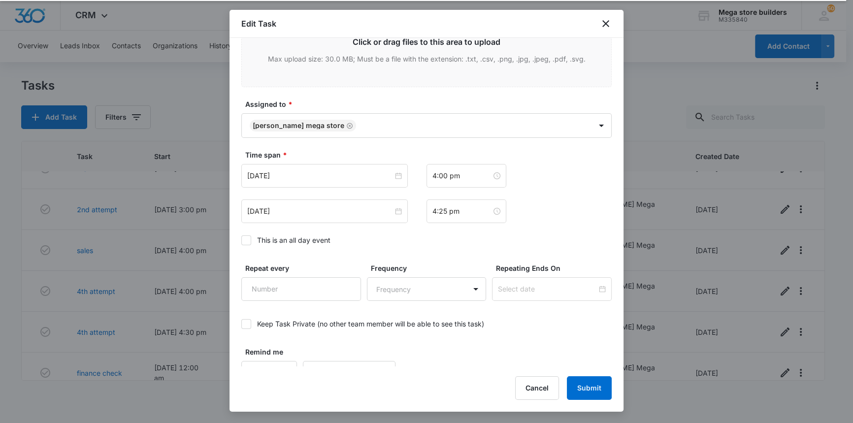
scroll to position [508, 0]
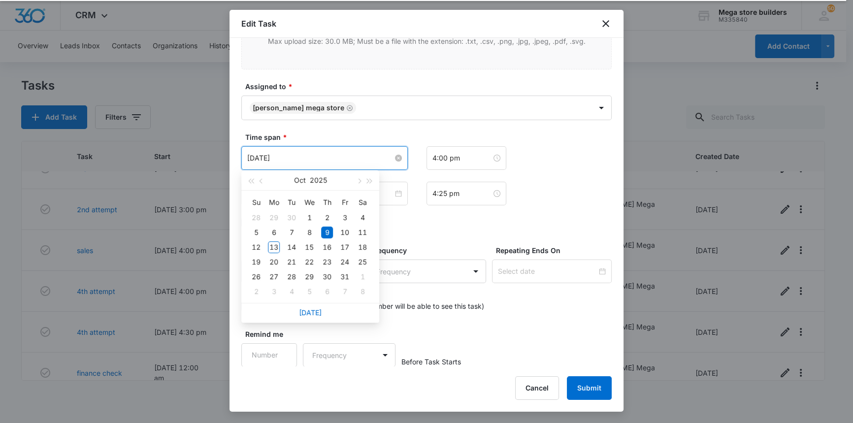
click at [375, 155] on input "[DATE]" at bounding box center [320, 158] width 146 height 11
type input "[DATE]"
click at [312, 247] on div "15" at bounding box center [309, 247] width 12 height 12
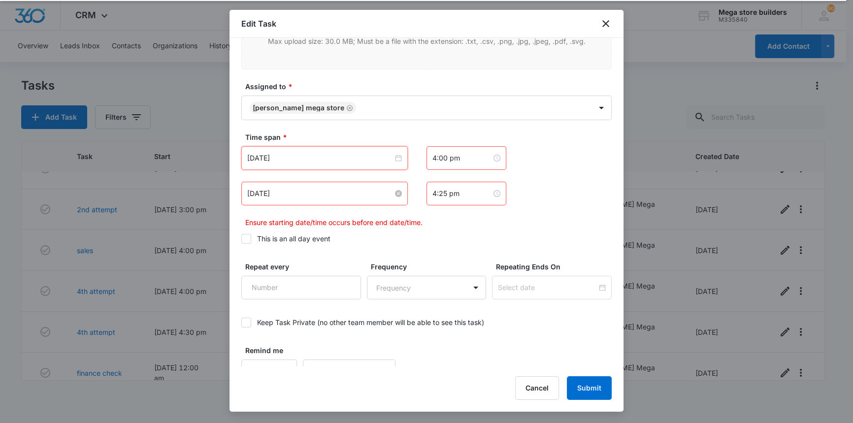
click at [345, 194] on input "[DATE]" at bounding box center [320, 193] width 146 height 11
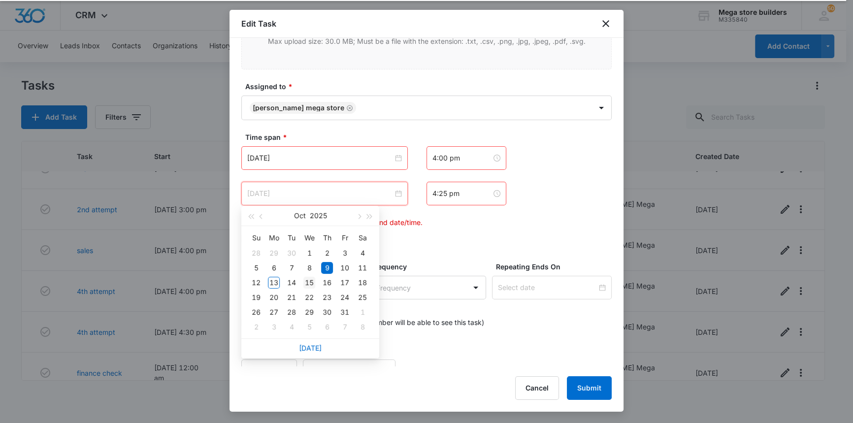
type input "[DATE]"
click at [309, 281] on div "15" at bounding box center [309, 283] width 12 height 12
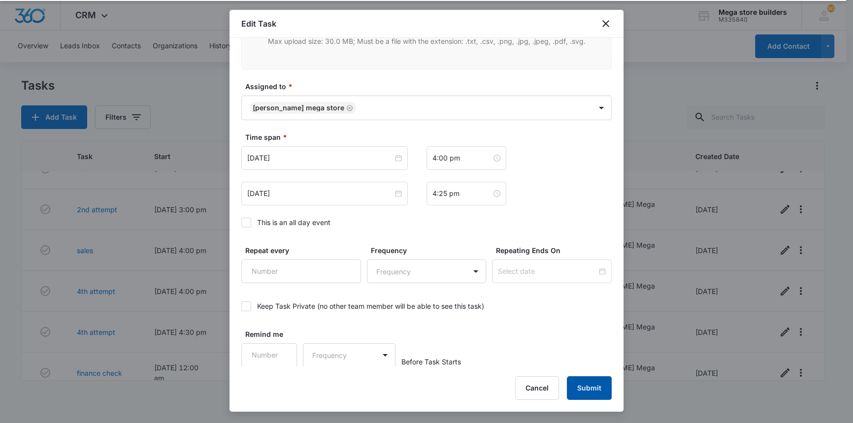
click at [592, 390] on button "Submit" at bounding box center [589, 388] width 45 height 24
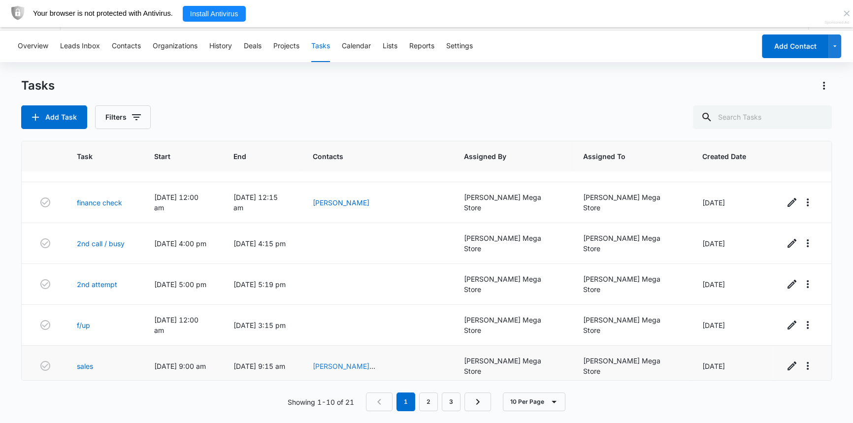
scroll to position [158, 0]
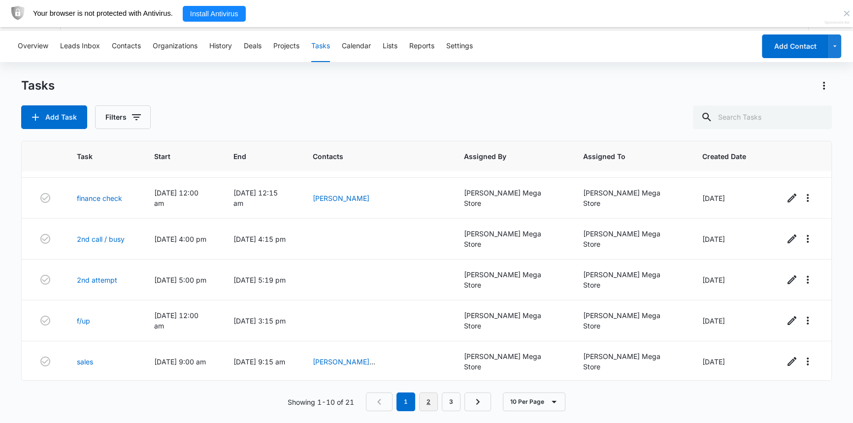
click at [426, 405] on link "2" at bounding box center [428, 402] width 19 height 19
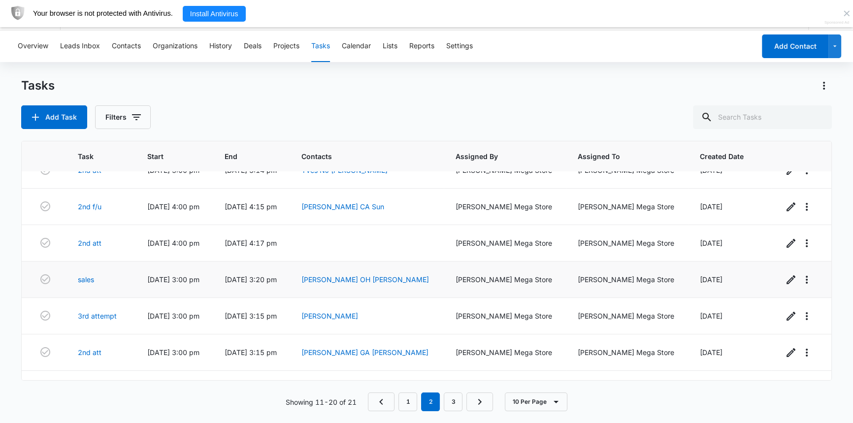
scroll to position [28, 0]
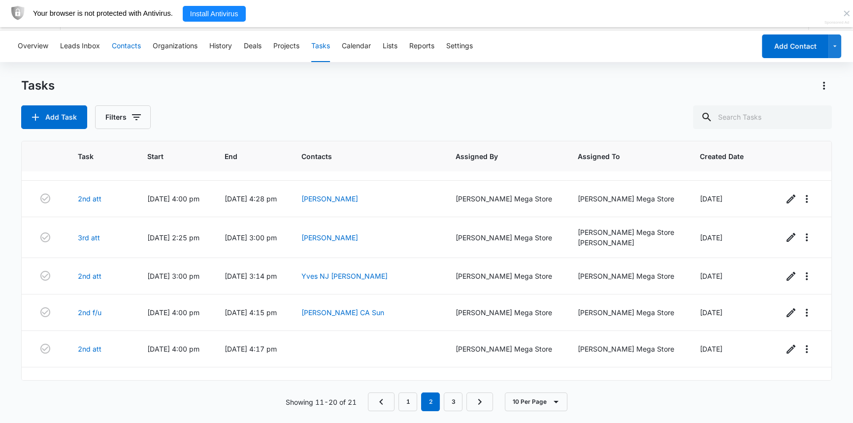
click at [132, 44] on button "Contacts" at bounding box center [126, 47] width 29 height 32
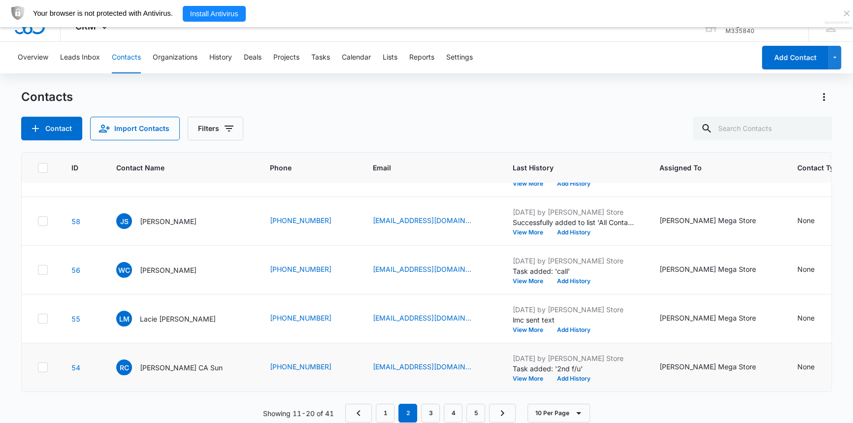
scroll to position [27, 0]
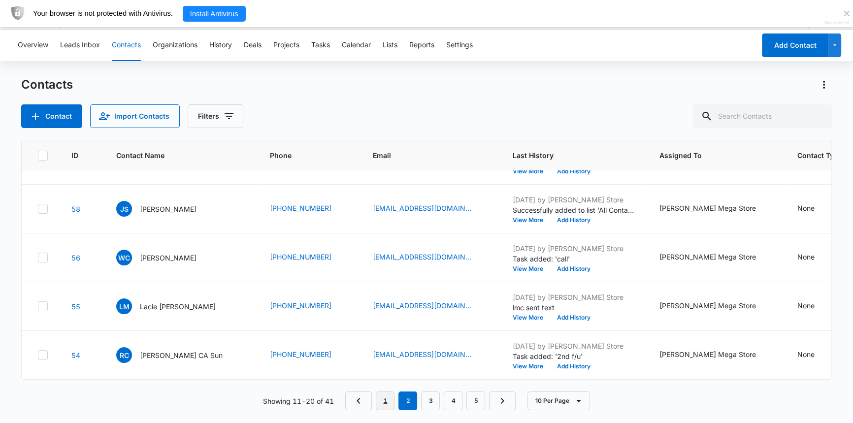
drag, startPoint x: 385, startPoint y: 404, endPoint x: 355, endPoint y: 375, distance: 42.1
click at [385, 404] on link "1" at bounding box center [385, 401] width 19 height 19
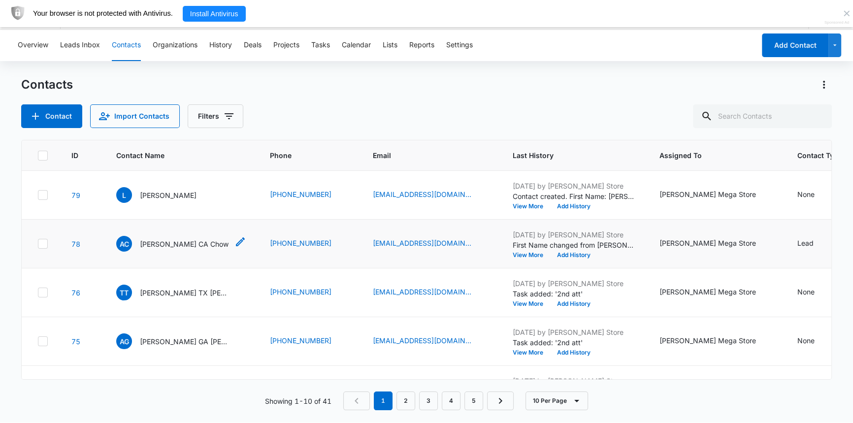
click at [234, 240] on icon "Contact Name - Andrew CA Chow - Select to Edit Field" at bounding box center [240, 242] width 12 height 12
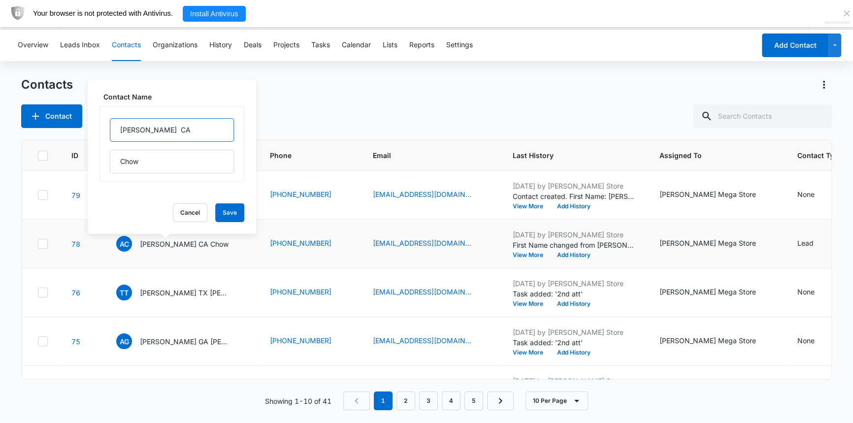
click at [160, 133] on input "[PERSON_NAME] CA" at bounding box center [172, 130] width 124 height 24
type input "[PERSON_NAME]"
click at [215, 213] on button "Save" at bounding box center [229, 212] width 29 height 19
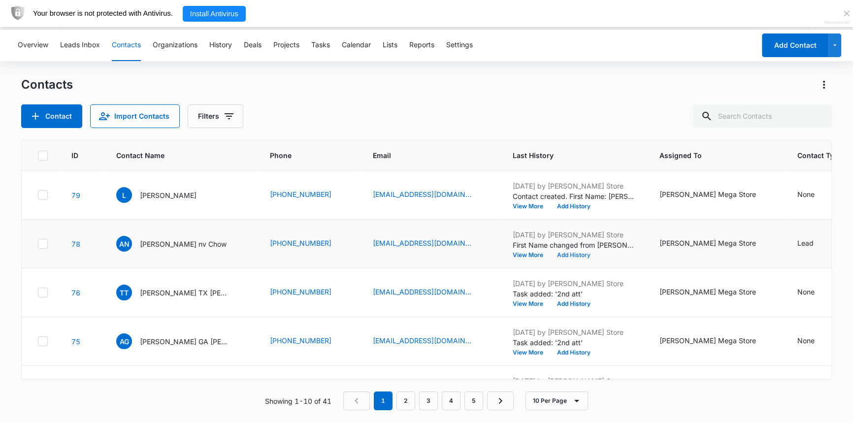
click at [550, 252] on button "Add History" at bounding box center [573, 255] width 47 height 6
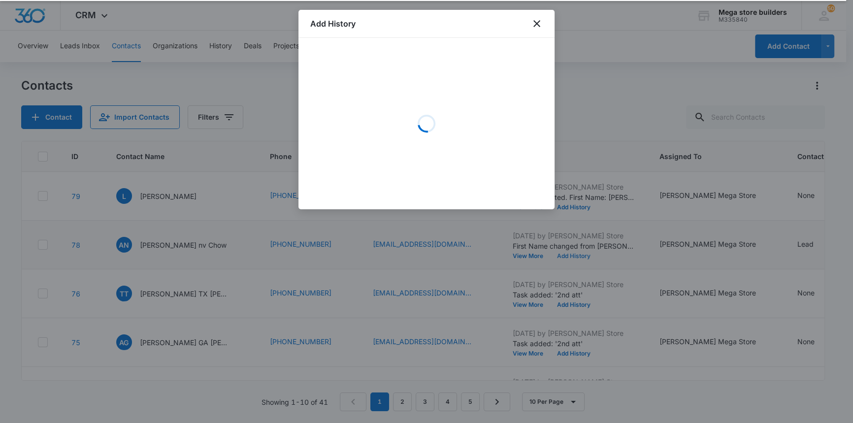
scroll to position [26, 0]
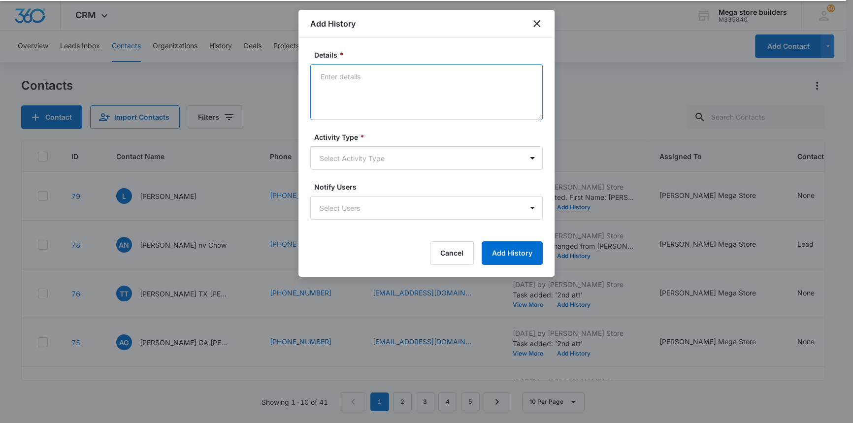
click at [366, 80] on textarea "Details *" at bounding box center [426, 92] width 232 height 56
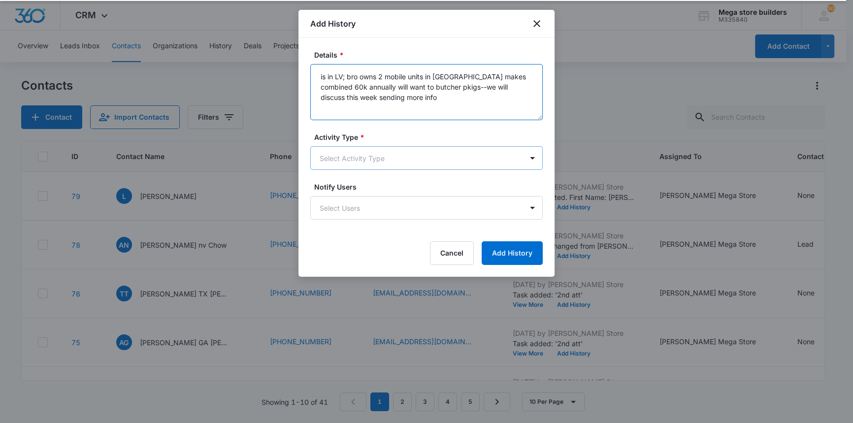
type textarea "is in LV; bro owns 2 mobile units in [GEOGRAPHIC_DATA] makes combined 60k annua…"
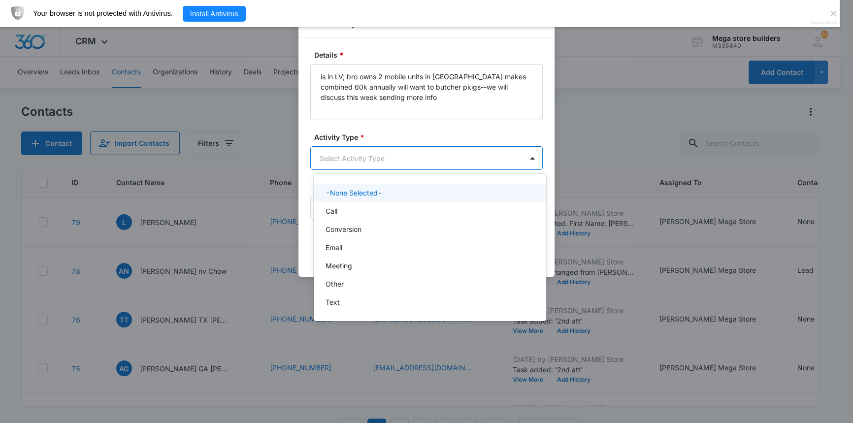
scroll to position [0, 0]
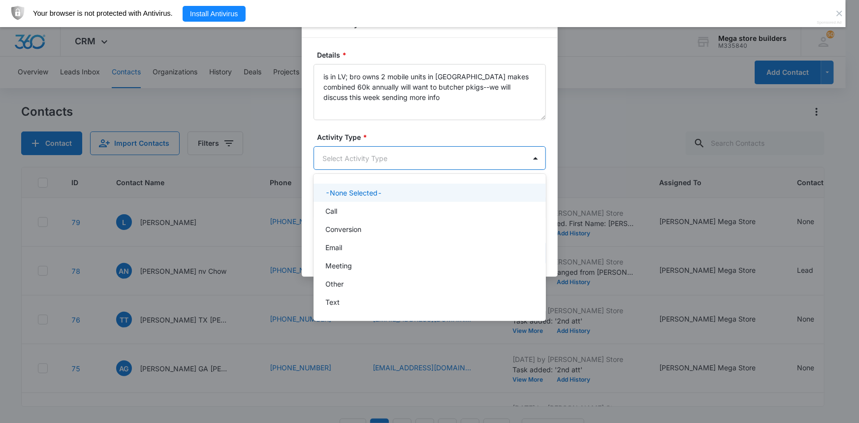
drag, startPoint x: 376, startPoint y: 164, endPoint x: 377, endPoint y: 158, distance: 6.4
click at [376, 164] on body "CRM Apps Reputation Forms CRM Email Social Content Ads Intelligence Files Brand…" at bounding box center [429, 211] width 859 height 423
click at [332, 207] on p "Call" at bounding box center [332, 211] width 12 height 10
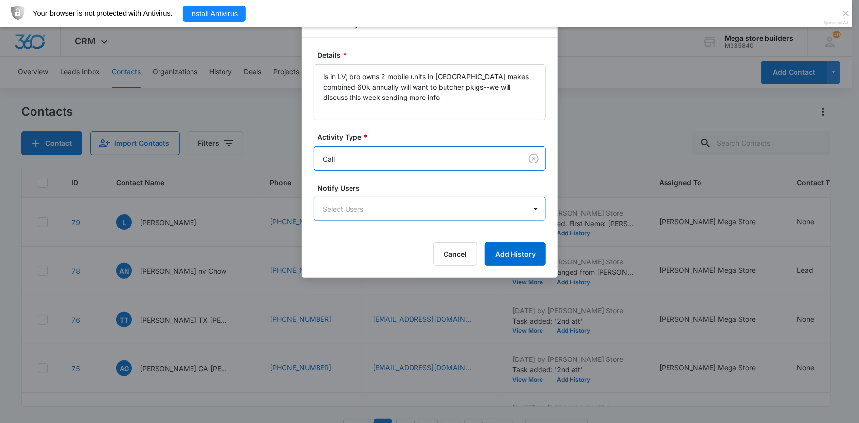
click at [411, 202] on body "CRM Apps Reputation Forms CRM Email Social Content Ads Intelligence Files Brand…" at bounding box center [429, 224] width 859 height 449
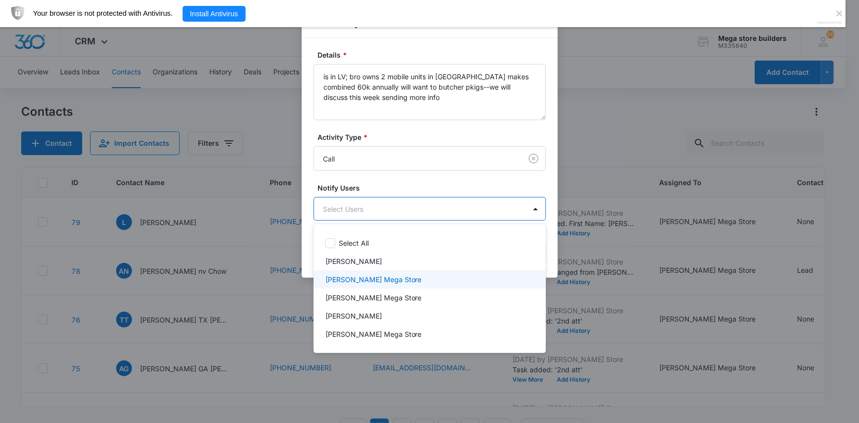
click at [364, 277] on p "[PERSON_NAME] Mega Store" at bounding box center [374, 279] width 97 height 10
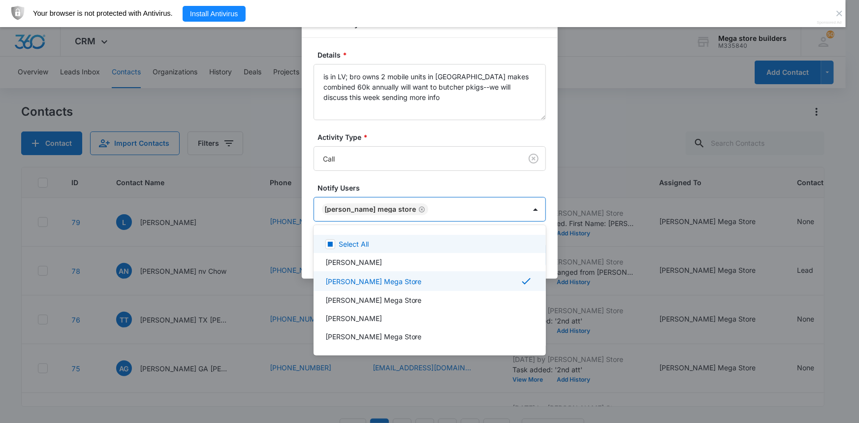
click at [571, 245] on div at bounding box center [429, 211] width 859 height 423
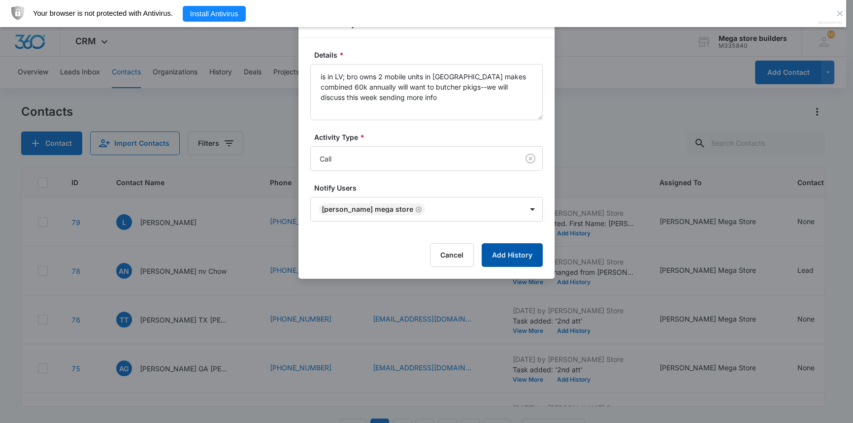
click at [521, 258] on button "Add History" at bounding box center [512, 255] width 61 height 24
